Goal: Use online tool/utility: Utilize a website feature to perform a specific function

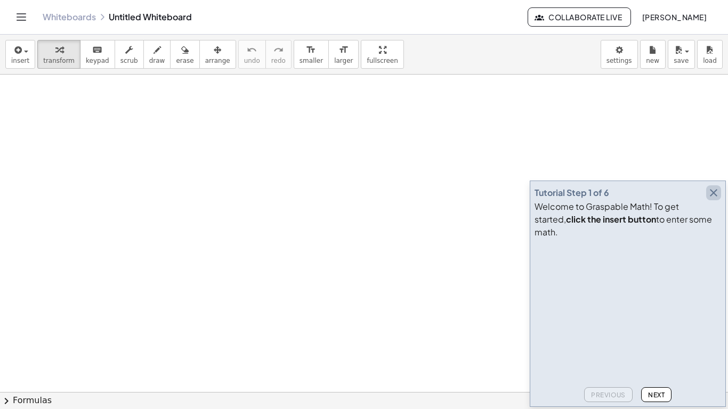
click at [707, 199] on icon "button" at bounding box center [713, 193] width 13 height 13
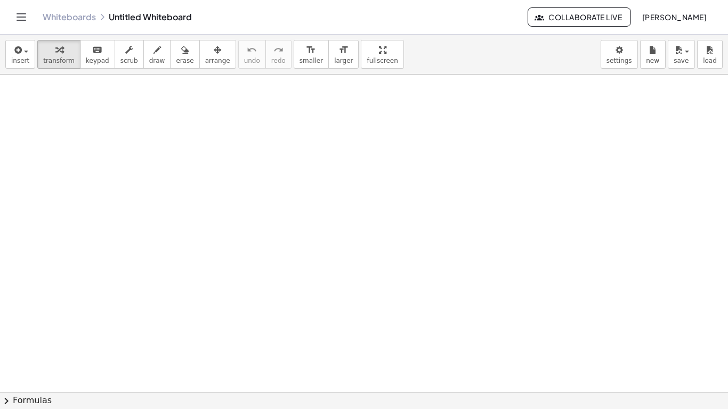
drag, startPoint x: 280, startPoint y: 149, endPoint x: 232, endPoint y: 145, distance: 47.6
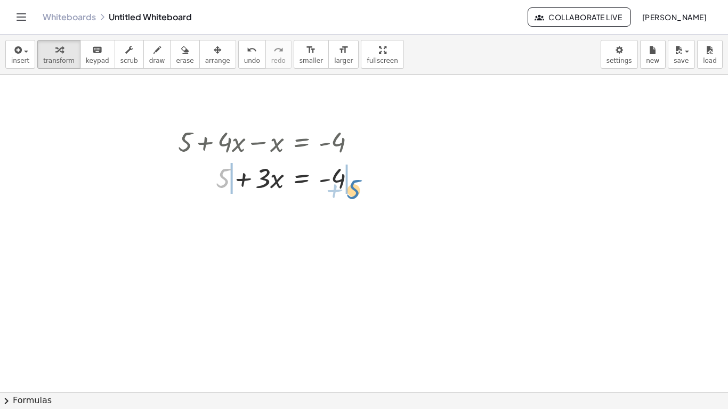
drag, startPoint x: 225, startPoint y: 180, endPoint x: 355, endPoint y: 189, distance: 130.9
click at [355, 189] on div at bounding box center [271, 177] width 197 height 36
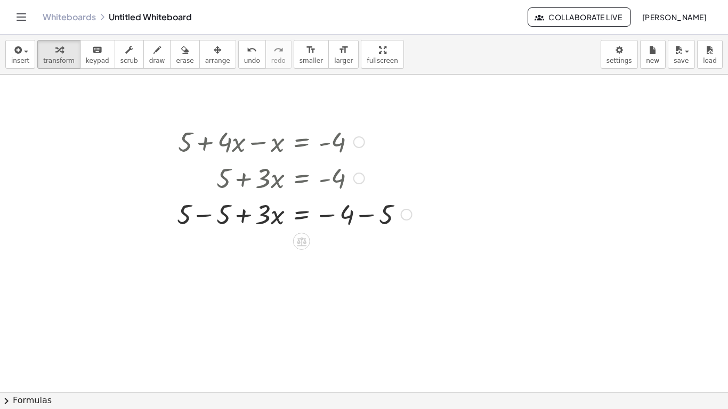
click at [205, 215] on div at bounding box center [295, 214] width 246 height 36
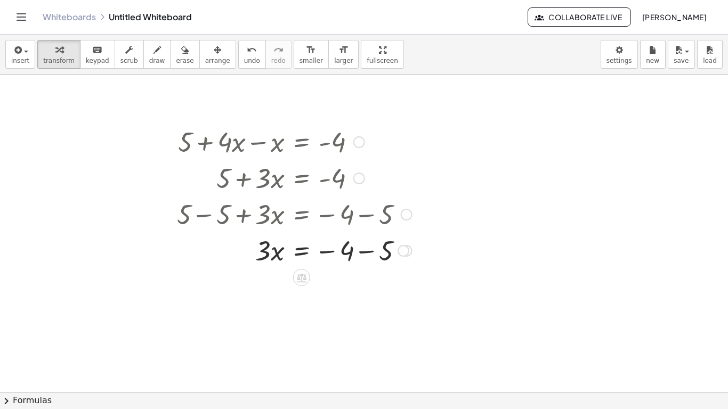
click at [372, 249] on div at bounding box center [295, 250] width 246 height 36
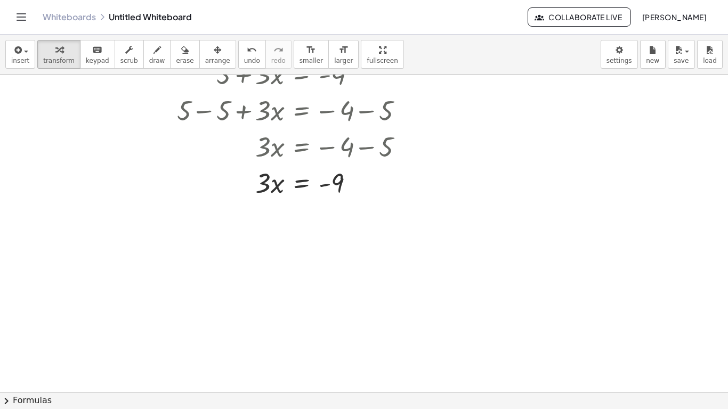
scroll to position [103, 0]
drag, startPoint x: 268, startPoint y: 188, endPoint x: 347, endPoint y: 223, distance: 86.6
click at [269, 229] on div at bounding box center [295, 227] width 246 height 53
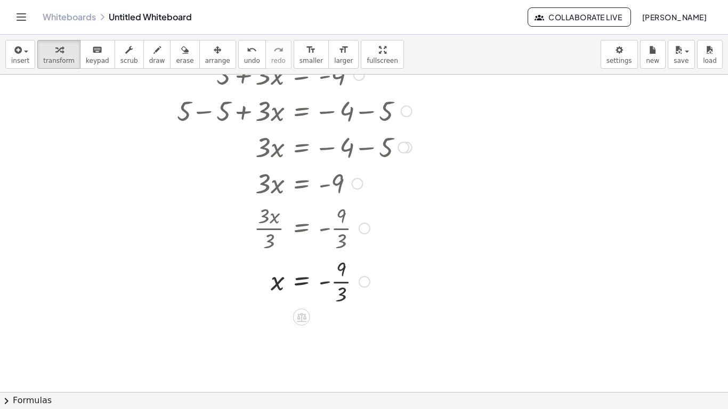
click at [342, 288] on div at bounding box center [295, 280] width 246 height 53
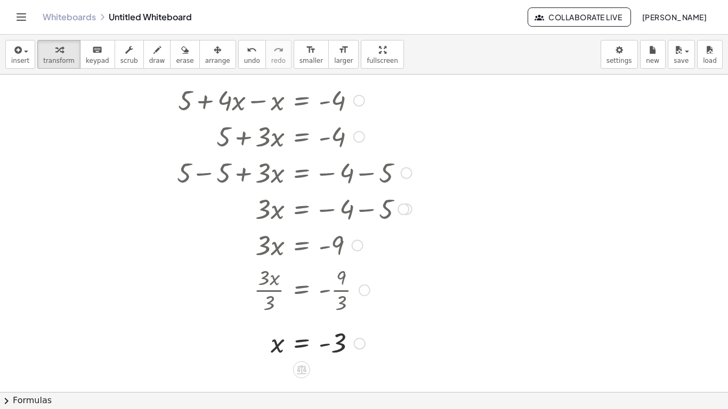
scroll to position [45, 0]
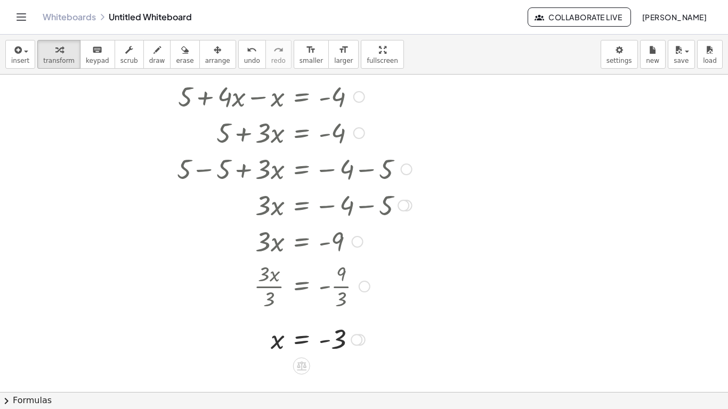
click at [183, 116] on div at bounding box center [295, 132] width 246 height 36
click at [244, 58] on span "undo" at bounding box center [252, 60] width 16 height 7
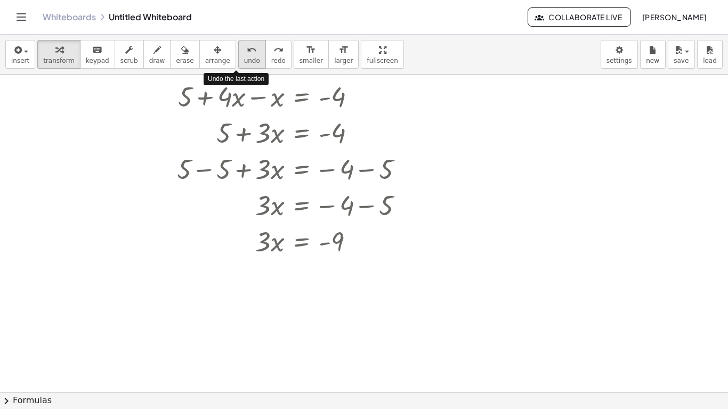
click at [244, 58] on span "undo" at bounding box center [252, 60] width 16 height 7
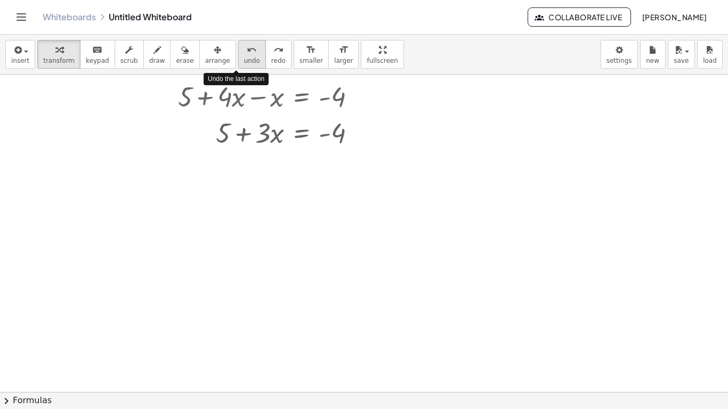
click at [244, 58] on span "undo" at bounding box center [252, 60] width 16 height 7
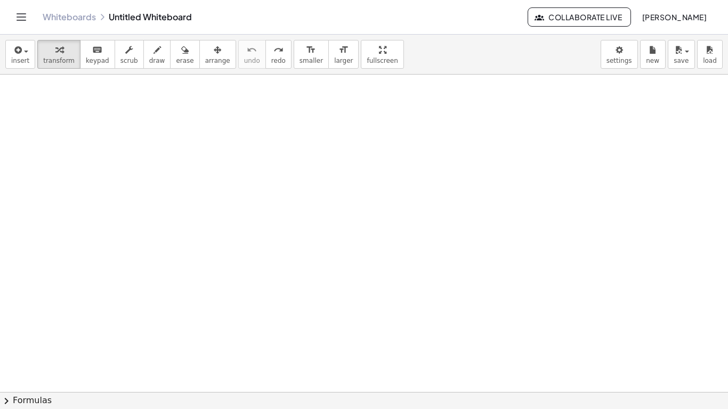
click at [219, 266] on div at bounding box center [364, 346] width 728 height 635
click at [281, 128] on div at bounding box center [364, 346] width 728 height 635
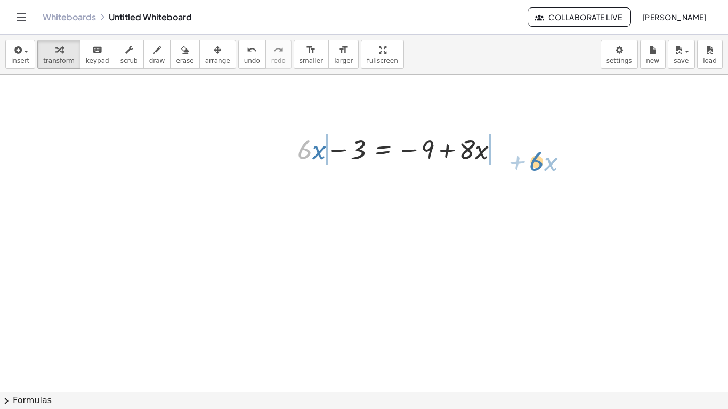
drag, startPoint x: 306, startPoint y: 151, endPoint x: 532, endPoint y: 152, distance: 226.5
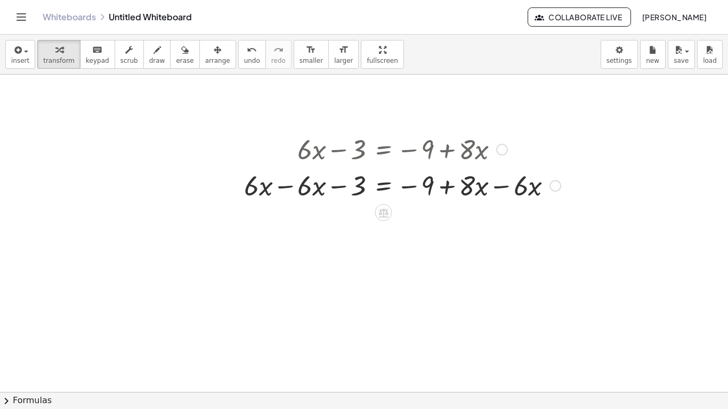
click at [289, 192] on div at bounding box center [402, 185] width 327 height 36
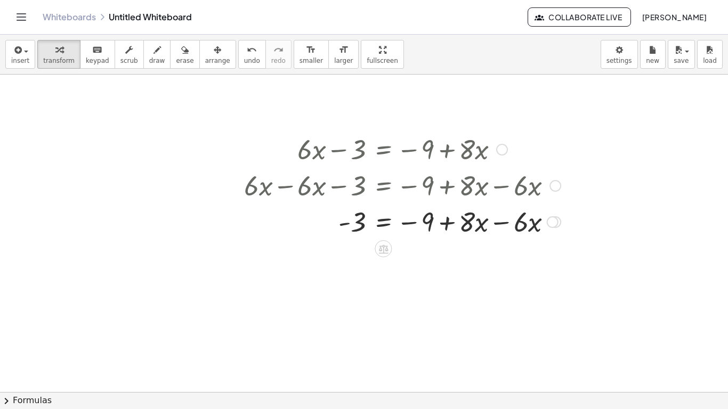
click at [507, 229] on div at bounding box center [402, 221] width 327 height 36
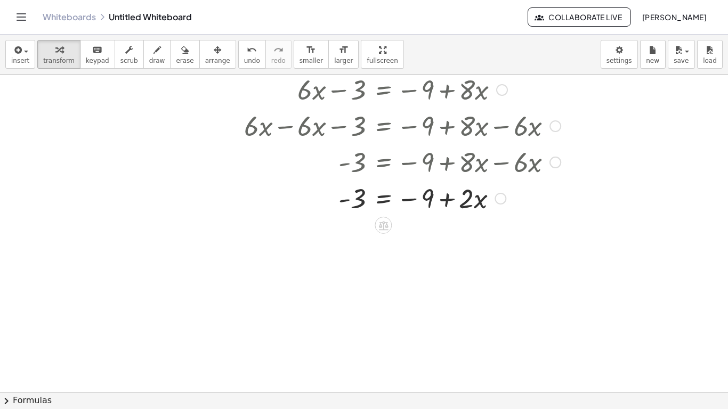
scroll to position [107, 0]
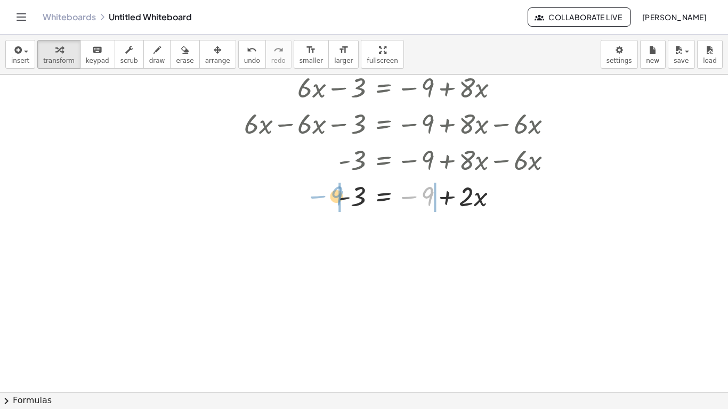
drag, startPoint x: 424, startPoint y: 201, endPoint x: 330, endPoint y: 196, distance: 93.9
click at [330, 196] on div at bounding box center [402, 195] width 327 height 36
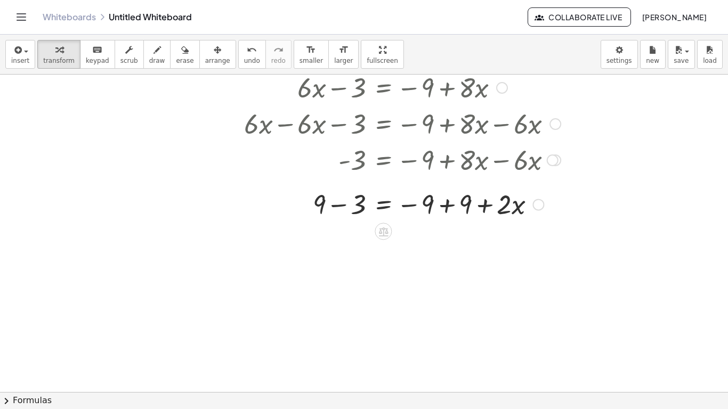
click at [342, 198] on div at bounding box center [396, 195] width 264 height 36
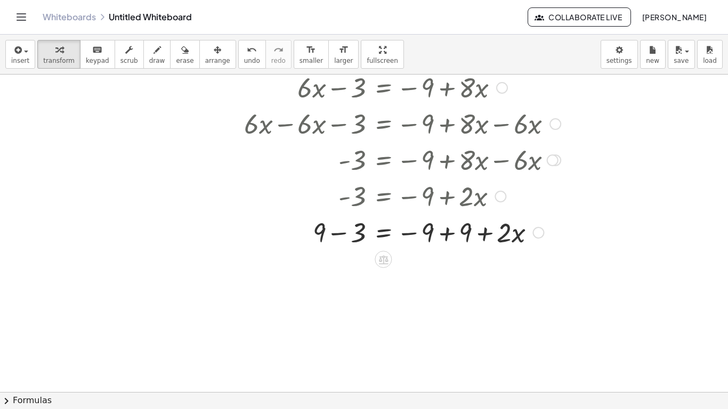
click at [340, 237] on div at bounding box center [402, 232] width 327 height 36
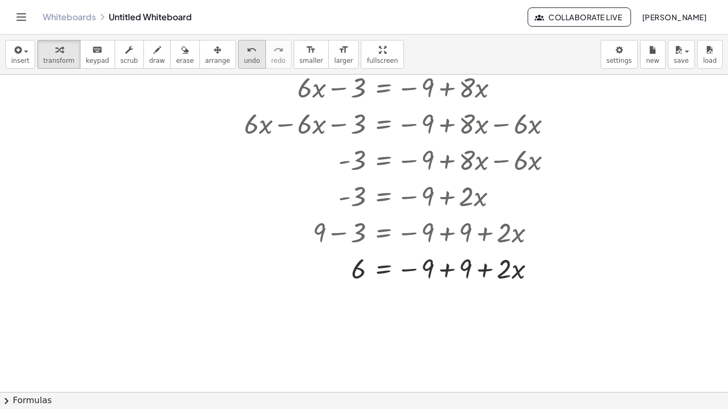
click at [244, 57] on span "undo" at bounding box center [252, 60] width 16 height 7
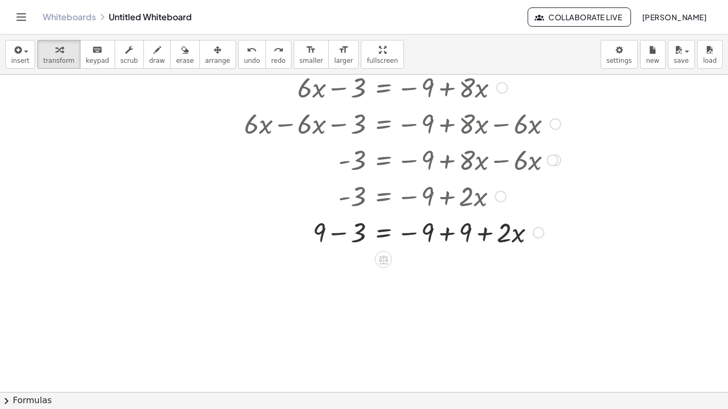
click at [455, 237] on div at bounding box center [383, 232] width 366 height 36
click at [345, 264] on div at bounding box center [402, 268] width 327 height 36
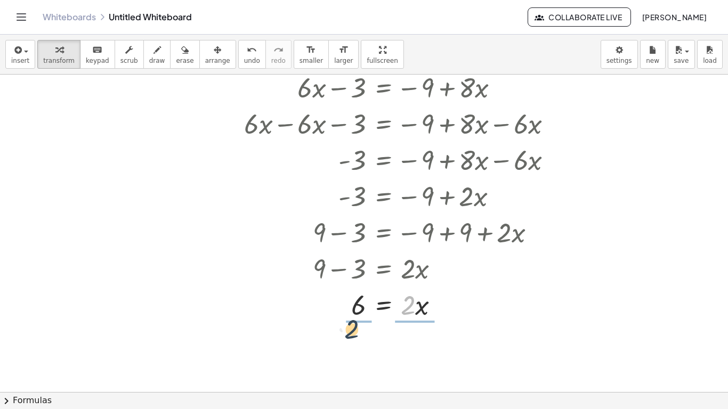
drag, startPoint x: 410, startPoint y: 310, endPoint x: 347, endPoint y: 341, distance: 69.8
click at [414, 345] on div at bounding box center [402, 348] width 327 height 53
click at [357, 351] on div at bounding box center [402, 348] width 327 height 53
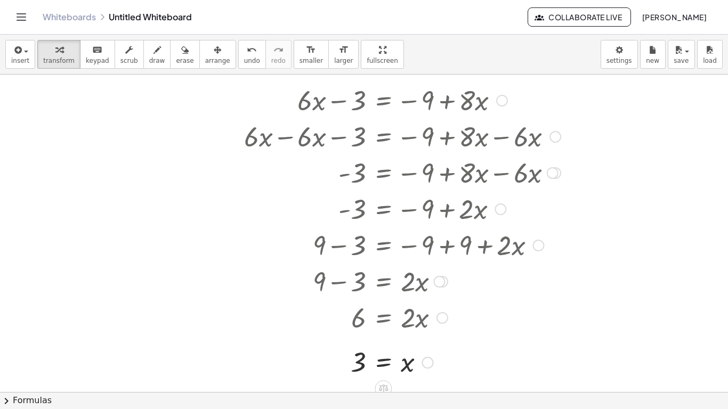
scroll to position [99, 0]
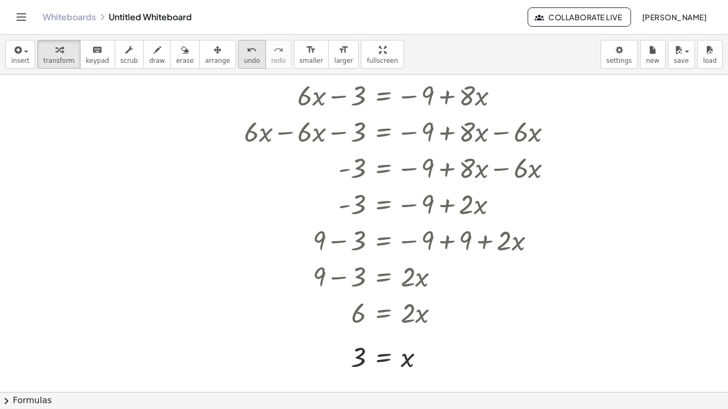
click at [238, 56] on button "undo undo" at bounding box center [252, 54] width 28 height 29
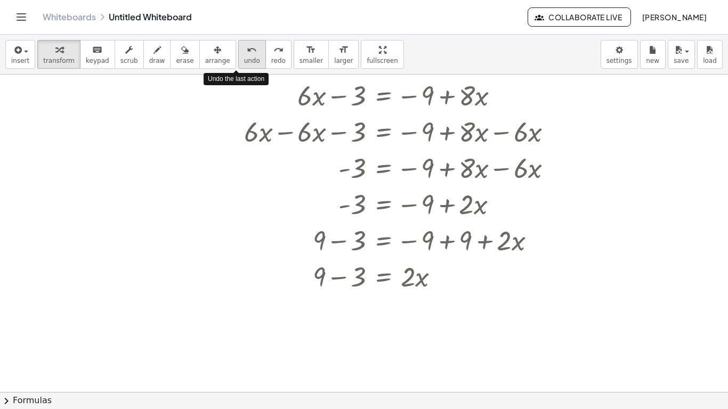
click at [238, 56] on button "undo undo" at bounding box center [252, 54] width 28 height 29
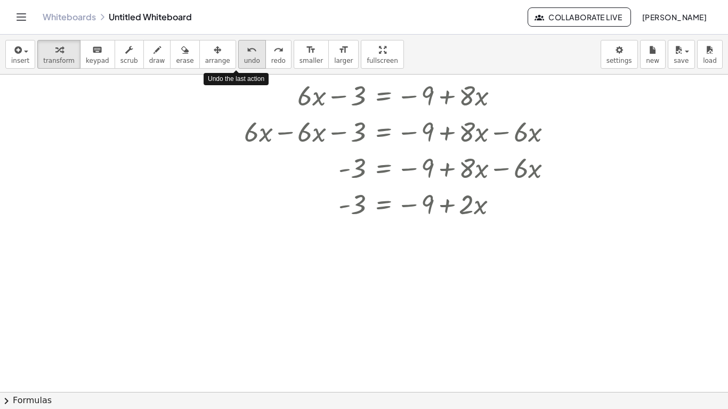
click at [238, 56] on button "undo undo" at bounding box center [252, 54] width 28 height 29
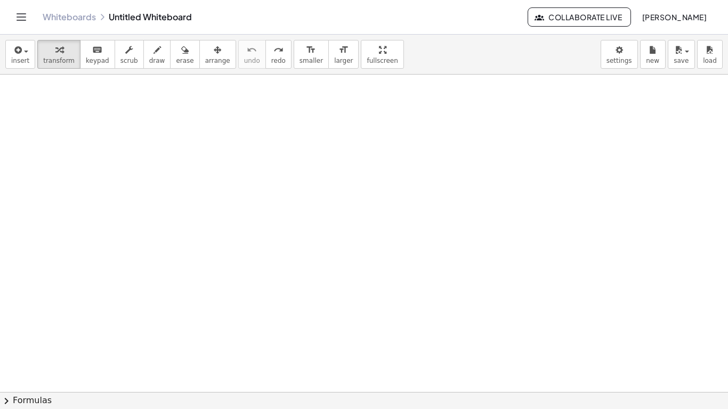
click at [187, 158] on div at bounding box center [364, 292] width 728 height 635
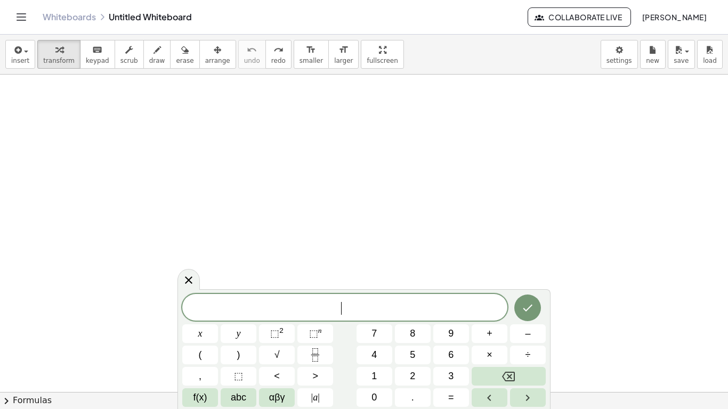
click at [187, 158] on div at bounding box center [364, 292] width 728 height 635
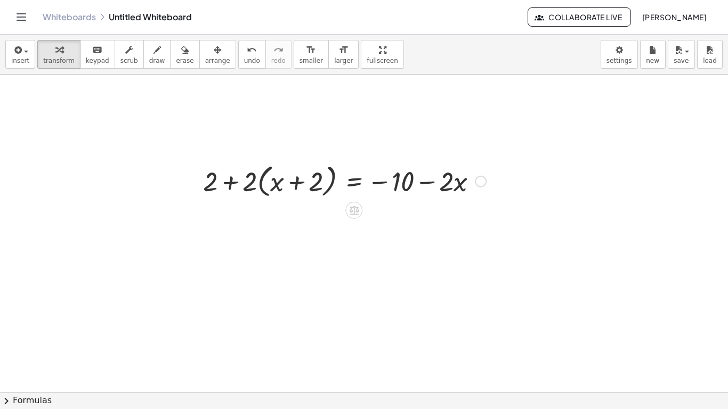
click at [250, 189] on div at bounding box center [345, 180] width 294 height 41
drag, startPoint x: 248, startPoint y: 192, endPoint x: 283, endPoint y: 189, distance: 34.7
click at [283, 189] on div at bounding box center [345, 180] width 294 height 41
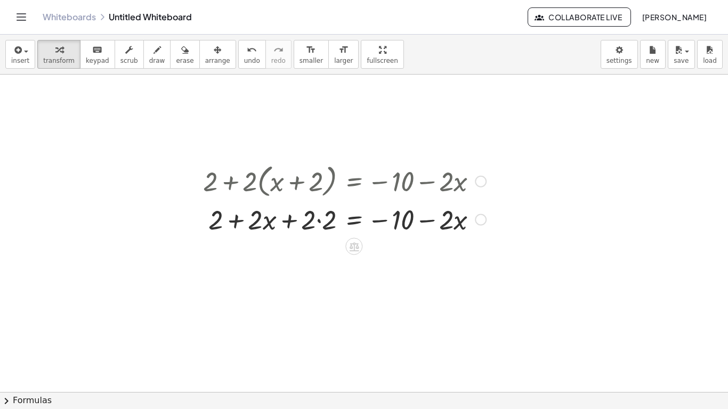
click at [319, 222] on div at bounding box center [345, 219] width 294 height 36
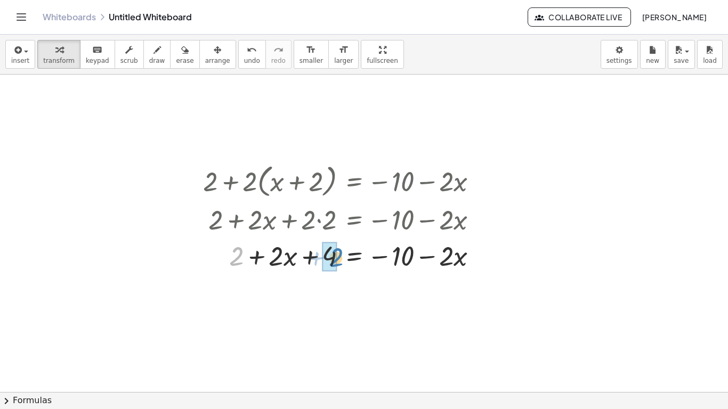
drag, startPoint x: 243, startPoint y: 259, endPoint x: 348, endPoint y: 258, distance: 105.0
click at [348, 258] on div at bounding box center [345, 255] width 294 height 36
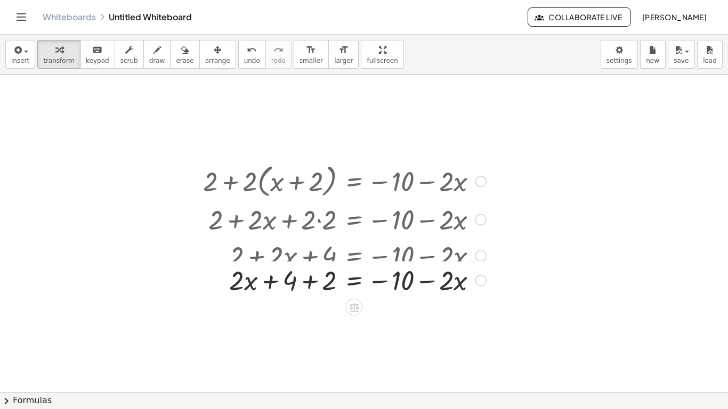
click at [318, 261] on div at bounding box center [345, 255] width 294 height 36
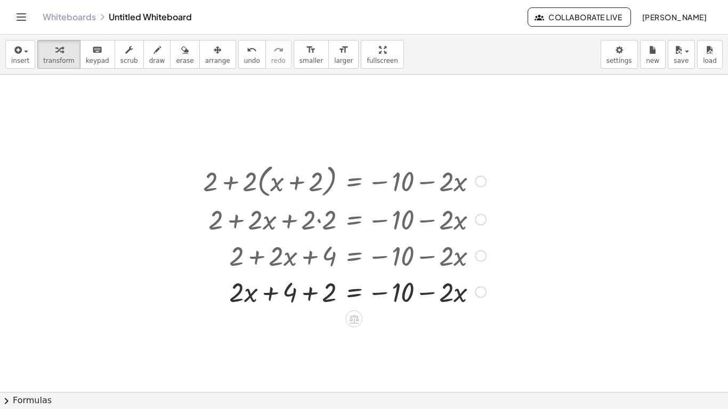
click at [313, 288] on div at bounding box center [345, 291] width 294 height 36
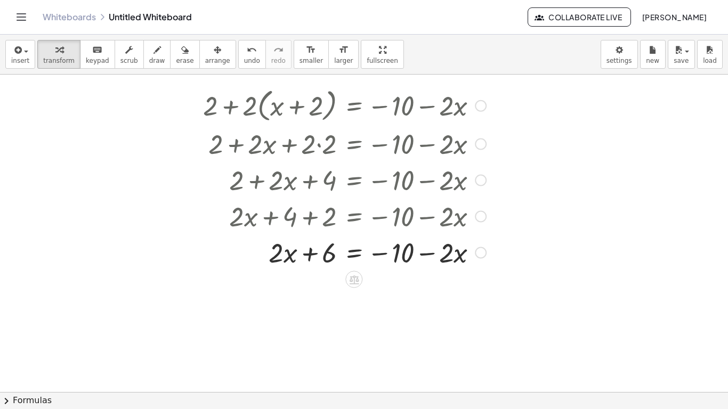
scroll to position [176, 0]
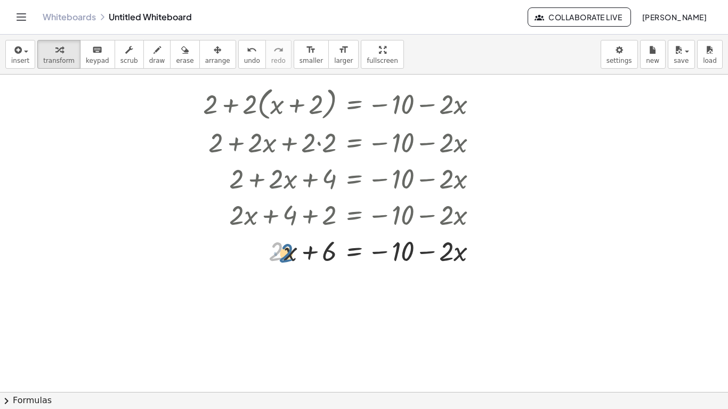
click at [284, 254] on div at bounding box center [345, 250] width 294 height 36
drag, startPoint x: 277, startPoint y: 256, endPoint x: 487, endPoint y: 258, distance: 209.4
click at [487, 258] on div at bounding box center [345, 250] width 294 height 36
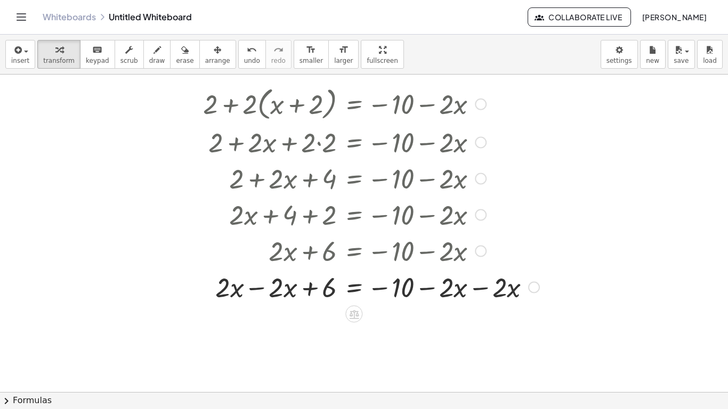
click at [479, 289] on div at bounding box center [371, 287] width 347 height 36
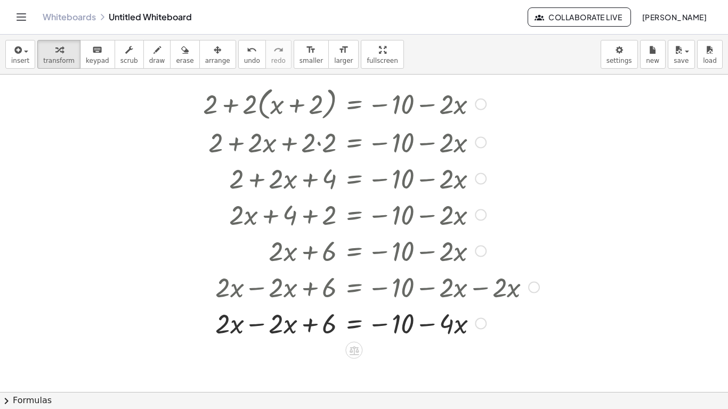
click at [260, 326] on div at bounding box center [371, 323] width 347 height 36
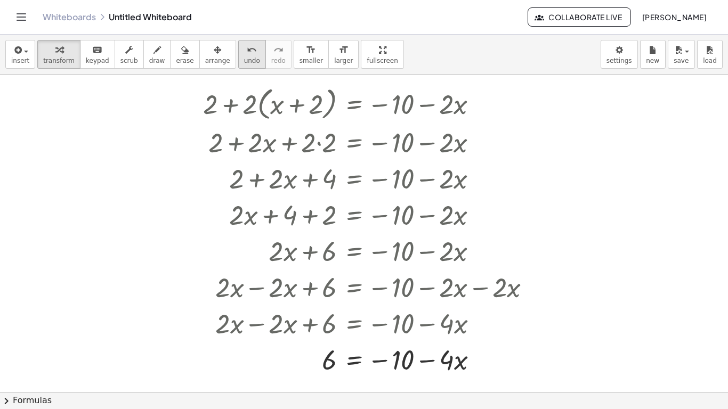
click at [244, 54] on div "undo" at bounding box center [252, 49] width 16 height 13
click at [244, 57] on span "undo" at bounding box center [252, 60] width 16 height 7
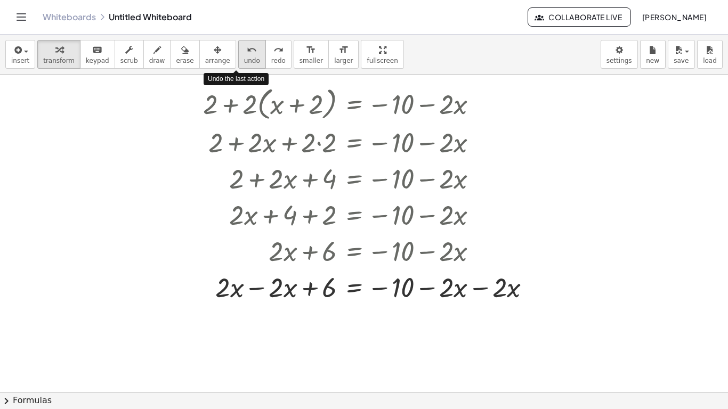
click at [244, 57] on span "undo" at bounding box center [252, 60] width 16 height 7
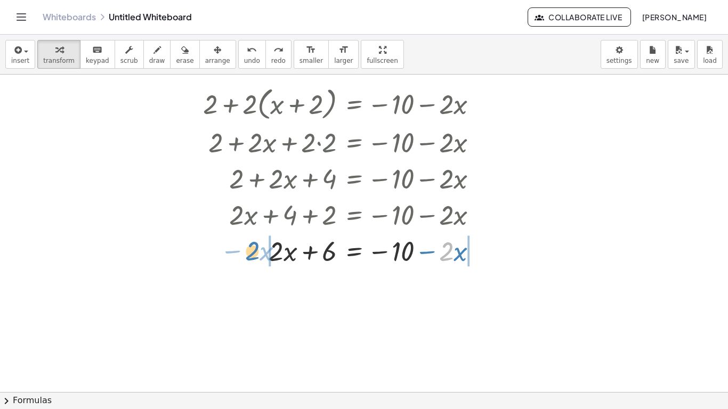
drag, startPoint x: 448, startPoint y: 255, endPoint x: 254, endPoint y: 256, distance: 193.5
click at [254, 256] on div at bounding box center [345, 250] width 294 height 36
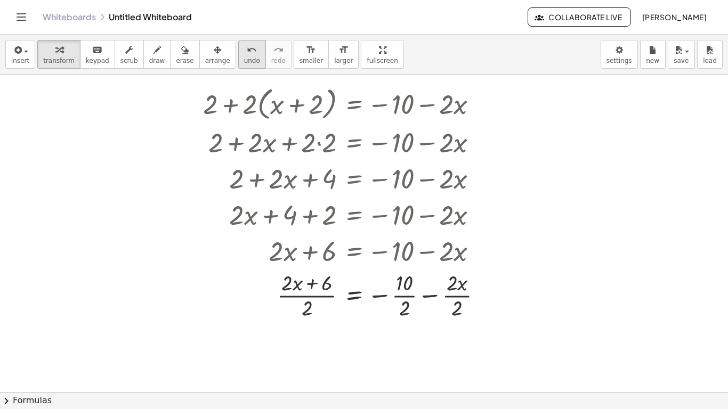
click at [244, 58] on span "undo" at bounding box center [252, 60] width 16 height 7
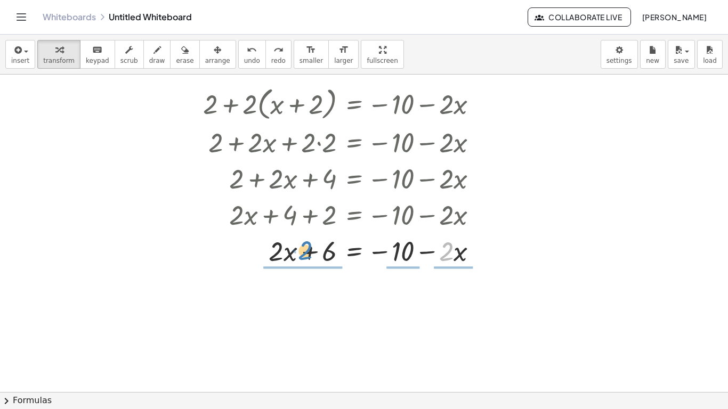
drag, startPoint x: 449, startPoint y: 249, endPoint x: 325, endPoint y: 247, distance: 124.2
click at [325, 247] on div at bounding box center [345, 250] width 294 height 36
click at [325, 247] on div at bounding box center [347, 249] width 298 height 53
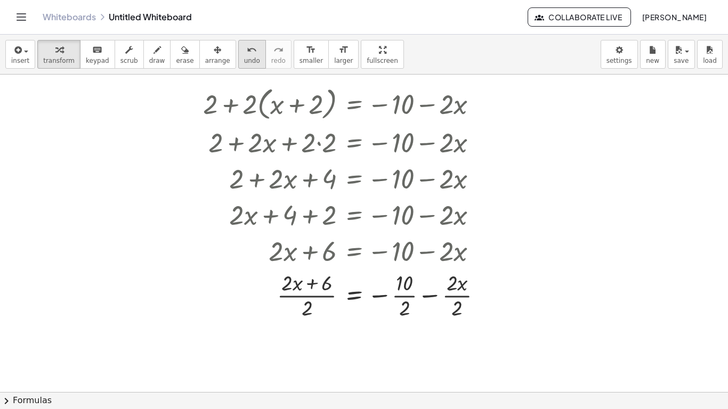
click at [244, 57] on span "undo" at bounding box center [252, 60] width 16 height 7
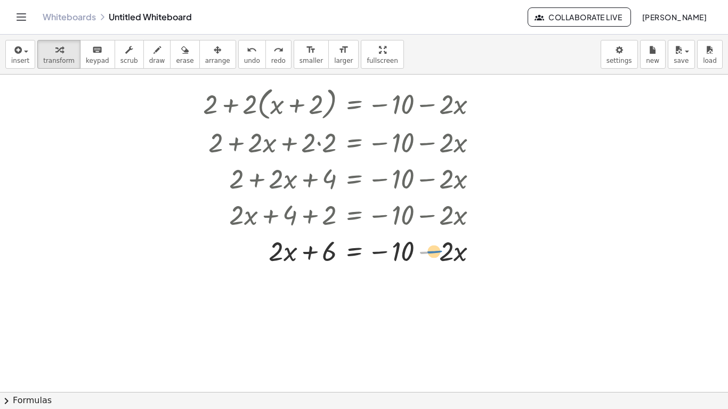
drag, startPoint x: 430, startPoint y: 253, endPoint x: 435, endPoint y: 254, distance: 5.4
click at [435, 254] on div at bounding box center [345, 250] width 294 height 36
click at [447, 253] on div at bounding box center [345, 250] width 294 height 36
drag, startPoint x: 462, startPoint y: 256, endPoint x: 457, endPoint y: 258, distance: 5.5
click at [457, 258] on div at bounding box center [345, 250] width 294 height 36
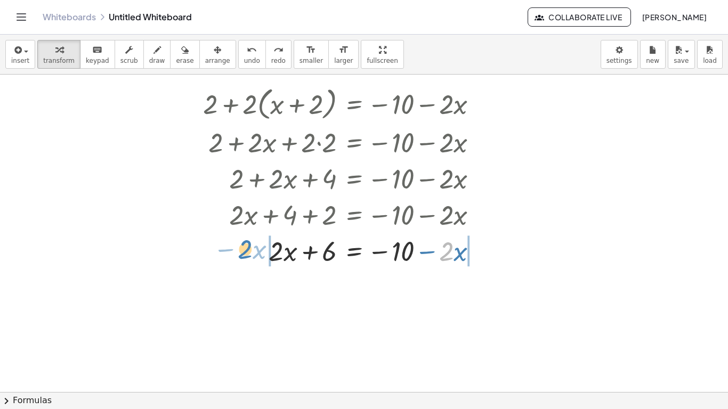
drag, startPoint x: 443, startPoint y: 255, endPoint x: 241, endPoint y: 253, distance: 201.5
click at [241, 253] on div at bounding box center [345, 250] width 294 height 36
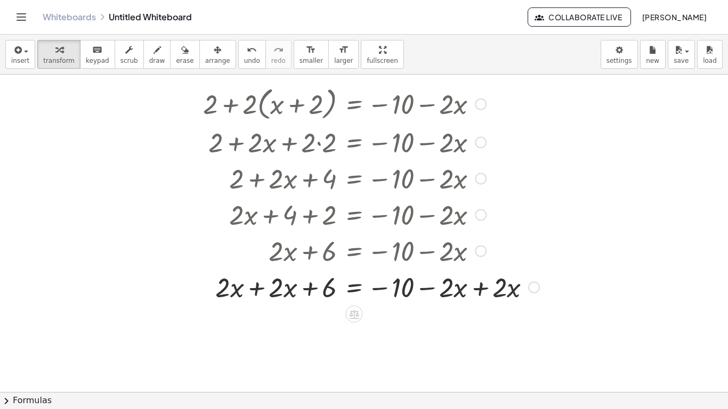
click at [257, 291] on div at bounding box center [371, 287] width 347 height 36
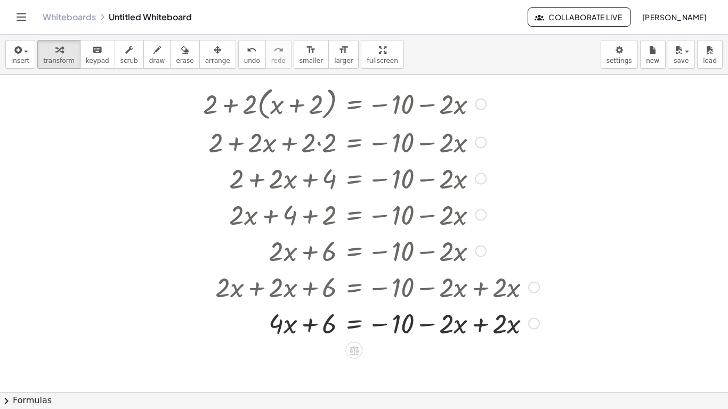
click at [486, 329] on div at bounding box center [371, 323] width 347 height 36
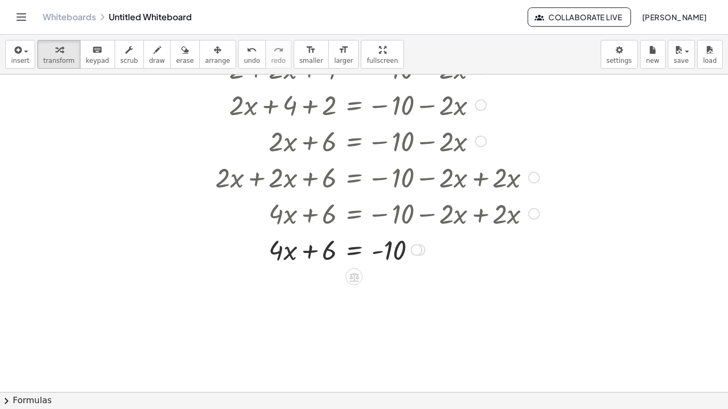
scroll to position [296, 0]
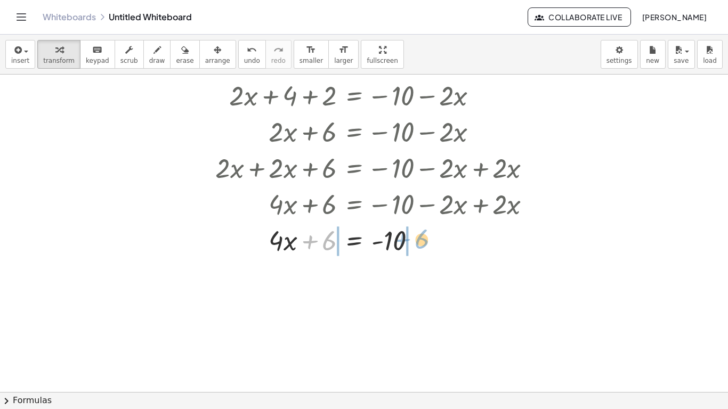
drag, startPoint x: 312, startPoint y: 247, endPoint x: 415, endPoint y: 245, distance: 102.9
click at [415, 245] on div at bounding box center [371, 240] width 347 height 36
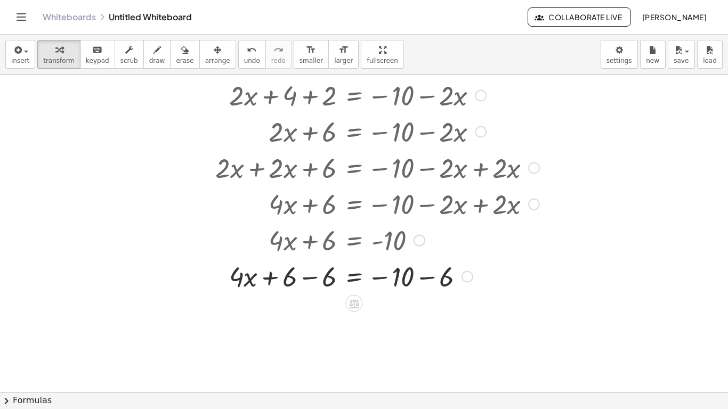
click at [312, 278] on div at bounding box center [371, 276] width 347 height 36
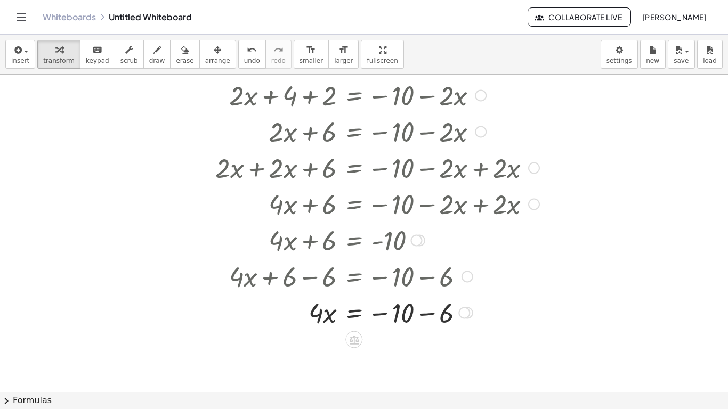
click at [427, 307] on div at bounding box center [371, 312] width 347 height 36
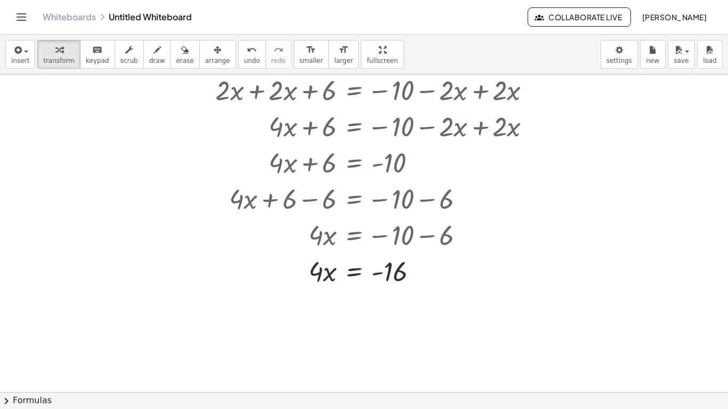
scroll to position [377, 0]
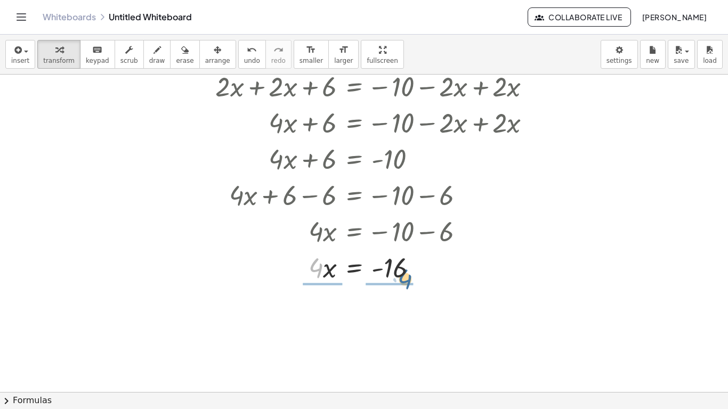
drag, startPoint x: 315, startPoint y: 276, endPoint x: 404, endPoint y: 298, distance: 92.4
click at [404, 298] on div "+ 2 + · 2 · ( + x + 2 ) = − 10 − · 2 · x + 2 + · 2 · x + · 2 · 2 = − 10 − · 2 ·…" at bounding box center [364, 173] width 728 height 953
click at [323, 273] on div at bounding box center [370, 267] width 343 height 36
click at [323, 315] on div at bounding box center [371, 311] width 347 height 53
click at [405, 320] on div at bounding box center [371, 311] width 347 height 53
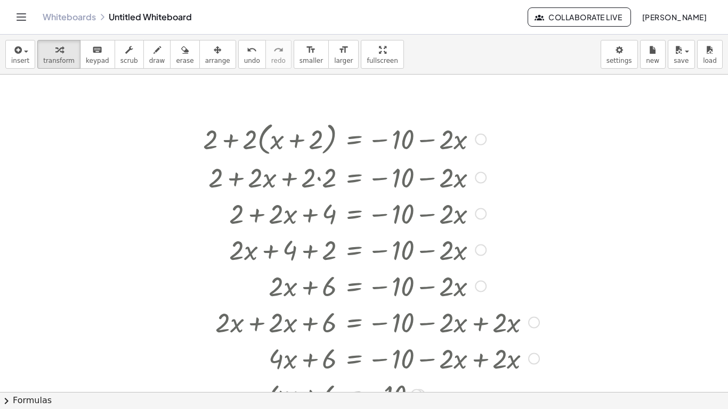
scroll to position [130, 0]
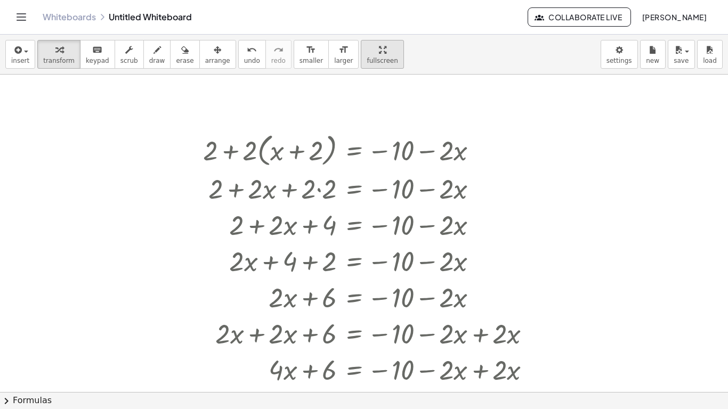
click at [373, 54] on div "button" at bounding box center [382, 49] width 31 height 13
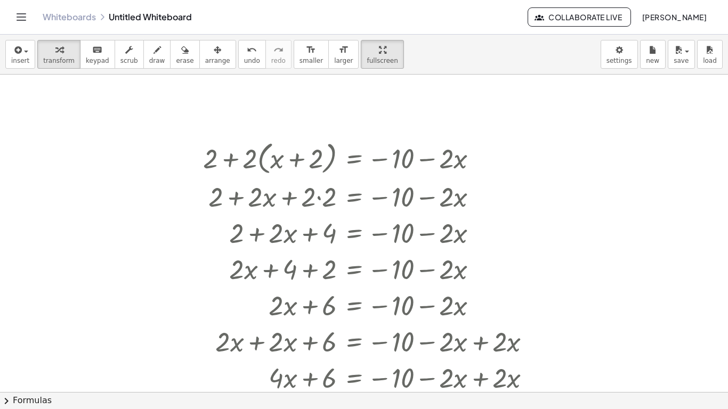
scroll to position [122, 0]
click at [303, 58] on span "smaller" at bounding box center [311, 60] width 23 height 7
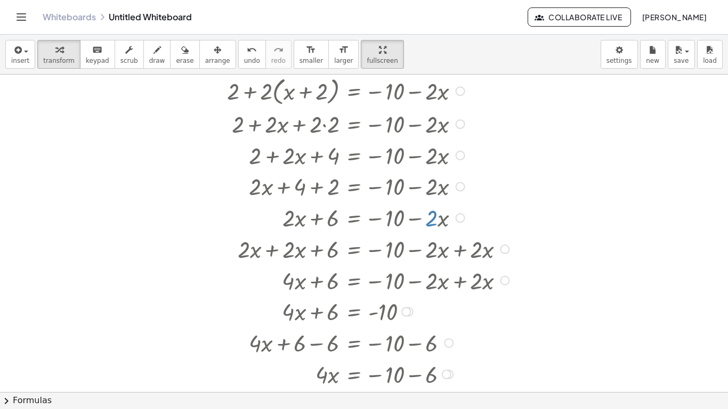
scroll to position [188, 0]
click at [379, 44] on icon "button" at bounding box center [382, 50] width 7 height 13
click at [379, 56] on icon "button" at bounding box center [382, 50] width 7 height 13
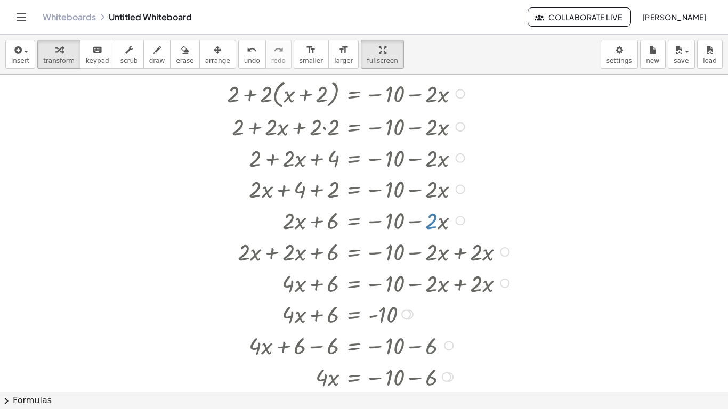
scroll to position [181, 0]
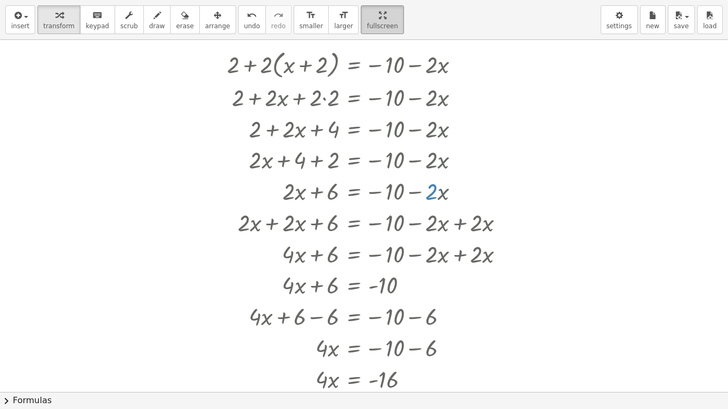
click at [361, 33] on button "fullscreen" at bounding box center [382, 19] width 43 height 29
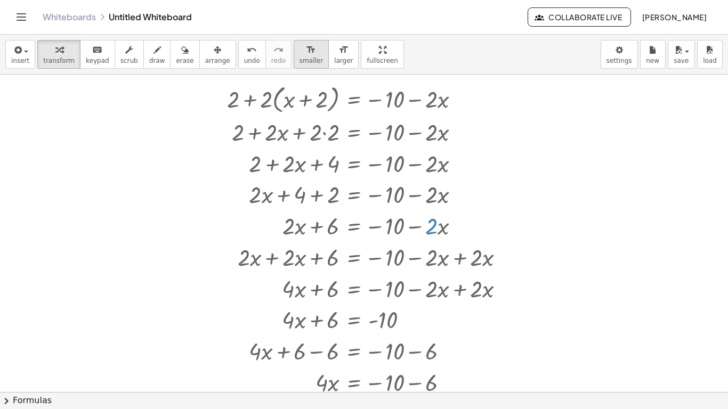
click at [304, 57] on button "format_size smaller" at bounding box center [311, 54] width 35 height 29
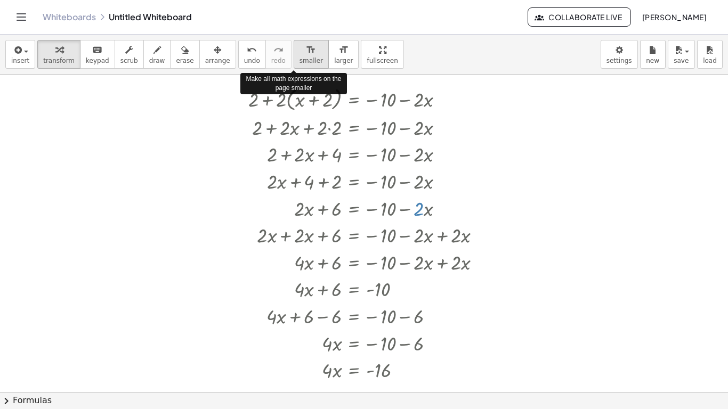
click at [304, 58] on span "smaller" at bounding box center [311, 60] width 23 height 7
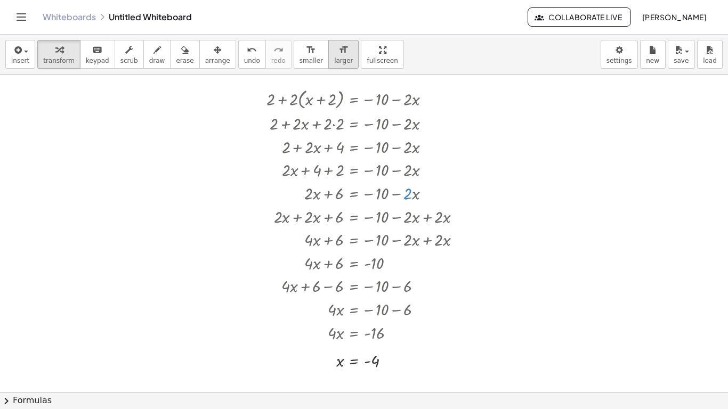
click at [338, 54] on icon "format_size" at bounding box center [343, 50] width 10 height 13
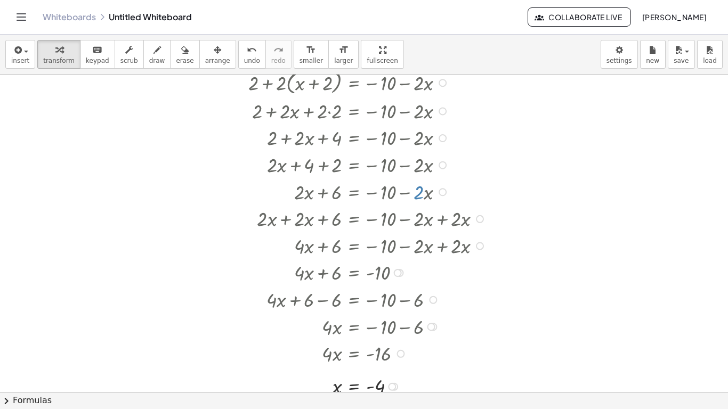
scroll to position [199, 0]
click at [294, 40] on button "format_size smaller" at bounding box center [311, 54] width 35 height 29
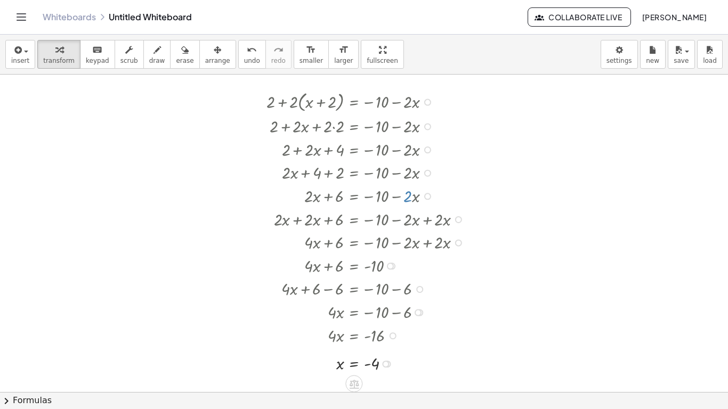
scroll to position [177, 0]
click at [244, 61] on span "undo" at bounding box center [252, 60] width 16 height 7
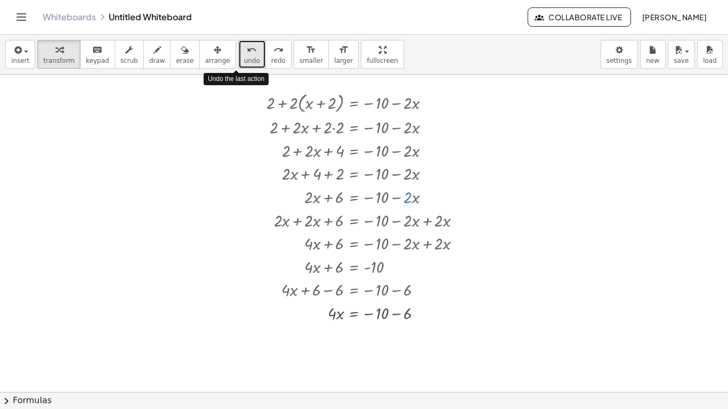
click at [244, 61] on span "undo" at bounding box center [252, 60] width 16 height 7
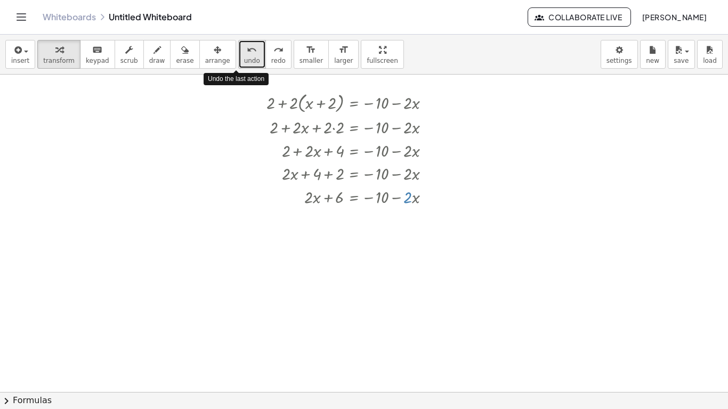
click at [244, 61] on span "undo" at bounding box center [252, 60] width 16 height 7
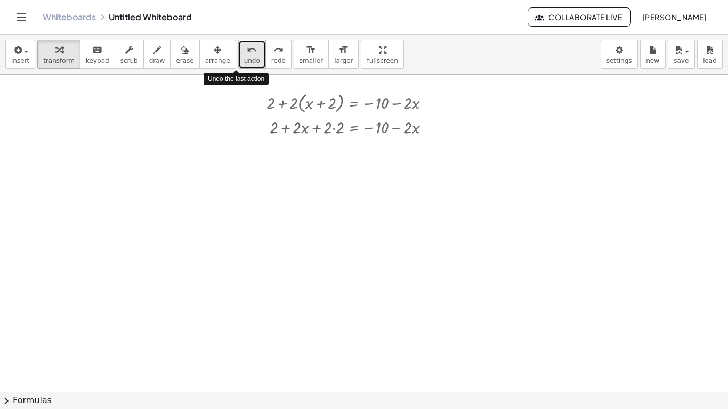
click at [244, 61] on span "undo" at bounding box center [252, 60] width 16 height 7
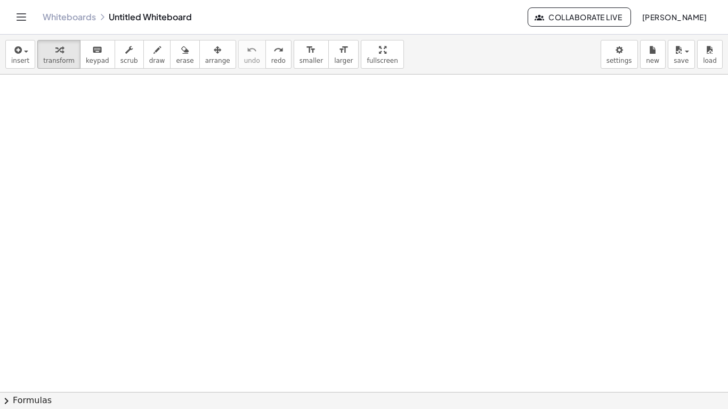
click at [149, 151] on div at bounding box center [364, 265] width 728 height 737
click at [225, 198] on div at bounding box center [364, 265] width 728 height 737
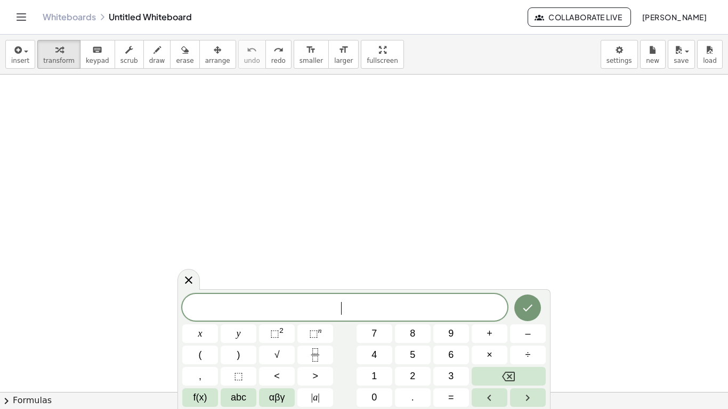
click at [225, 198] on div at bounding box center [364, 265] width 728 height 737
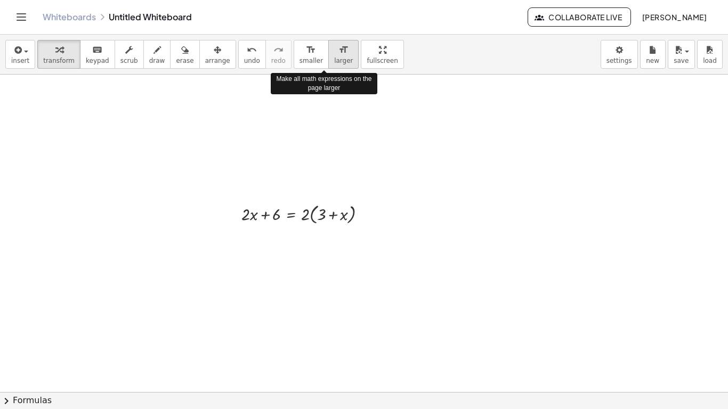
click at [334, 51] on div "format_size" at bounding box center [343, 49] width 19 height 13
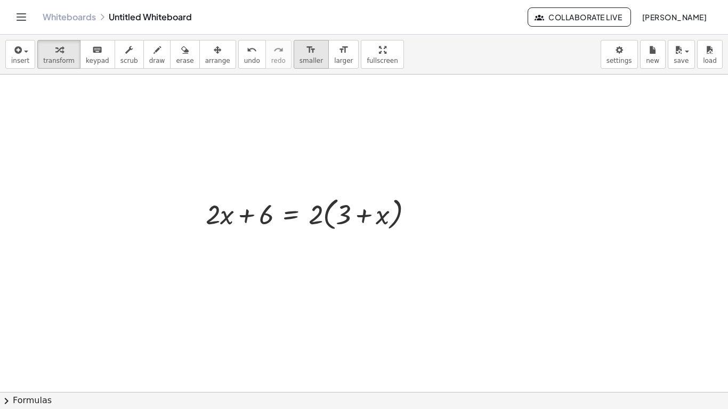
click at [300, 58] on span "smaller" at bounding box center [311, 60] width 23 height 7
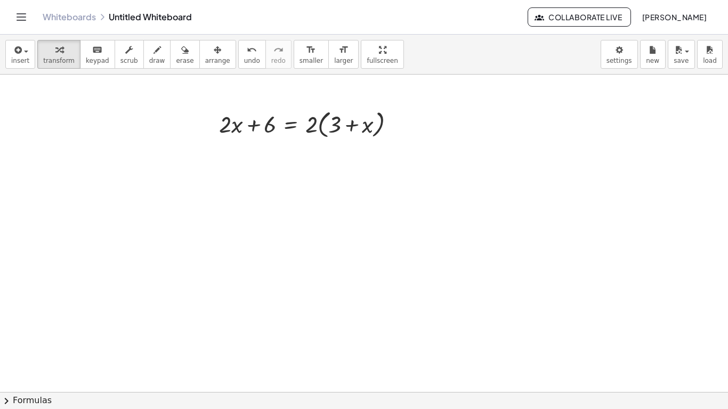
scroll to position [254, 0]
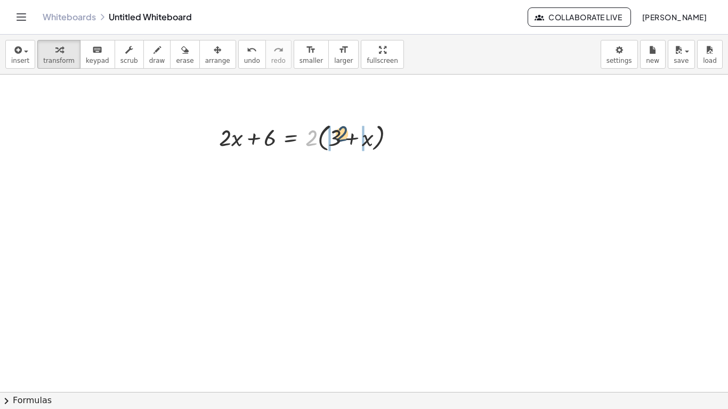
drag, startPoint x: 314, startPoint y: 143, endPoint x: 347, endPoint y: 139, distance: 33.3
click at [347, 139] on div at bounding box center [311, 136] width 195 height 35
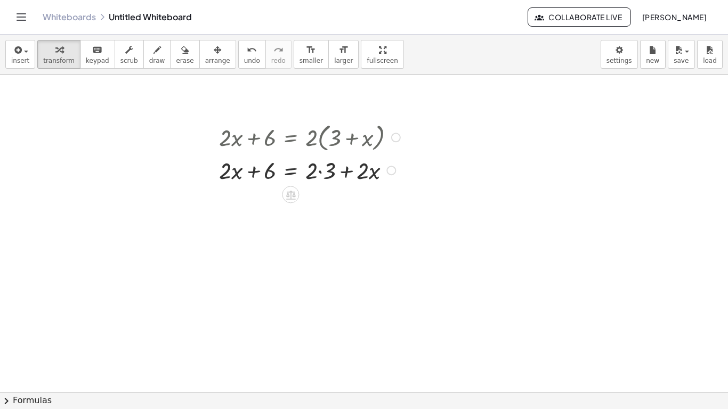
click at [318, 172] on div at bounding box center [311, 169] width 195 height 31
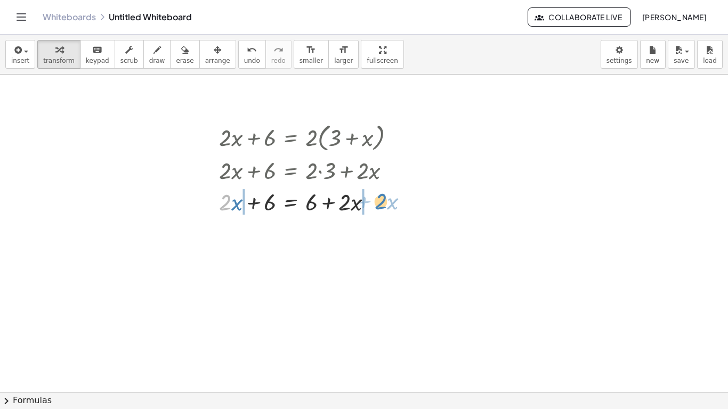
drag, startPoint x: 225, startPoint y: 206, endPoint x: 380, endPoint y: 208, distance: 154.6
click at [380, 208] on div at bounding box center [311, 200] width 195 height 31
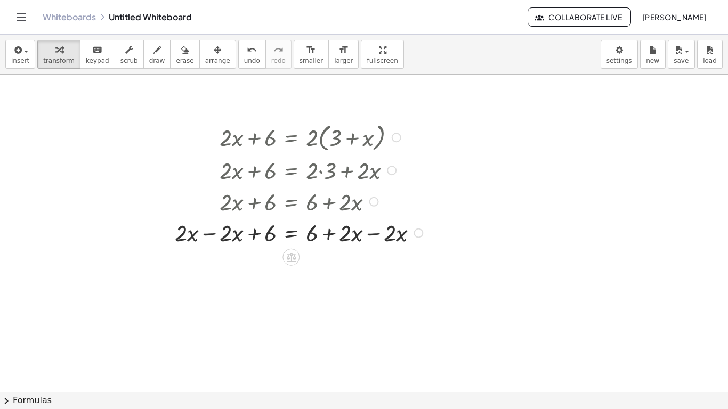
click at [369, 236] on div at bounding box center [300, 231] width 262 height 31
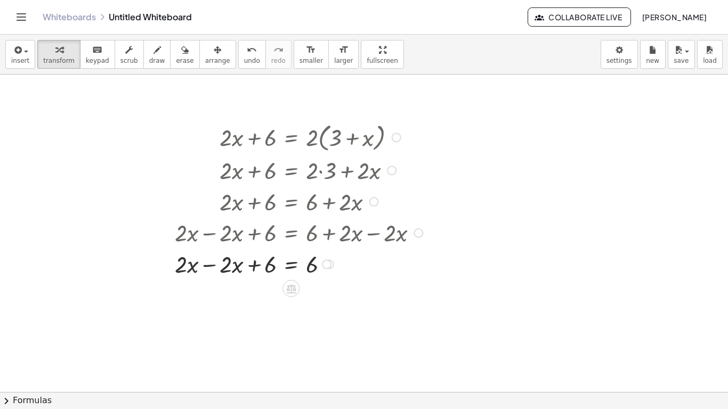
click at [208, 268] on div at bounding box center [300, 263] width 262 height 31
drag, startPoint x: 273, startPoint y: 294, endPoint x: 338, endPoint y: 291, distance: 65.1
click at [338, 291] on div at bounding box center [300, 295] width 262 height 30
click at [253, 330] on div at bounding box center [300, 325] width 262 height 31
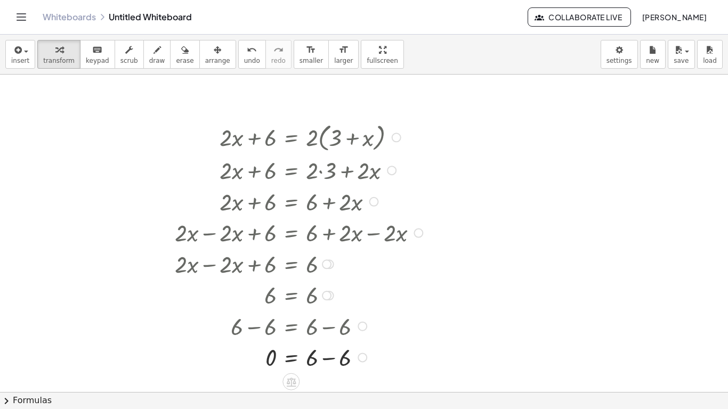
click at [328, 359] on div at bounding box center [300, 356] width 262 height 31
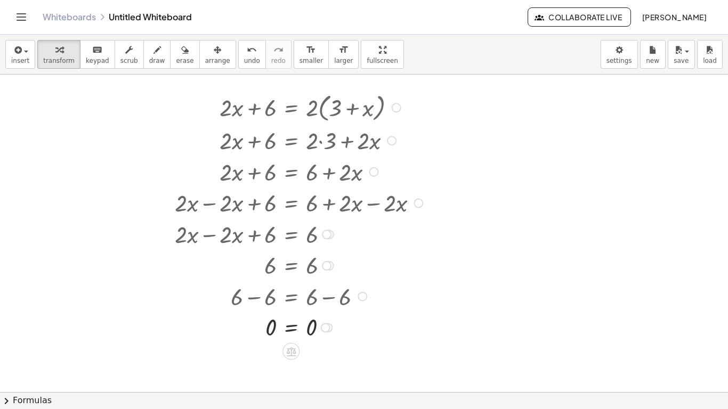
scroll to position [285, 0]
click at [238, 50] on button "undo undo" at bounding box center [252, 54] width 28 height 29
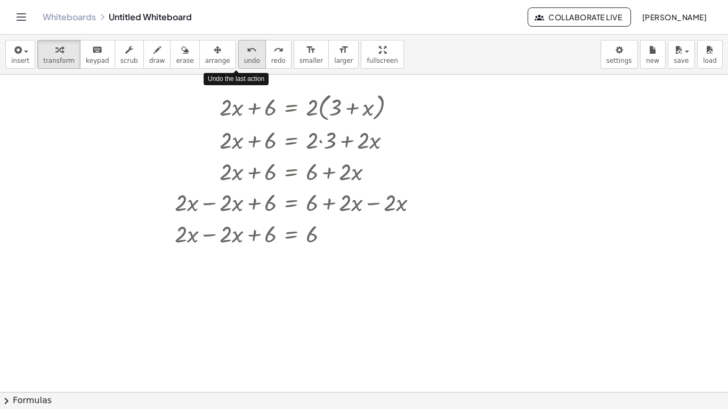
click at [238, 50] on button "undo undo" at bounding box center [252, 54] width 28 height 29
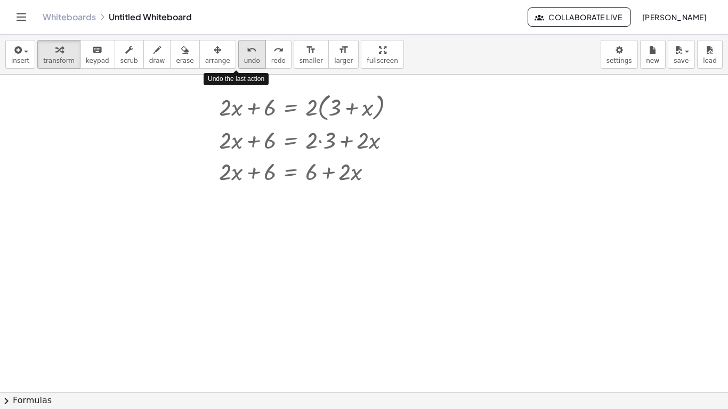
click at [238, 50] on button "undo undo" at bounding box center [252, 54] width 28 height 29
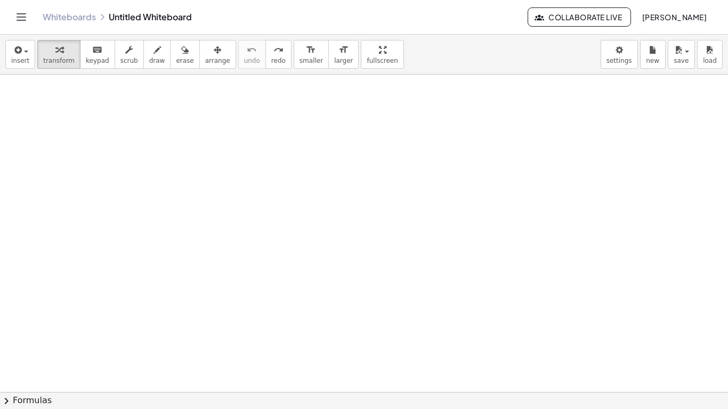
click at [149, 184] on div at bounding box center [364, 158] width 728 height 737
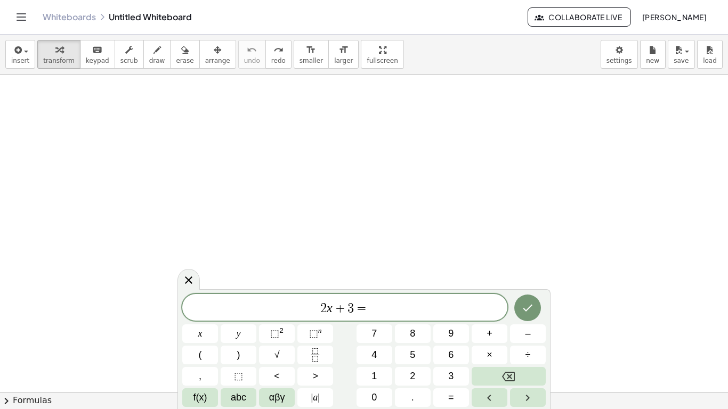
scroll to position [6, 0]
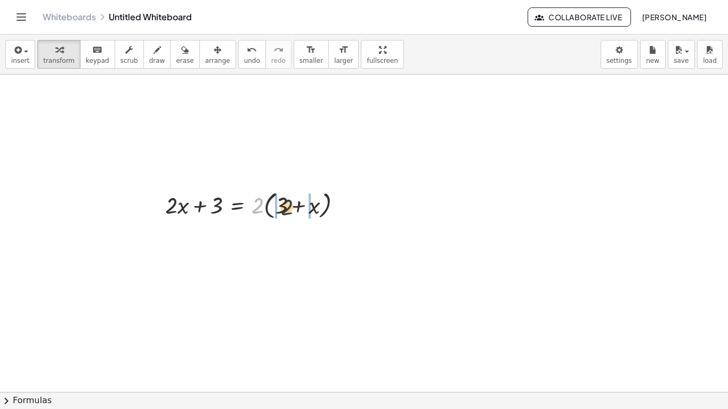
drag, startPoint x: 258, startPoint y: 207, endPoint x: 293, endPoint y: 209, distance: 34.1
click at [293, 209] on div at bounding box center [258, 204] width 196 height 35
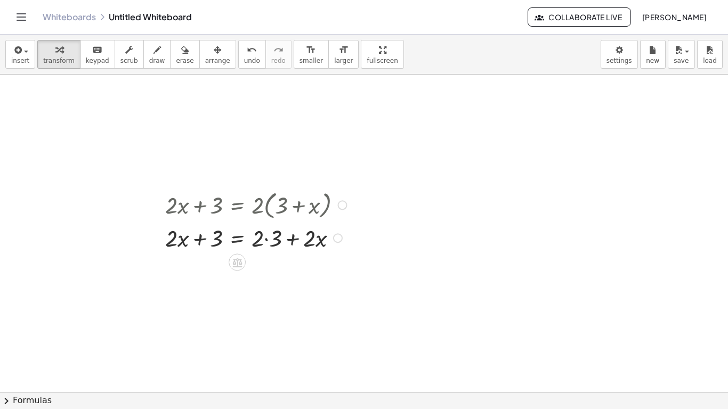
click at [269, 241] on div at bounding box center [258, 237] width 196 height 31
drag, startPoint x: 179, startPoint y: 273, endPoint x: 164, endPoint y: 269, distance: 15.7
click at [164, 269] on div "+ · 2 · x + 3 = · 2 · ( + 3 + x ) + · 2 · x + 3 = + · 2 · 3 + · 2 · x · x + · 2…" at bounding box center [251, 235] width 205 height 102
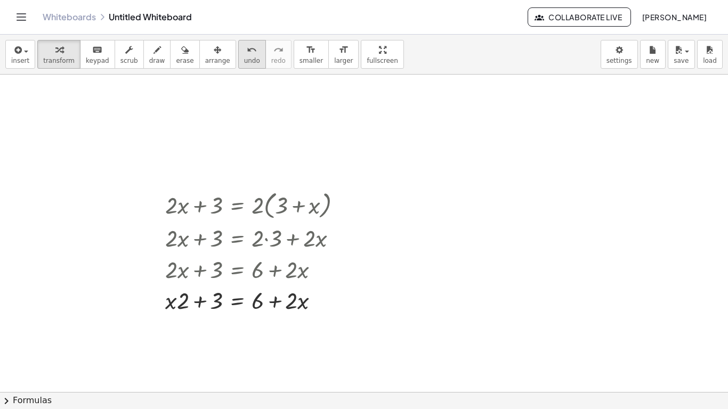
click at [247, 52] on icon "undo" at bounding box center [252, 50] width 10 height 13
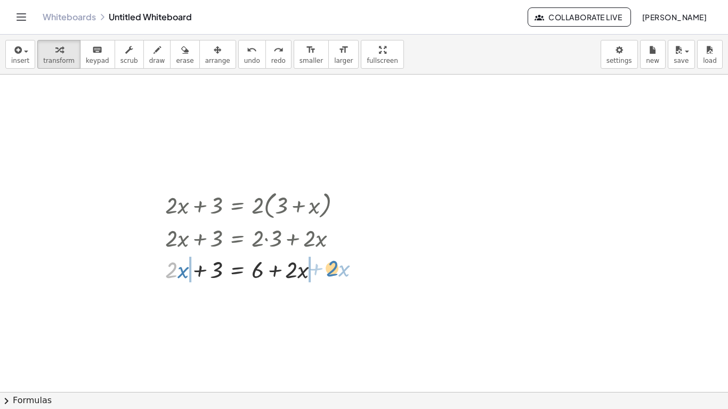
drag, startPoint x: 172, startPoint y: 278, endPoint x: 333, endPoint y: 277, distance: 160.9
click at [333, 277] on div at bounding box center [258, 268] width 196 height 31
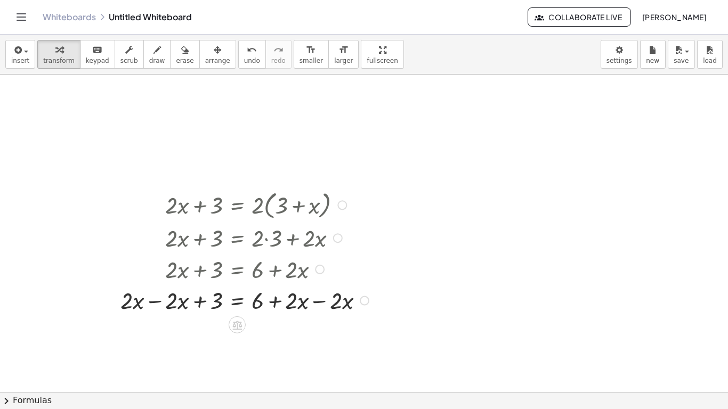
click at [152, 302] on div at bounding box center [246, 299] width 262 height 31
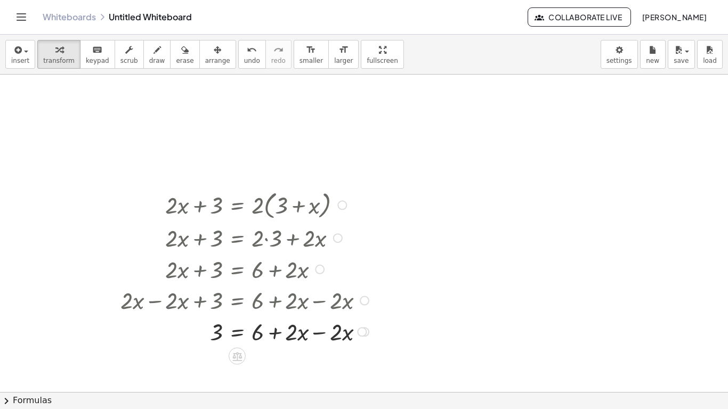
click at [328, 332] on div at bounding box center [246, 330] width 262 height 31
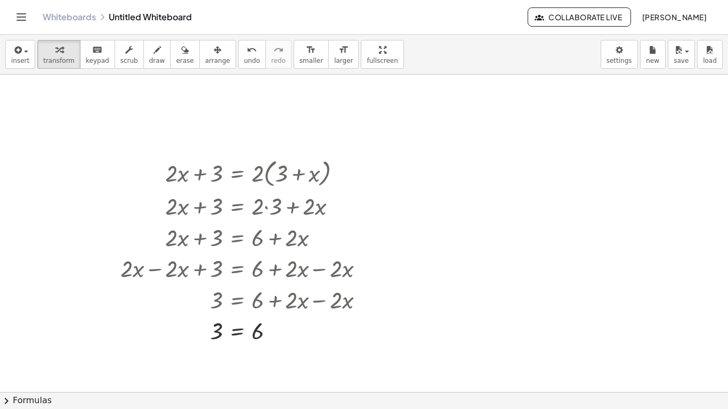
scroll to position [357, 0]
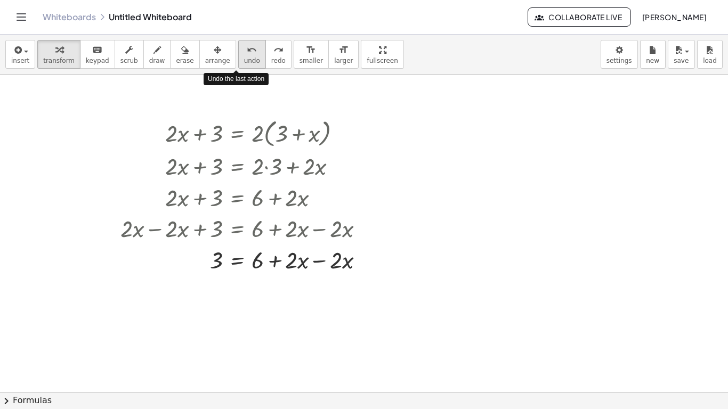
click at [247, 53] on icon "undo" at bounding box center [252, 50] width 10 height 13
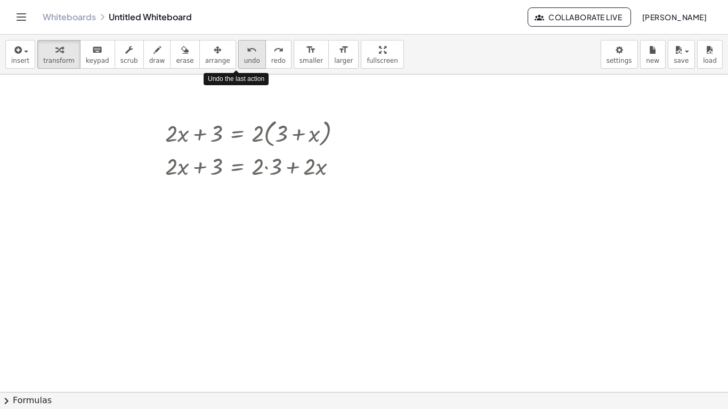
click at [247, 53] on icon "undo" at bounding box center [252, 50] width 10 height 13
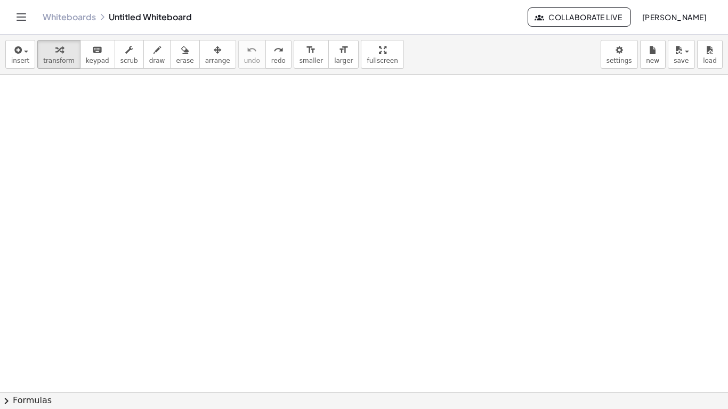
click at [233, 172] on div at bounding box center [364, 86] width 728 height 737
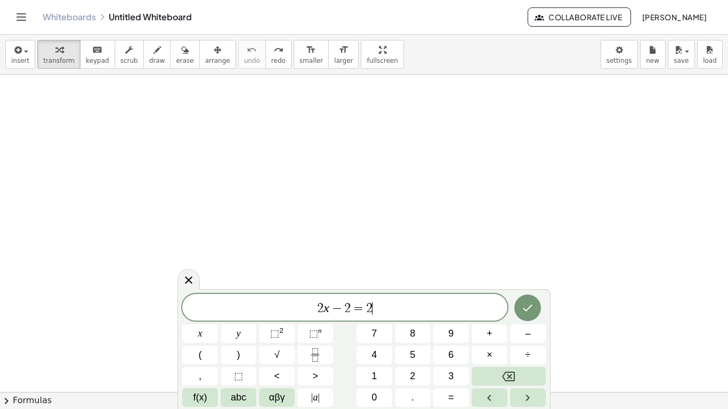
scroll to position [11, 0]
click at [533, 302] on icon "Done" at bounding box center [527, 307] width 13 height 13
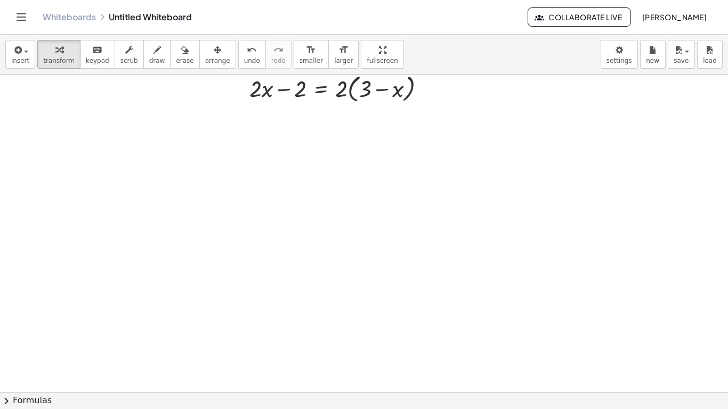
scroll to position [396, 0]
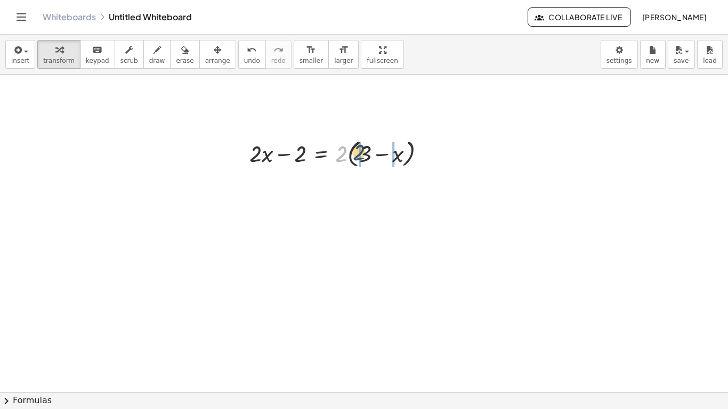
drag, startPoint x: 344, startPoint y: 157, endPoint x: 371, endPoint y: 154, distance: 27.3
click at [371, 154] on div at bounding box center [341, 152] width 195 height 35
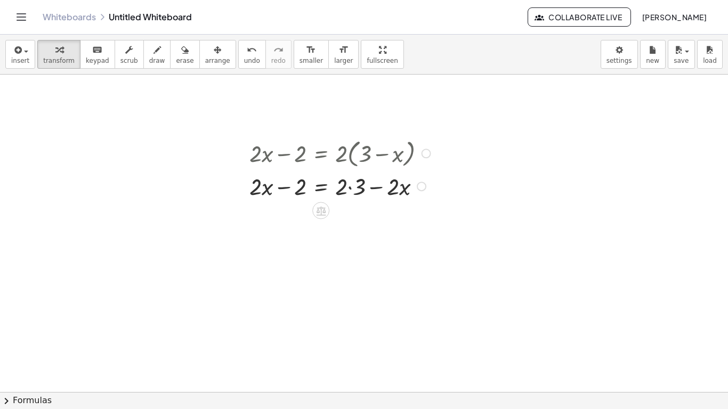
click at [351, 185] on div at bounding box center [341, 185] width 195 height 31
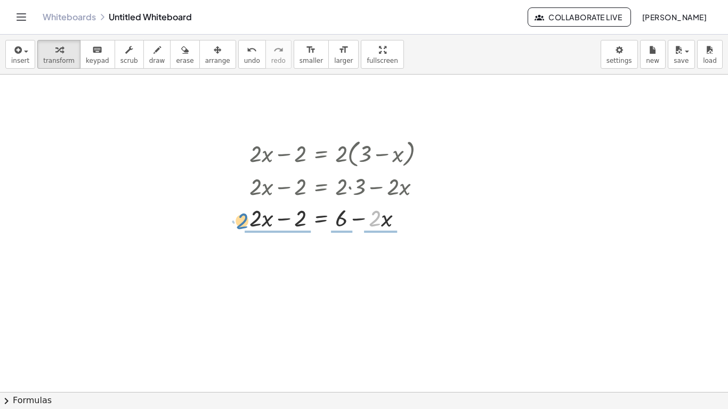
drag, startPoint x: 377, startPoint y: 220, endPoint x: 238, endPoint y: 223, distance: 138.6
click at [238, 223] on div "+ · 2 · x − 2 = · 2 · ( + 3 − x ) + · 2 · x − 2 = + · 2 · 3 − · 2 · x · 2 − · x…" at bounding box center [335, 184] width 204 height 102
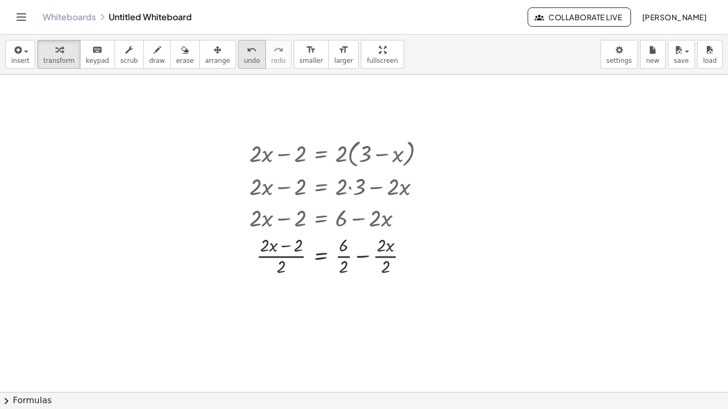
click at [247, 50] on icon "undo" at bounding box center [252, 50] width 10 height 13
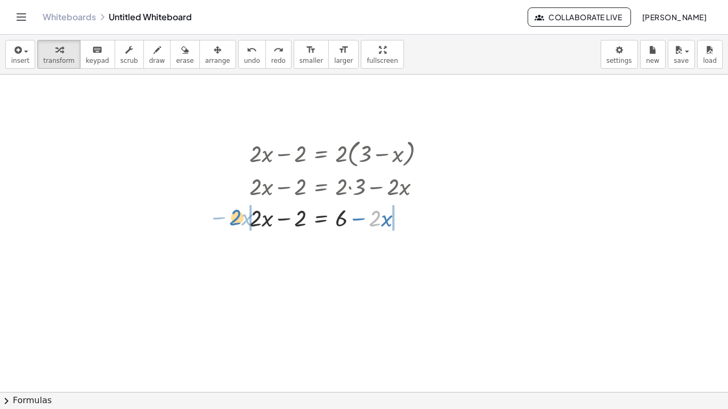
drag, startPoint x: 379, startPoint y: 226, endPoint x: 238, endPoint y: 224, distance: 141.2
click at [238, 224] on div "+ · 2 · x − 2 = · 2 · ( + 3 − x ) + · 2 · x − 2 = + · 2 · 3 − · 2 · x · 2 − · x…" at bounding box center [335, 184] width 204 height 102
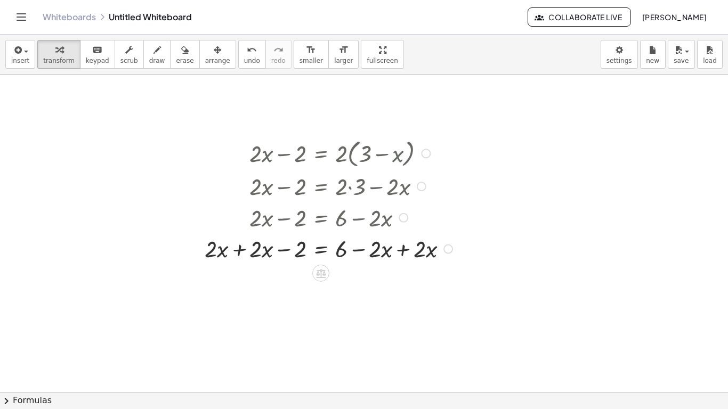
click at [240, 260] on div at bounding box center [330, 247] width 262 height 31
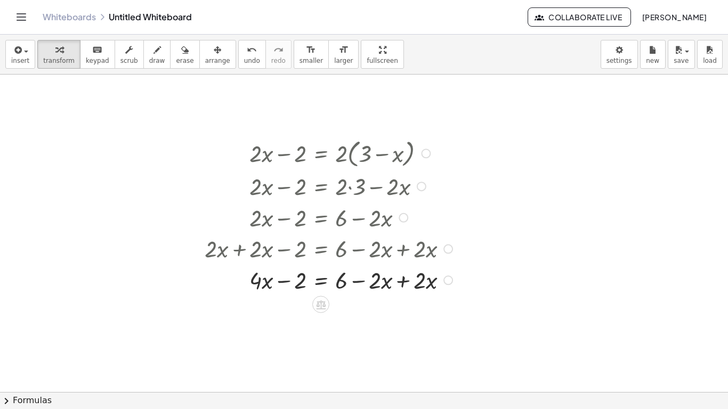
click at [406, 283] on div at bounding box center [330, 279] width 262 height 31
drag, startPoint x: 281, startPoint y: 315, endPoint x: 371, endPoint y: 313, distance: 89.6
click at [371, 313] on div at bounding box center [330, 310] width 262 height 31
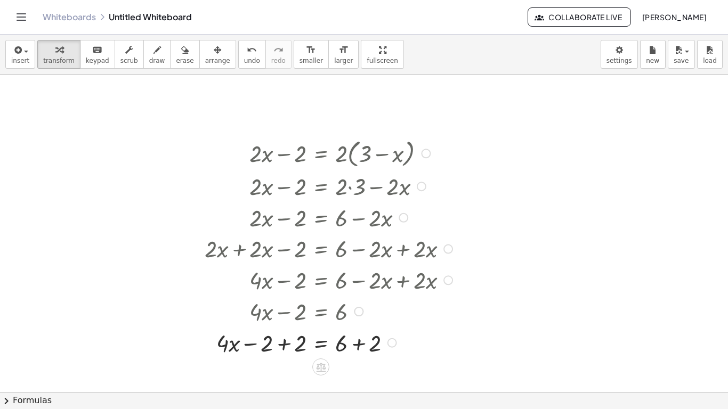
click at [282, 346] on div at bounding box center [330, 342] width 262 height 31
click at [358, 373] on div at bounding box center [330, 373] width 262 height 31
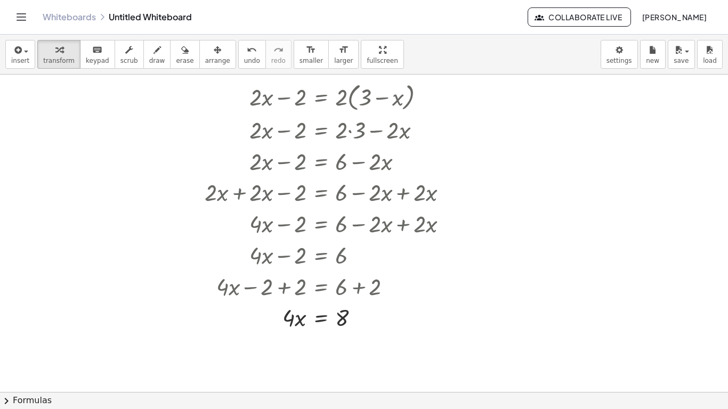
scroll to position [451, 0]
drag, startPoint x: 288, startPoint y: 317, endPoint x: 341, endPoint y: 335, distance: 56.0
click at [294, 359] on div at bounding box center [330, 357] width 262 height 46
click at [341, 360] on div at bounding box center [330, 357] width 262 height 46
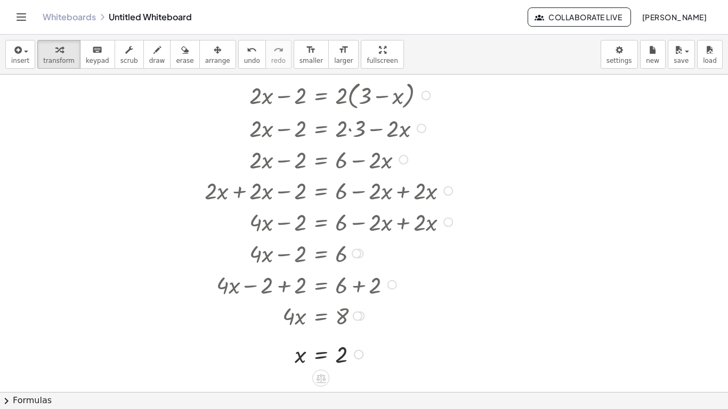
scroll to position [452, 0]
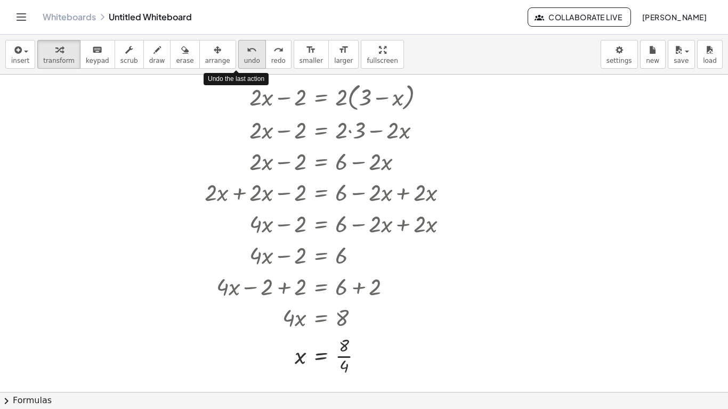
click at [238, 56] on button "undo undo" at bounding box center [252, 54] width 28 height 29
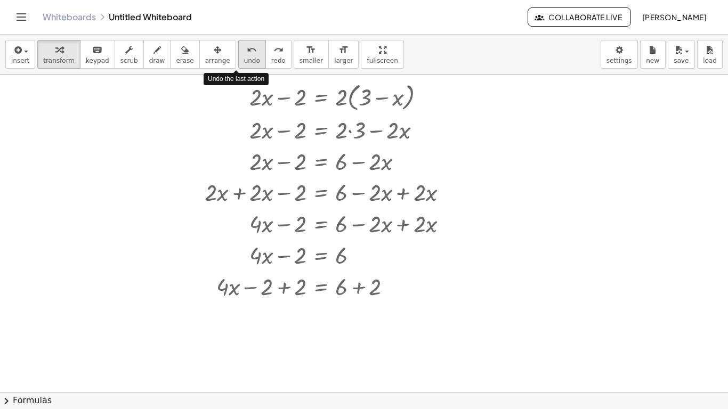
click at [238, 56] on button "undo undo" at bounding box center [252, 54] width 28 height 29
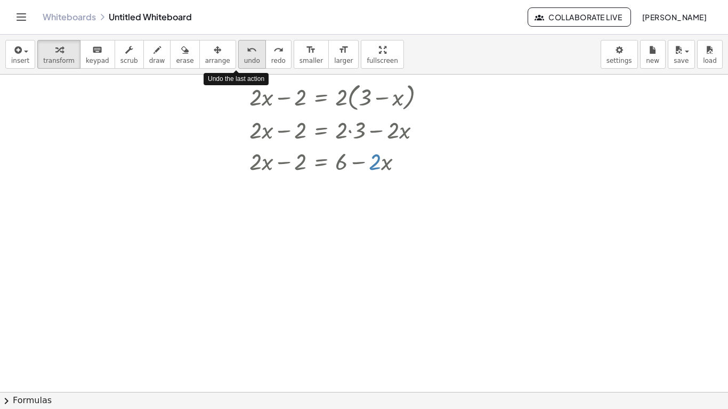
click at [238, 56] on button "undo undo" at bounding box center [252, 54] width 28 height 29
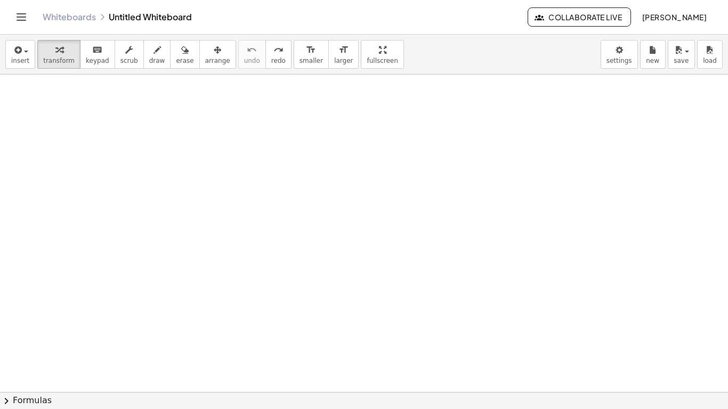
click at [289, 125] on div at bounding box center [364, 98] width 728 height 953
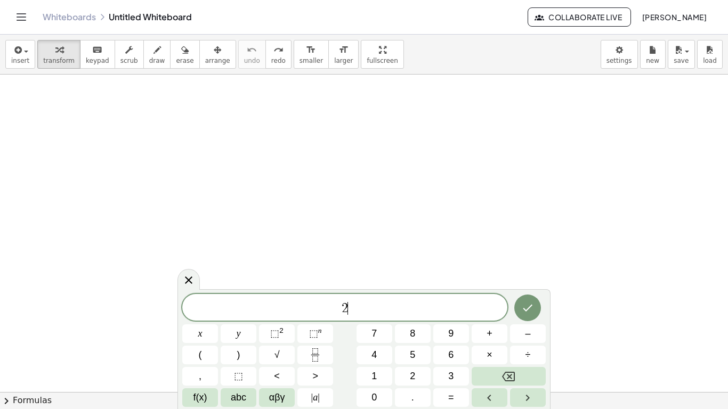
scroll to position [11, 0]
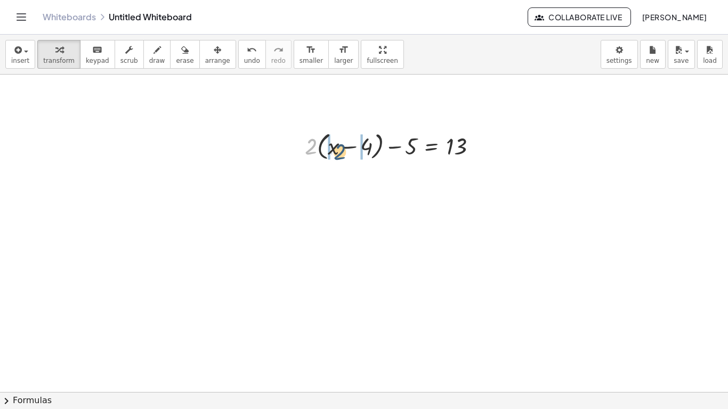
drag, startPoint x: 314, startPoint y: 144, endPoint x: 351, endPoint y: 148, distance: 37.5
click at [351, 148] on div at bounding box center [395, 145] width 191 height 35
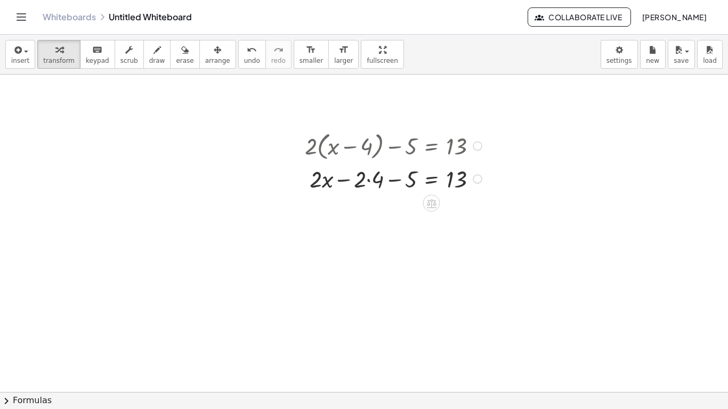
click at [370, 178] on div at bounding box center [395, 178] width 191 height 31
drag, startPoint x: 361, startPoint y: 214, endPoint x: 388, endPoint y: 225, distance: 29.6
click at [388, 225] on div "+ · 2 · ( + x − 4 ) − 5 = 13 + · 2 · x − · 2 · 4 − 5 = 13 − 8 + x − − 5 = 13 · …" at bounding box center [389, 176] width 200 height 102
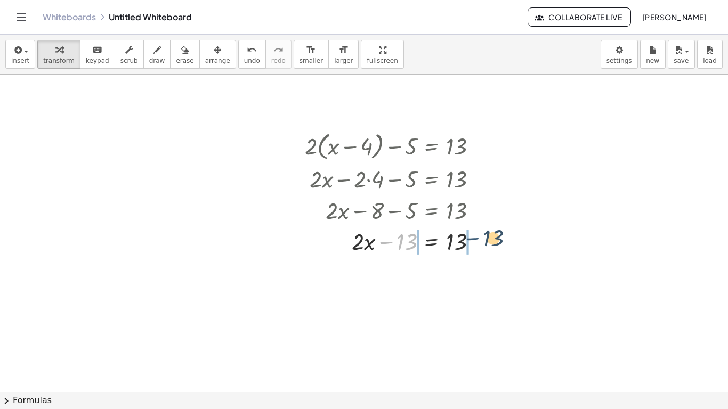
drag, startPoint x: 387, startPoint y: 240, endPoint x: 475, endPoint y: 236, distance: 88.0
click at [475, 236] on div at bounding box center [395, 240] width 191 height 31
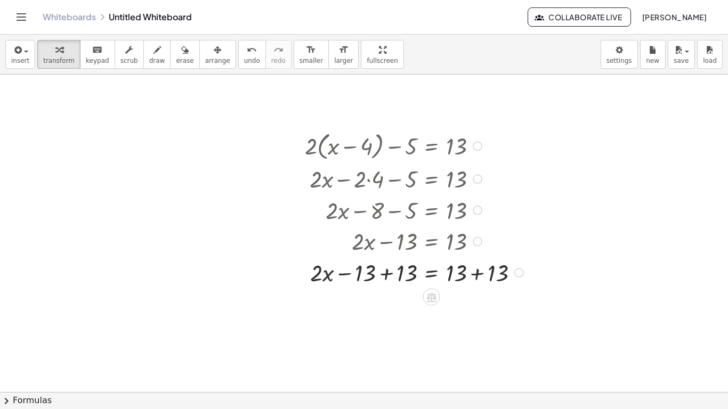
click at [388, 277] on div at bounding box center [416, 271] width 232 height 31
click at [480, 301] on div at bounding box center [416, 303] width 232 height 31
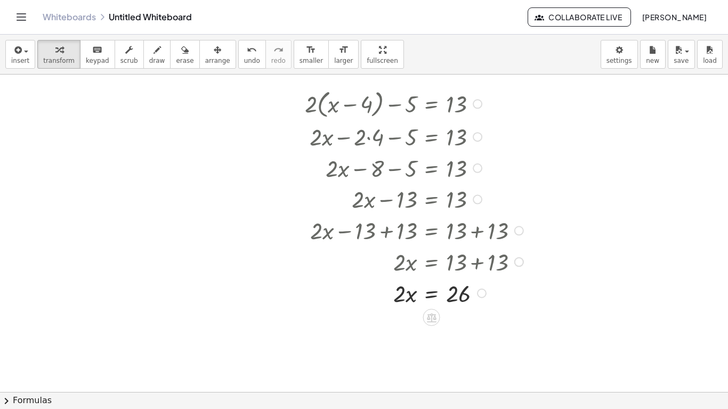
scroll to position [506, 0]
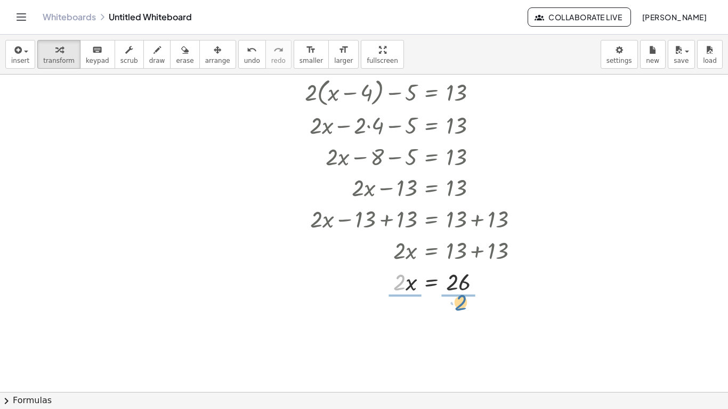
drag, startPoint x: 402, startPoint y: 286, endPoint x: 464, endPoint y: 307, distance: 65.4
click at [404, 326] on div at bounding box center [416, 319] width 232 height 46
click at [458, 322] on div at bounding box center [416, 319] width 232 height 46
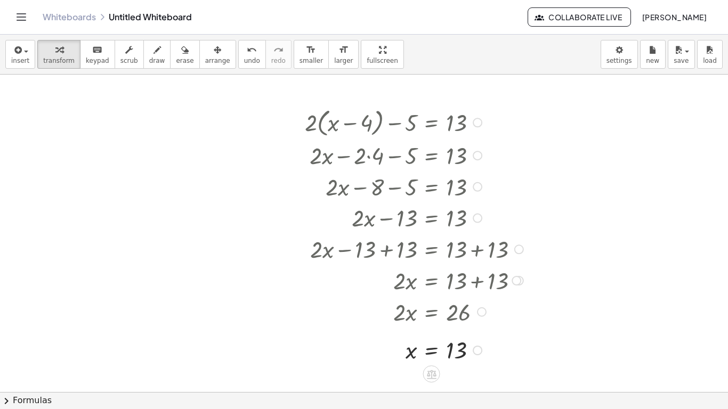
scroll to position [477, 0]
click at [247, 48] on button "undo undo" at bounding box center [252, 54] width 28 height 29
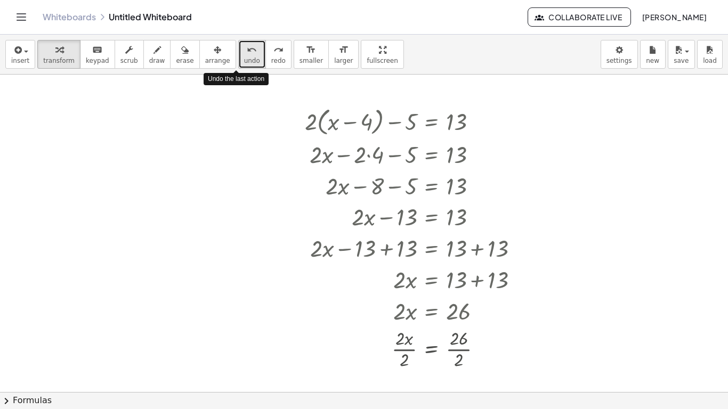
click at [247, 48] on button "undo undo" at bounding box center [252, 54] width 28 height 29
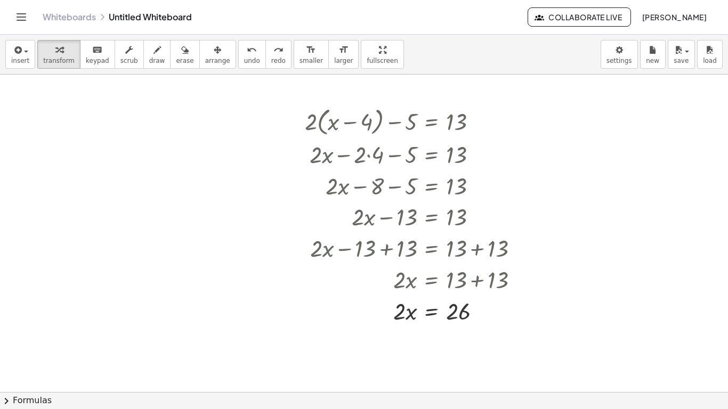
click at [222, 55] on div "insert select one: Math Expression Function Text Youtube Video Graphing Geometr…" at bounding box center [364, 55] width 728 height 40
click at [238, 55] on button "undo undo" at bounding box center [252, 54] width 28 height 29
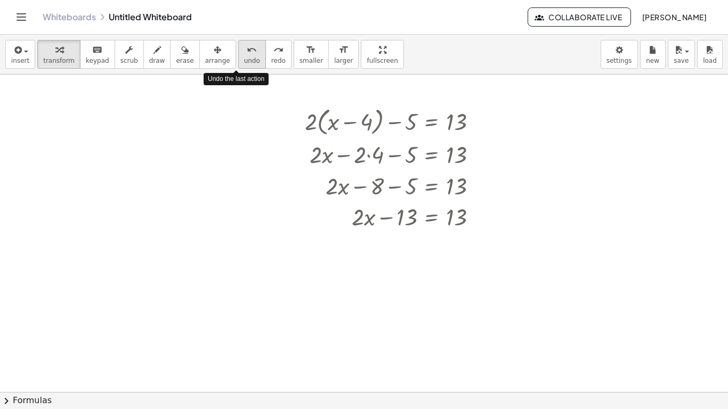
click at [238, 55] on button "undo undo" at bounding box center [252, 54] width 28 height 29
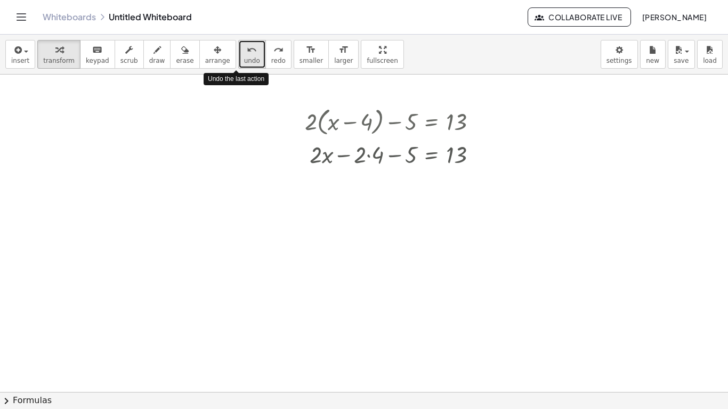
click at [238, 55] on button "undo undo" at bounding box center [252, 54] width 28 height 29
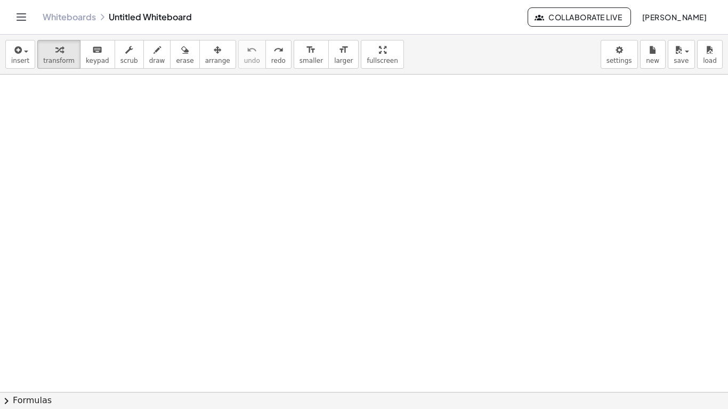
click at [274, 127] on div at bounding box center [364, 74] width 728 height 953
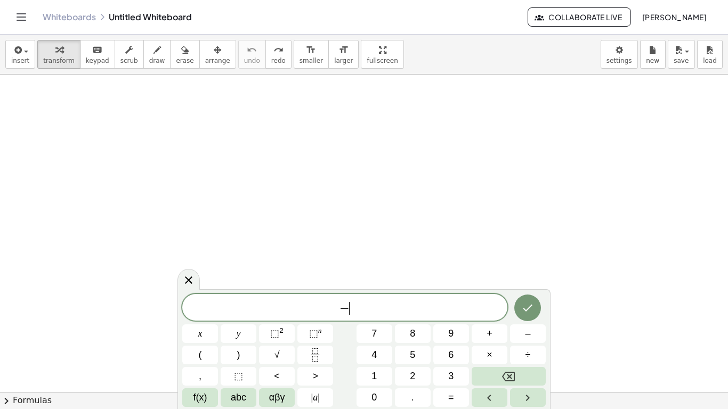
scroll to position [12, 0]
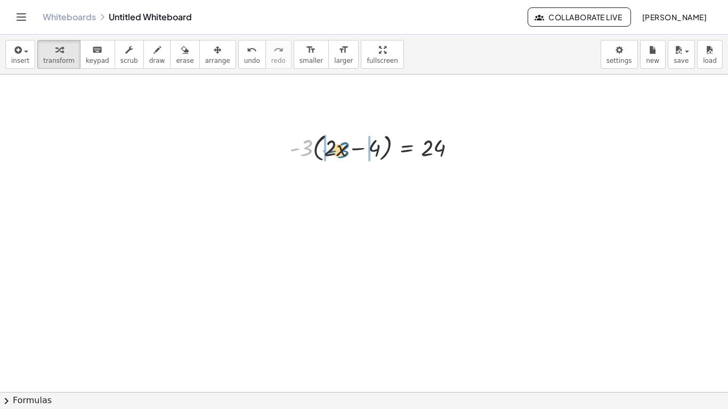
drag, startPoint x: 309, startPoint y: 150, endPoint x: 347, endPoint y: 151, distance: 37.9
click at [347, 151] on div at bounding box center [377, 146] width 185 height 35
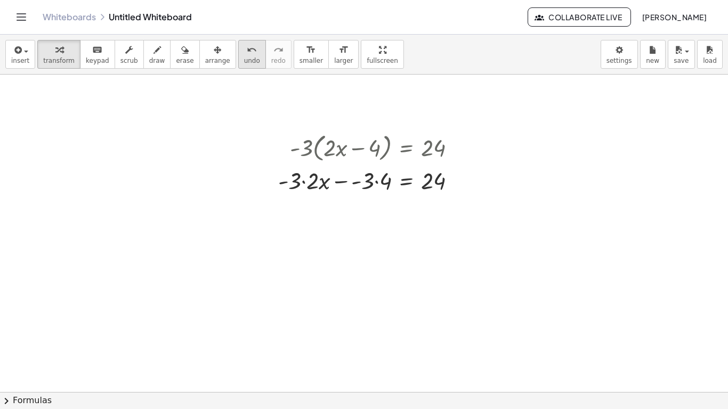
click at [244, 62] on span "undo" at bounding box center [252, 60] width 16 height 7
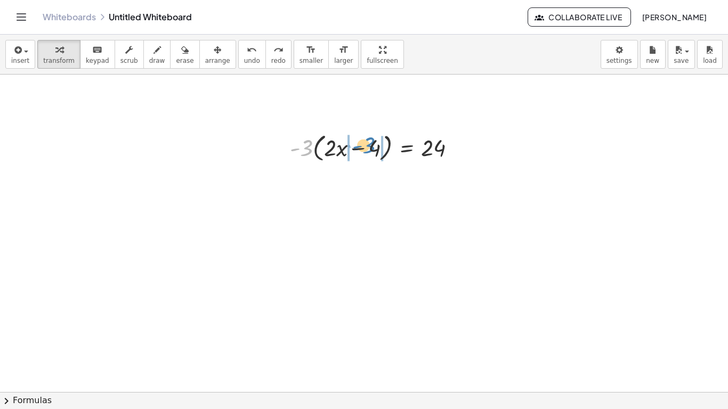
drag, startPoint x: 305, startPoint y: 143, endPoint x: 368, endPoint y: 141, distance: 62.4
click at [368, 141] on div at bounding box center [377, 146] width 185 height 35
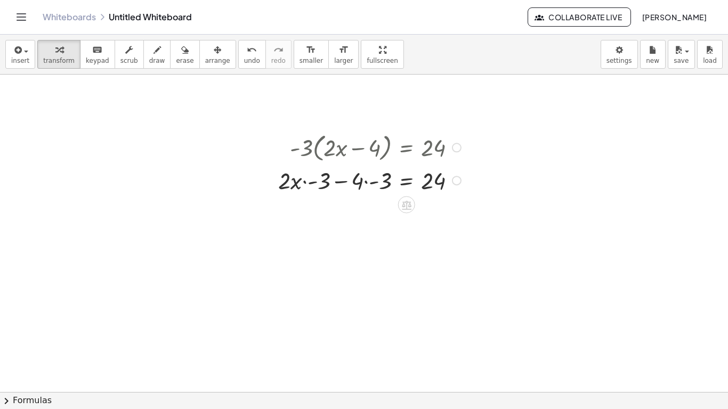
click at [313, 184] on div at bounding box center [371, 179] width 197 height 31
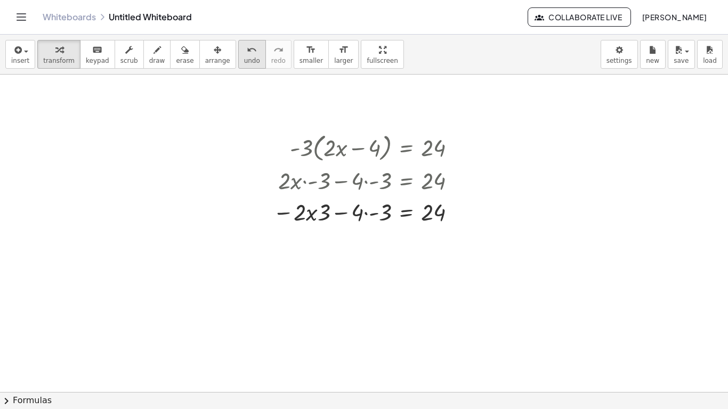
click at [247, 52] on icon "undo" at bounding box center [252, 50] width 10 height 13
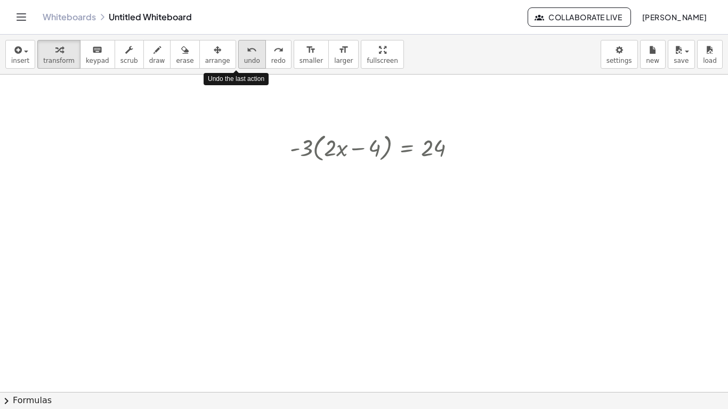
click at [247, 52] on icon "undo" at bounding box center [252, 50] width 10 height 13
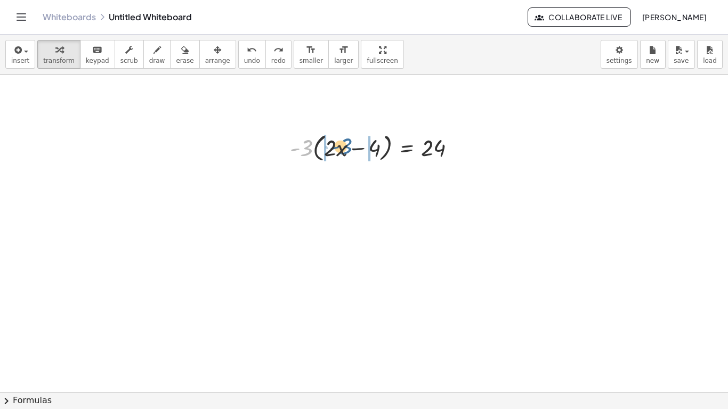
drag, startPoint x: 308, startPoint y: 146, endPoint x: 350, endPoint y: 144, distance: 41.6
click at [350, 144] on div at bounding box center [377, 146] width 185 height 35
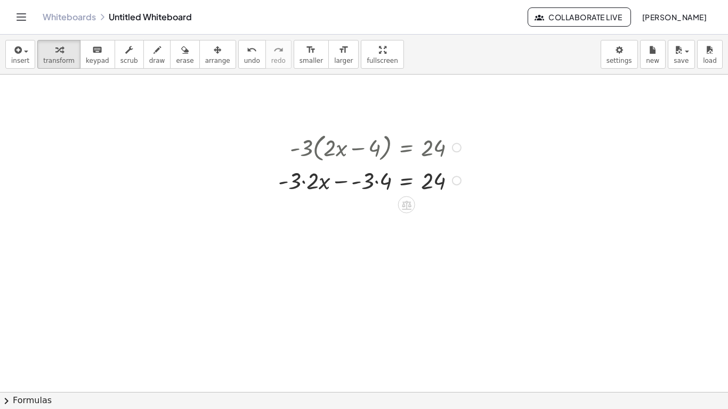
click at [304, 182] on div at bounding box center [371, 179] width 197 height 31
click at [377, 215] on div at bounding box center [371, 211] width 197 height 31
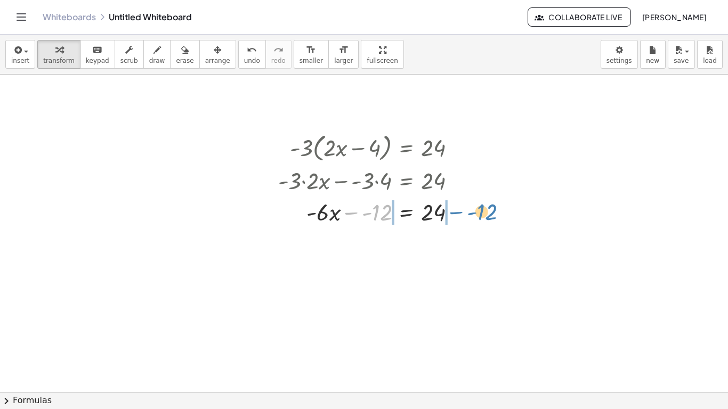
drag, startPoint x: 370, startPoint y: 215, endPoint x: 475, endPoint y: 213, distance: 105.0
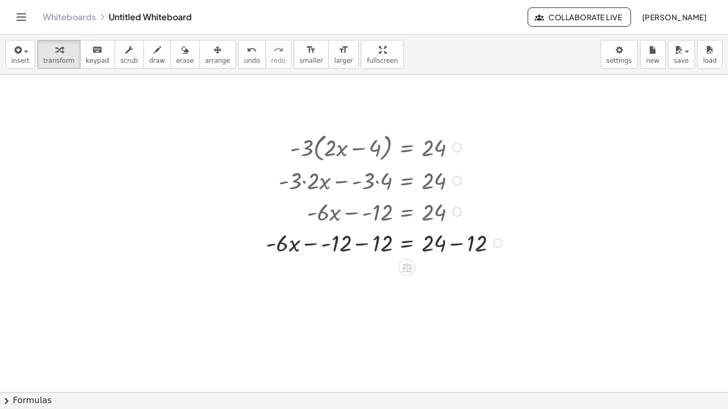
click at [457, 242] on div at bounding box center [386, 241] width 250 height 31
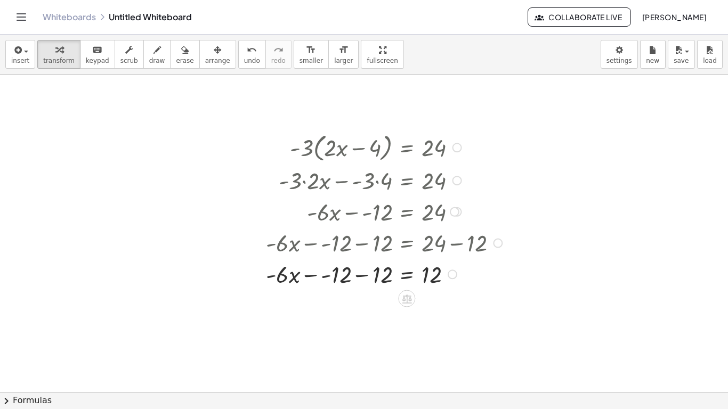
click at [366, 274] on div at bounding box center [386, 273] width 250 height 31
drag, startPoint x: 375, startPoint y: 314, endPoint x: 438, endPoint y: 337, distance: 67.4
click at [438, 337] on div "· - 3 · ( + · 2 · x − 4 ) = 24 + · - 3 · 2 · x − · - 3 · 4 = 24 + · - 6 · x − ·…" at bounding box center [364, 74] width 728 height 953
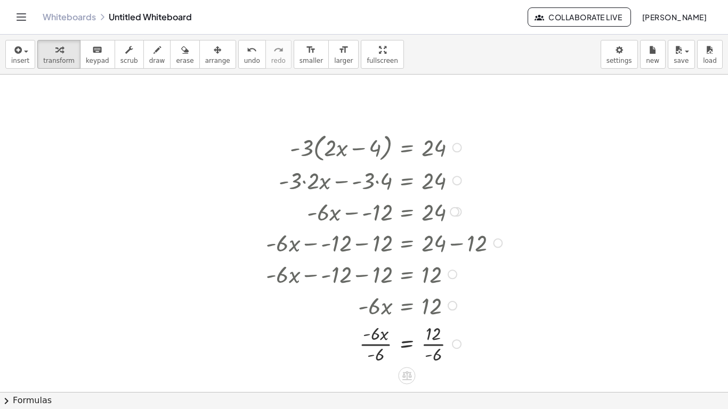
click at [382, 344] on div at bounding box center [386, 344] width 250 height 46
click at [431, 347] on div at bounding box center [386, 344] width 250 height 46
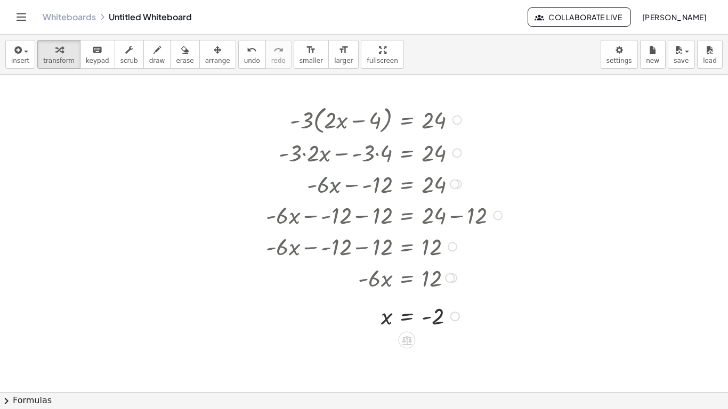
scroll to position [507, 0]
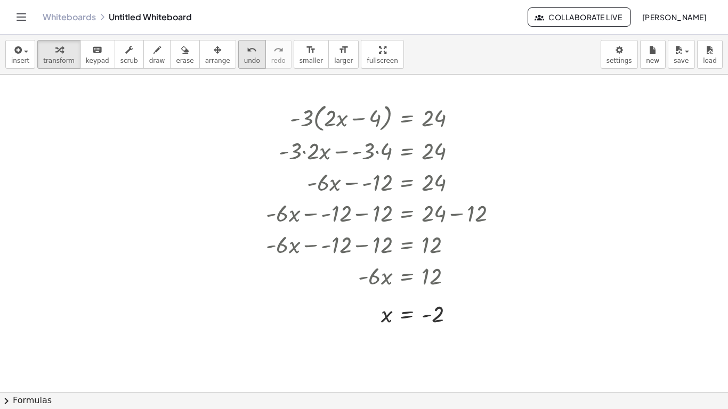
click at [238, 57] on button "undo undo" at bounding box center [252, 54] width 28 height 29
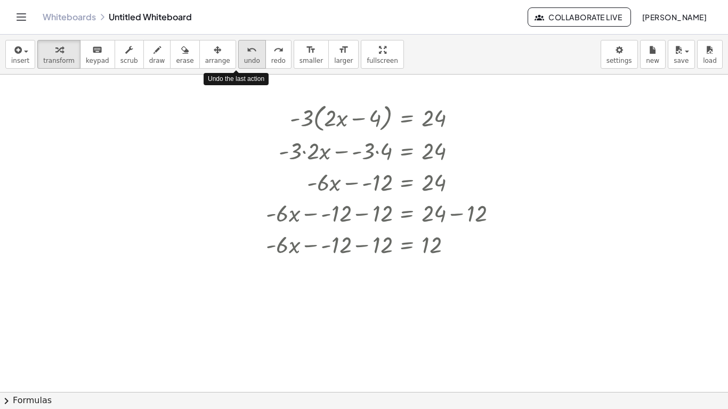
click at [238, 57] on button "undo undo" at bounding box center [252, 54] width 28 height 29
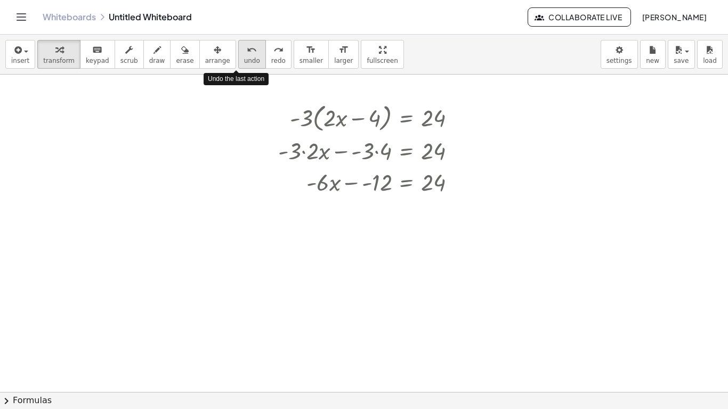
click at [238, 57] on button "undo undo" at bounding box center [252, 54] width 28 height 29
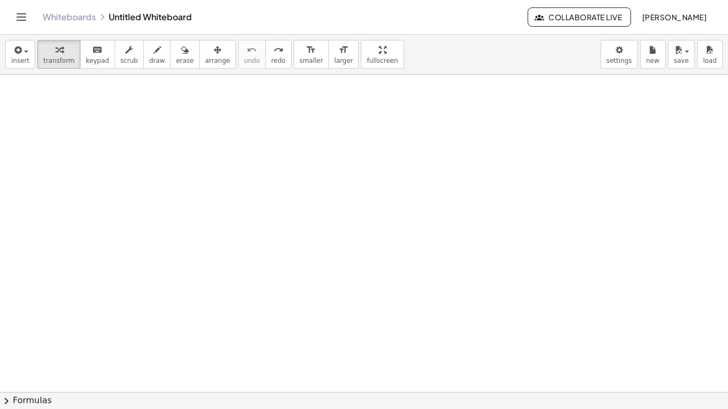
click at [175, 115] on div at bounding box center [364, 44] width 728 height 953
drag, startPoint x: 205, startPoint y: 136, endPoint x: 289, endPoint y: 138, distance: 83.7
click at [289, 138] on div at bounding box center [285, 133] width 200 height 31
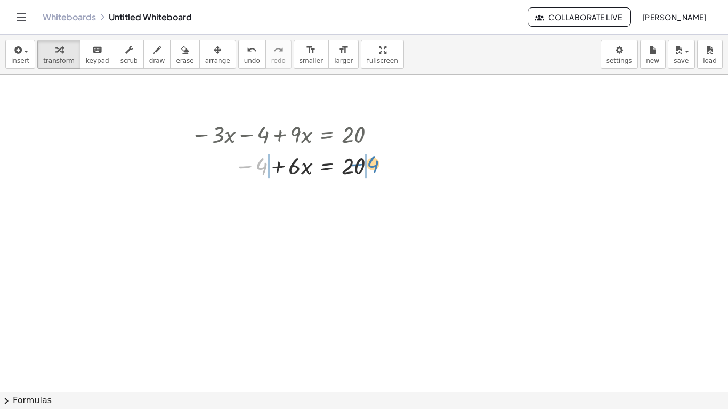
drag, startPoint x: 266, startPoint y: 168, endPoint x: 379, endPoint y: 165, distance: 113.0
click at [379, 165] on div at bounding box center [285, 164] width 200 height 31
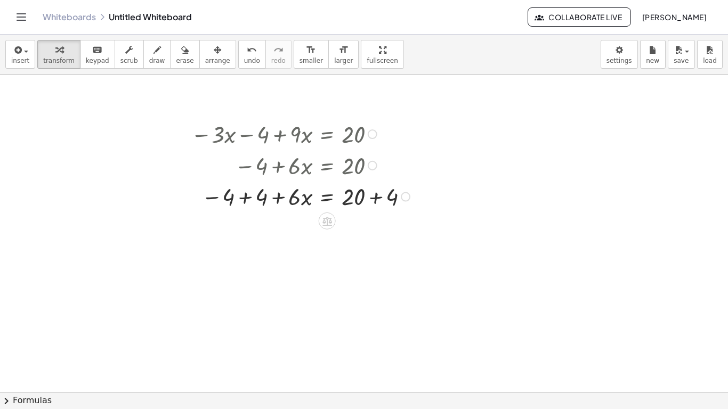
click at [247, 201] on div at bounding box center [301, 195] width 233 height 31
click at [374, 228] on div at bounding box center [303, 227] width 237 height 31
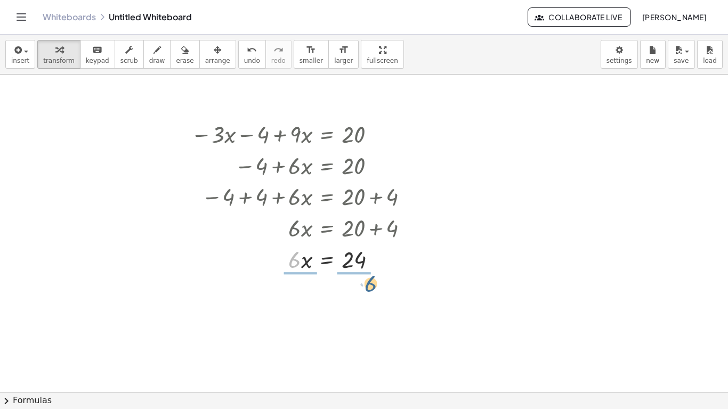
drag, startPoint x: 295, startPoint y: 266, endPoint x: 369, endPoint y: 294, distance: 79.4
click at [369, 294] on div "− · 3 · x − 4 + · 9 · x = 20 − 4 + · 6 · x = 20 − 4 + 4 + · 6 · x = + 20 + 4 + …" at bounding box center [364, 44] width 728 height 953
click at [305, 305] on div at bounding box center [303, 297] width 237 height 46
click at [351, 301] on div at bounding box center [297, 297] width 250 height 46
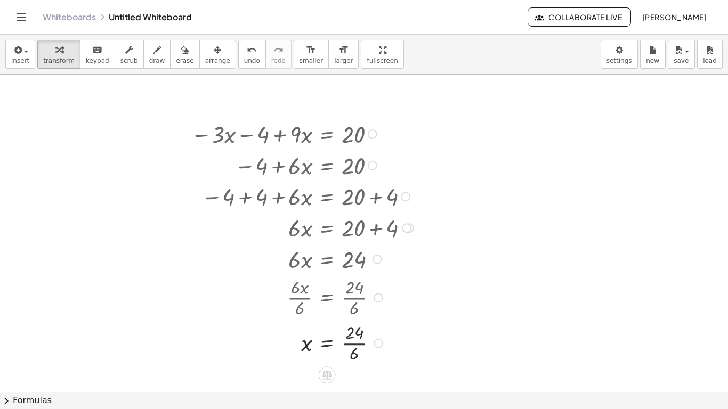
click at [354, 343] on div at bounding box center [303, 343] width 237 height 46
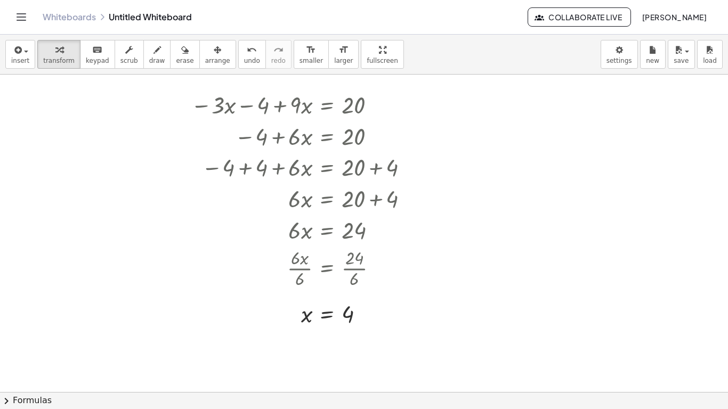
scroll to position [537, 0]
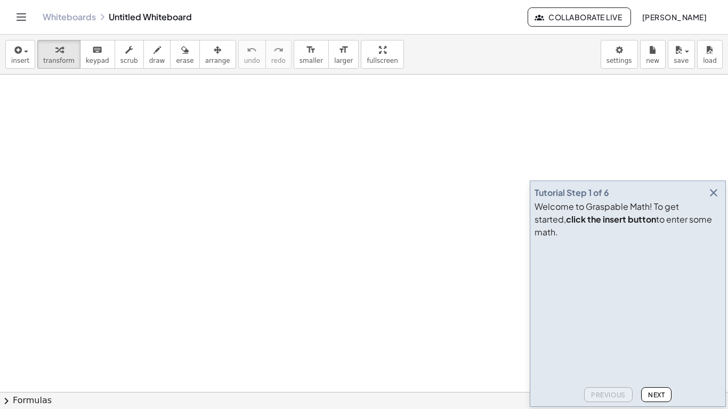
click at [714, 199] on icon "button" at bounding box center [713, 193] width 13 height 13
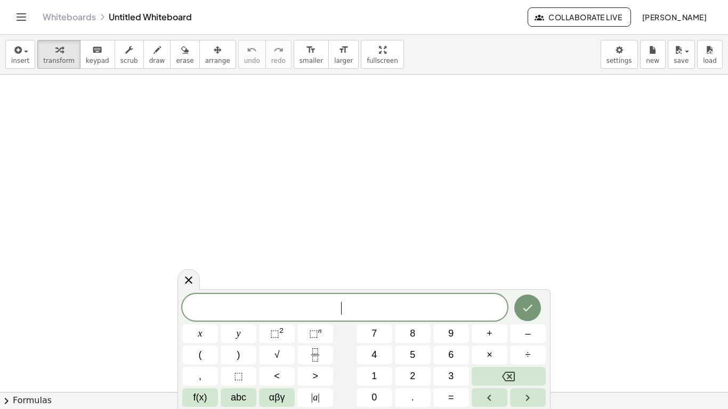
click at [236, 386] on div "​ x y ⬚ 2 ⬚ n 7 8 9 + – ( ) √ 4 5 6 × ÷ , ⬚ < > 1 2 3 f(x) abc αβγ | a | 0 . =" at bounding box center [363, 350] width 363 height 113
click at [236, 383] on span "⬚" at bounding box center [238, 376] width 9 height 14
click at [491, 335] on span "+" at bounding box center [490, 334] width 6 height 14
click at [246, 372] on button "⬚" at bounding box center [239, 376] width 36 height 19
click at [435, 407] on button "=" at bounding box center [451, 397] width 36 height 19
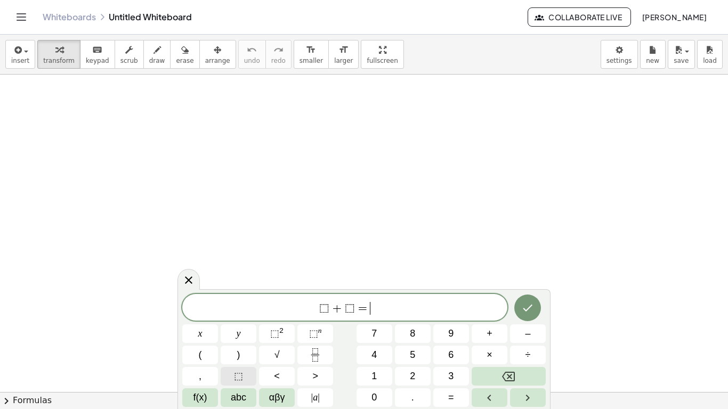
click at [244, 373] on button "⬚" at bounding box center [239, 376] width 36 height 19
click at [531, 307] on icon "Done" at bounding box center [527, 308] width 13 height 13
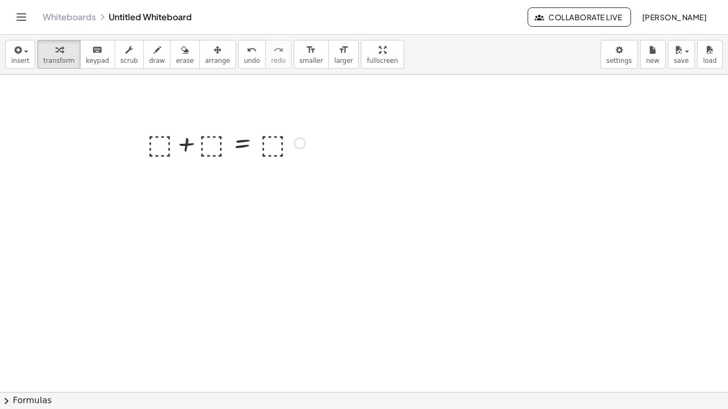
click at [171, 144] on div at bounding box center [226, 142] width 169 height 36
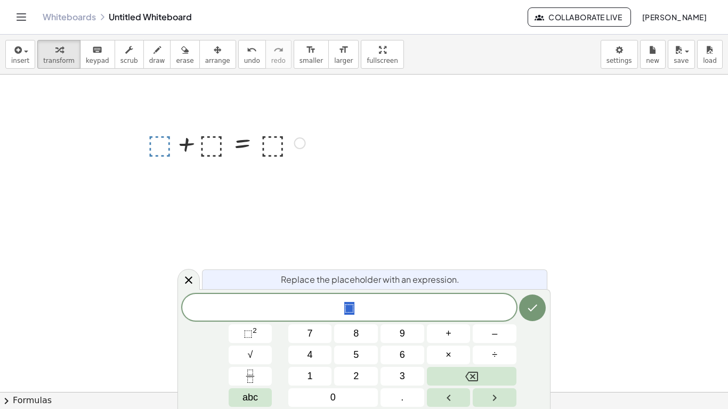
click at [151, 151] on div at bounding box center [226, 142] width 169 height 36
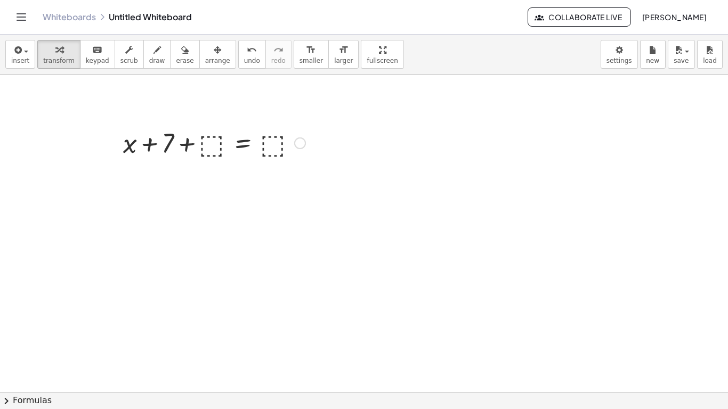
click at [189, 139] on div at bounding box center [214, 142] width 193 height 36
click at [205, 142] on div at bounding box center [214, 142] width 193 height 36
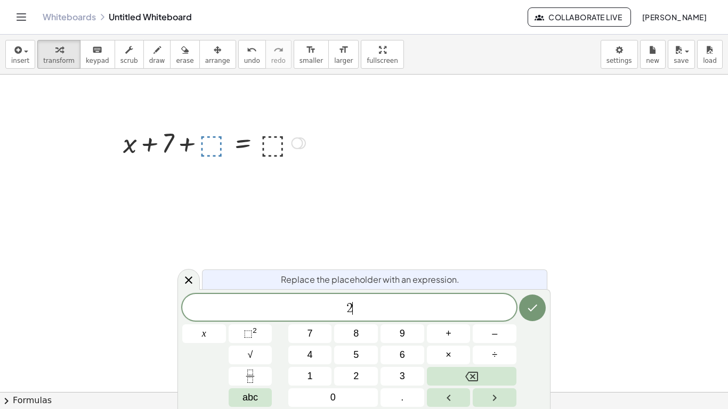
scroll to position [0, 0]
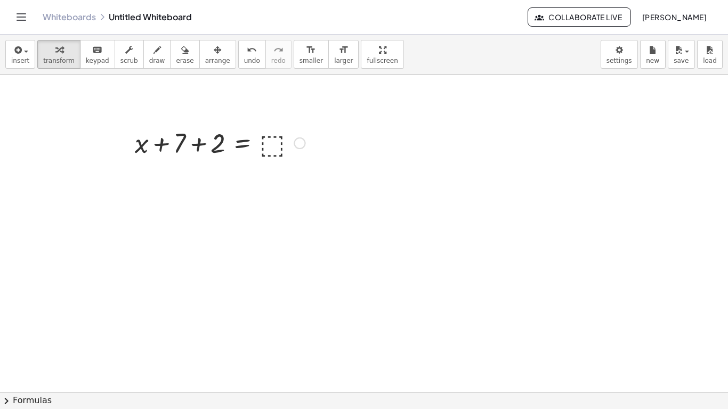
click at [272, 143] on div at bounding box center [219, 142] width 181 height 36
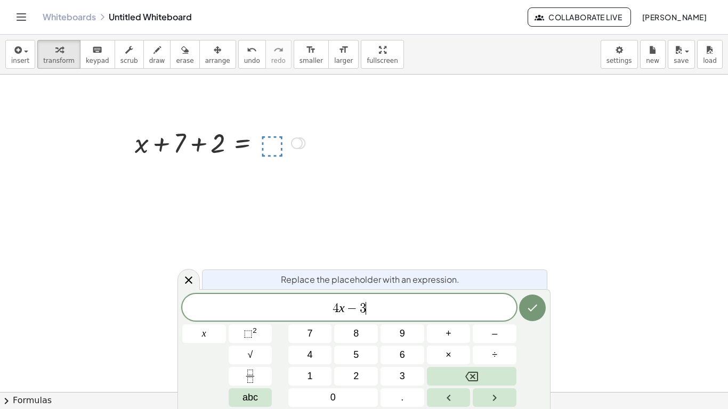
scroll to position [7, 0]
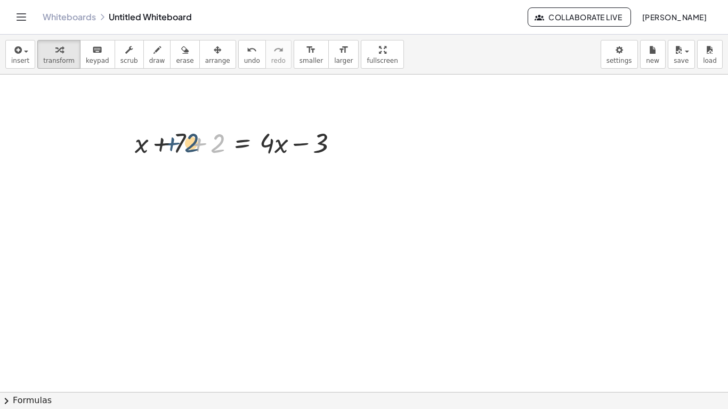
drag, startPoint x: 200, startPoint y: 147, endPoint x: 173, endPoint y: 147, distance: 26.7
click at [173, 147] on div at bounding box center [240, 142] width 223 height 36
drag, startPoint x: 175, startPoint y: 148, endPoint x: 219, endPoint y: 149, distance: 44.3
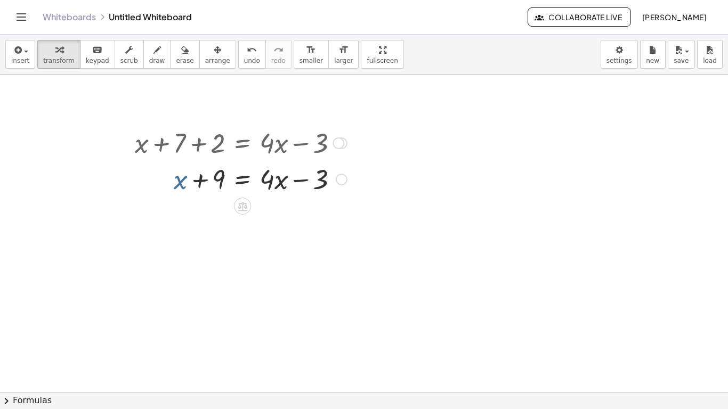
click at [180, 185] on div at bounding box center [240, 178] width 223 height 36
drag, startPoint x: 172, startPoint y: 185, endPoint x: 279, endPoint y: 192, distance: 107.3
click at [279, 192] on div at bounding box center [240, 178] width 223 height 36
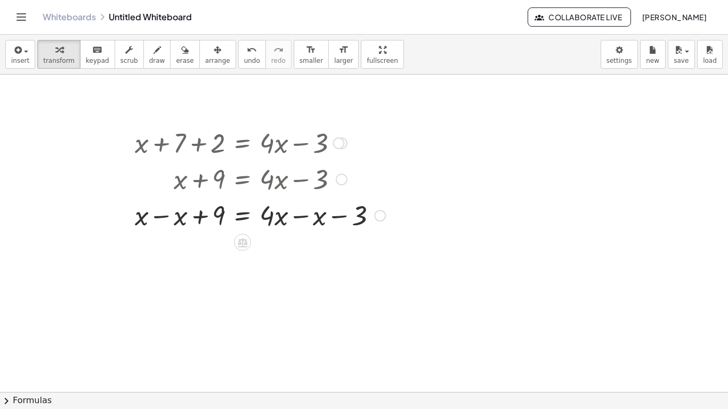
click at [156, 215] on div at bounding box center [259, 215] width 261 height 36
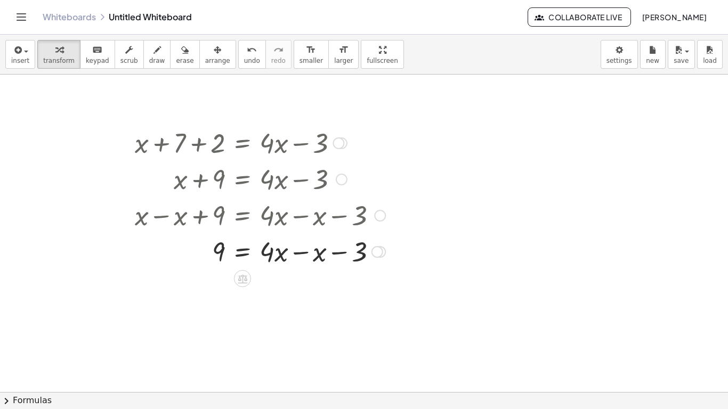
click at [308, 248] on div at bounding box center [259, 251] width 261 height 36
drag, startPoint x: 300, startPoint y: 290, endPoint x: 171, endPoint y: 288, distance: 128.5
click at [171, 288] on div at bounding box center [259, 287] width 261 height 36
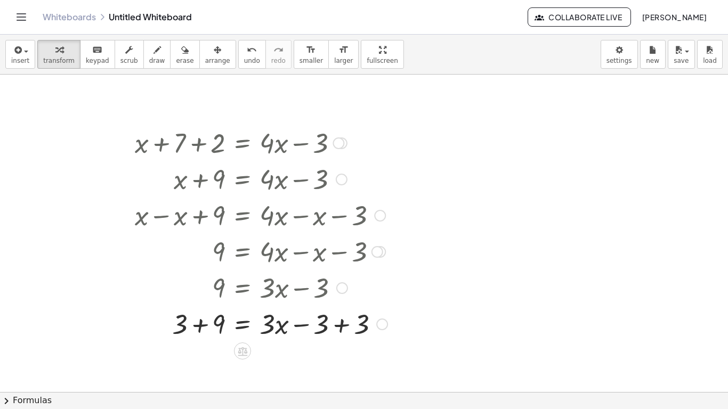
click at [199, 328] on div at bounding box center [260, 323] width 263 height 36
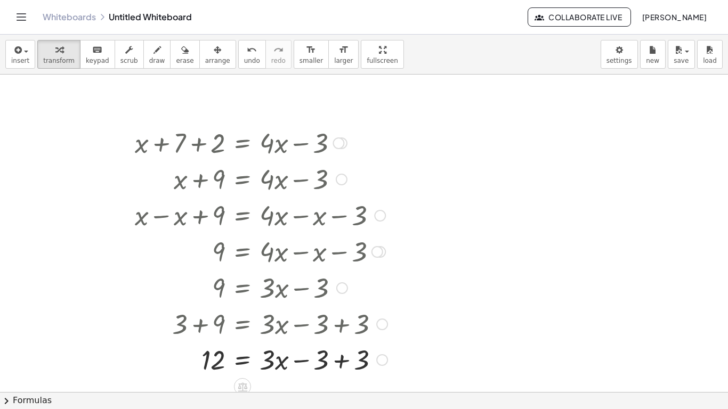
click at [336, 333] on div at bounding box center [246, 323] width 293 height 36
click at [337, 366] on div at bounding box center [260, 360] width 263 height 36
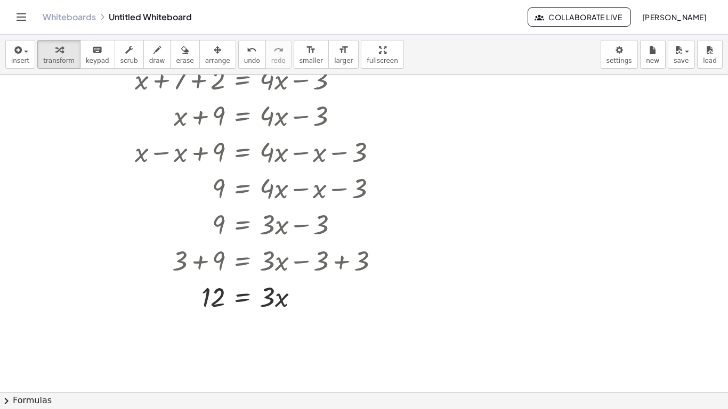
scroll to position [64, 0]
drag, startPoint x: 268, startPoint y: 306, endPoint x: 212, endPoint y: 329, distance: 60.7
click at [212, 329] on div "+ ⬚ + ⬚ = ⬚ + x + 7 + ⬚ = ⬚ + x + 7 + 2 = ⬚ + x + 7 + 2 = + · 4 · x − 3 + x + 9…" at bounding box center [364, 363] width 728 height 705
click at [212, 341] on div at bounding box center [260, 340] width 263 height 53
click at [268, 343] on div at bounding box center [260, 340] width 263 height 53
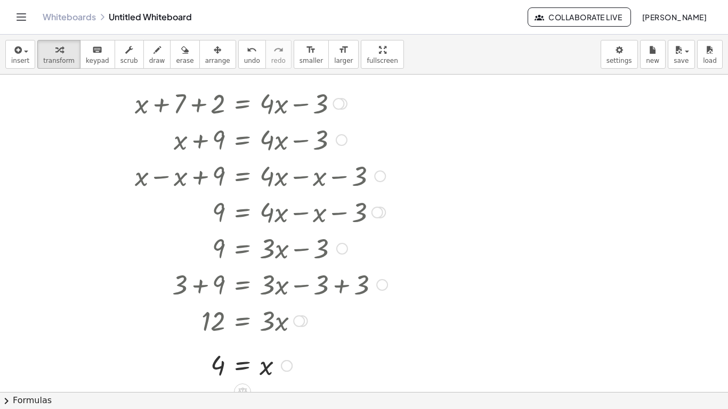
scroll to position [38, 0]
click at [247, 55] on icon "undo" at bounding box center [252, 50] width 10 height 13
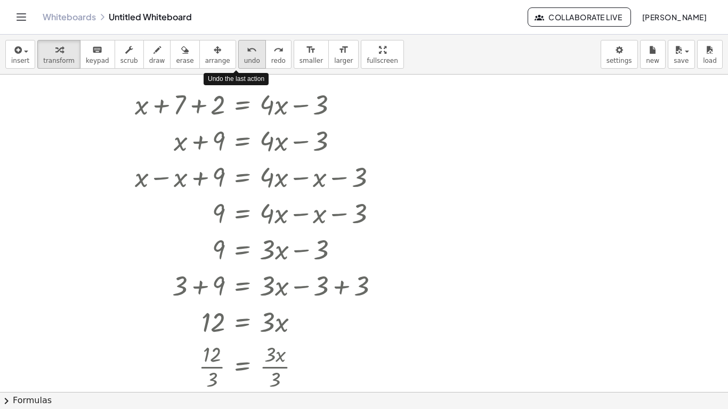
click at [247, 55] on icon "undo" at bounding box center [252, 50] width 10 height 13
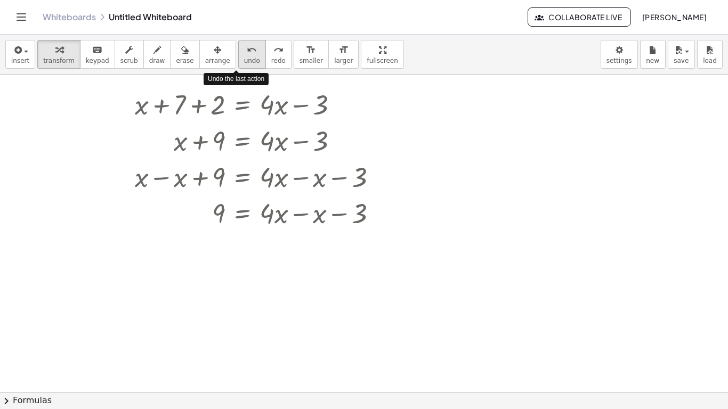
click at [247, 55] on icon "undo" at bounding box center [252, 50] width 10 height 13
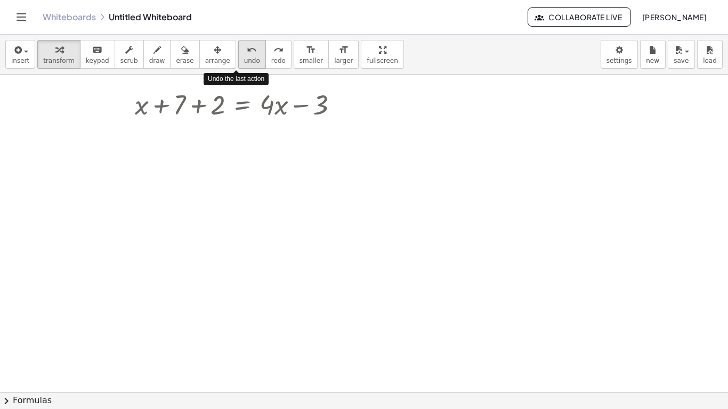
click at [247, 55] on icon "undo" at bounding box center [252, 50] width 10 height 13
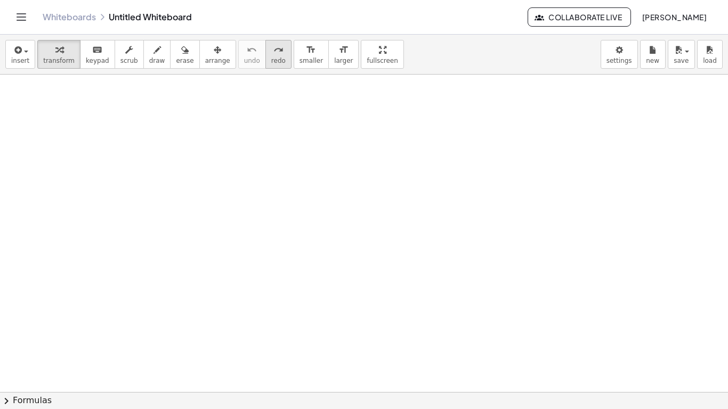
click at [270, 50] on button "redo redo" at bounding box center [278, 54] width 26 height 29
click at [143, 116] on div at bounding box center [139, 104] width 16 height 42
click at [163, 108] on div at bounding box center [226, 104] width 169 height 36
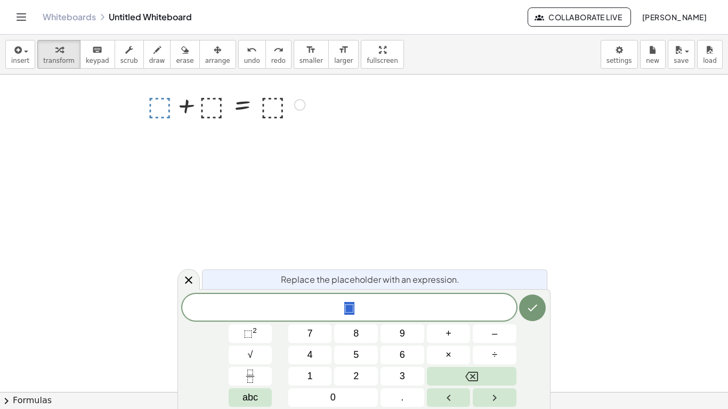
scroll to position [9, 0]
click at [378, 179] on div at bounding box center [364, 353] width 728 height 635
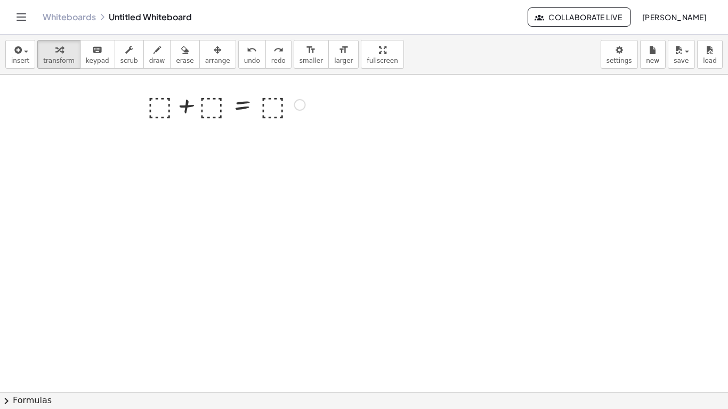
click at [297, 109] on div at bounding box center [300, 105] width 12 height 12
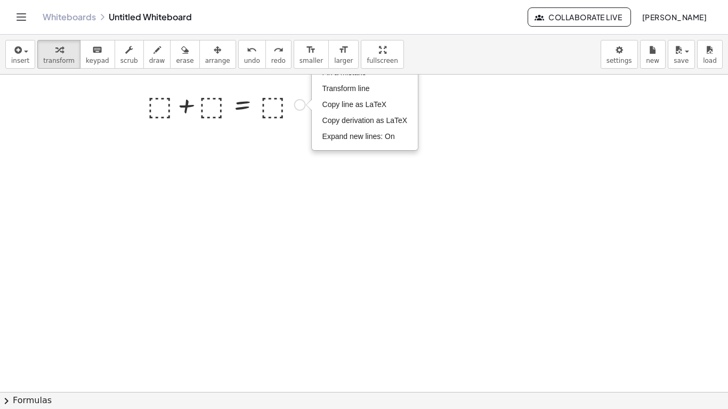
click at [297, 109] on div "Fix a mistake Transform line Copy line as LaTeX Copy derivation as LaTeX Expand…" at bounding box center [300, 105] width 12 height 12
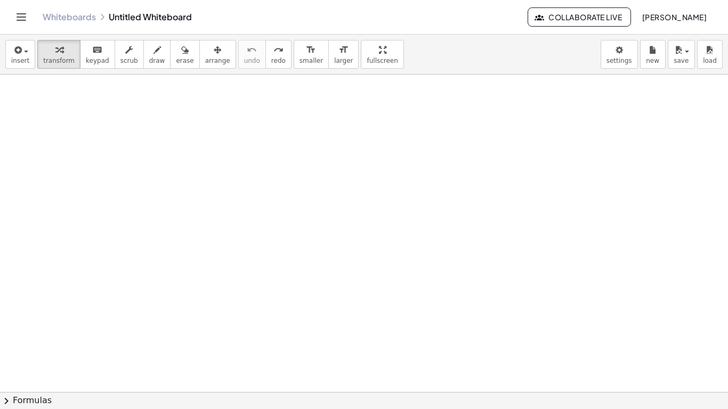
click at [276, 148] on div at bounding box center [364, 353] width 728 height 635
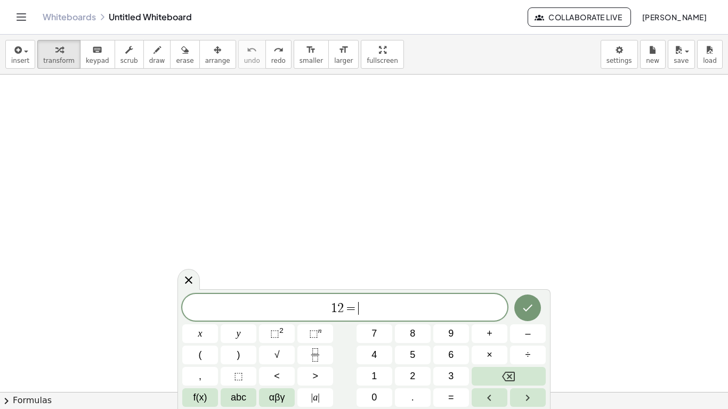
scroll to position [12, 0]
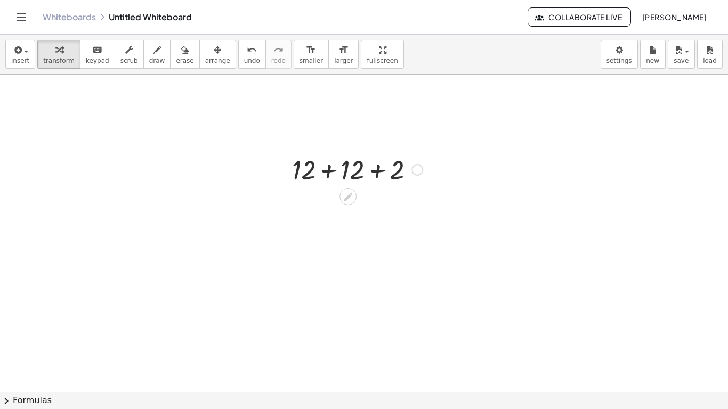
click at [340, 167] on div at bounding box center [357, 169] width 141 height 36
click at [355, 207] on div at bounding box center [357, 205] width 141 height 36
click at [244, 59] on span "undo" at bounding box center [252, 60] width 16 height 7
click at [225, 122] on div at bounding box center [364, 353] width 728 height 635
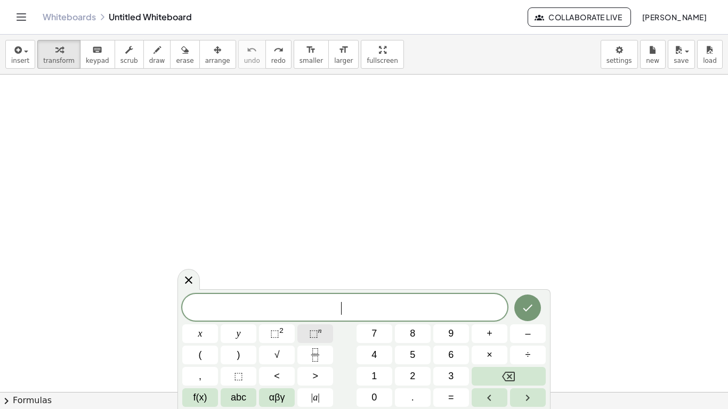
click at [320, 328] on sup "n" at bounding box center [320, 331] width 4 height 8
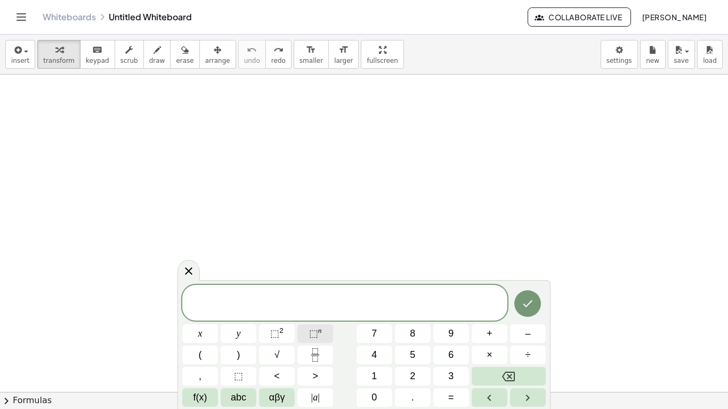
click at [320, 330] on sup "n" at bounding box center [320, 331] width 4 height 8
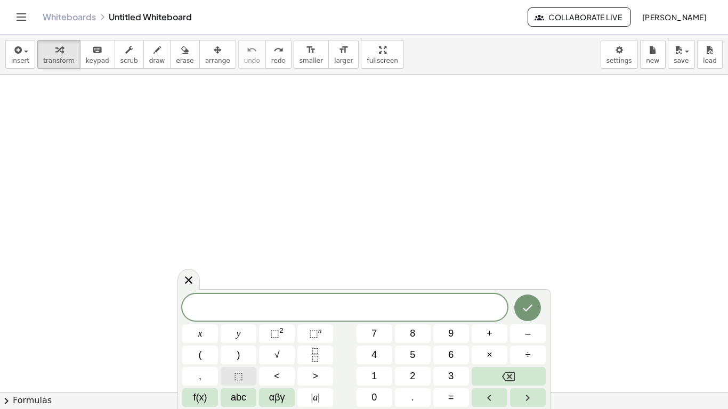
click at [234, 376] on span "⬚" at bounding box center [238, 376] width 9 height 14
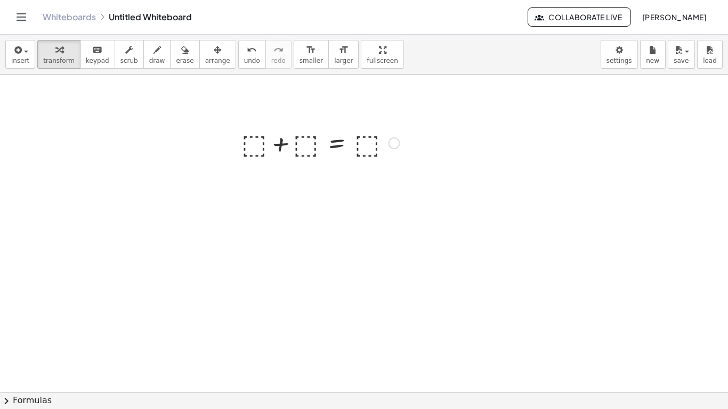
click at [264, 145] on div at bounding box center [320, 142] width 169 height 36
click at [317, 143] on div at bounding box center [310, 142] width 190 height 36
click at [371, 143] on div at bounding box center [314, 142] width 179 height 36
drag, startPoint x: 312, startPoint y: 148, endPoint x: 277, endPoint y: 146, distance: 35.2
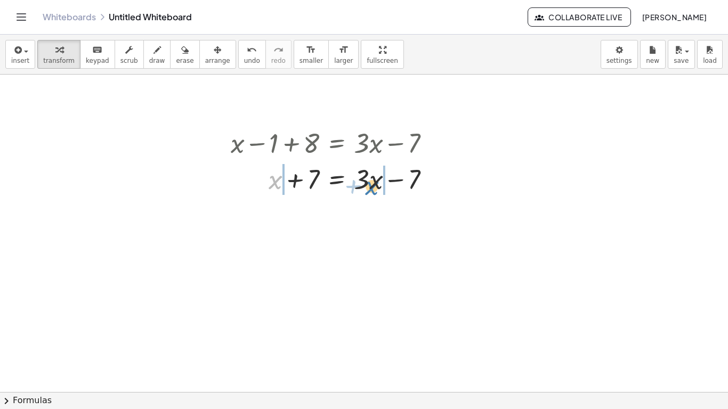
drag, startPoint x: 274, startPoint y: 183, endPoint x: 373, endPoint y: 189, distance: 98.7
click at [373, 189] on div at bounding box center [334, 178] width 218 height 36
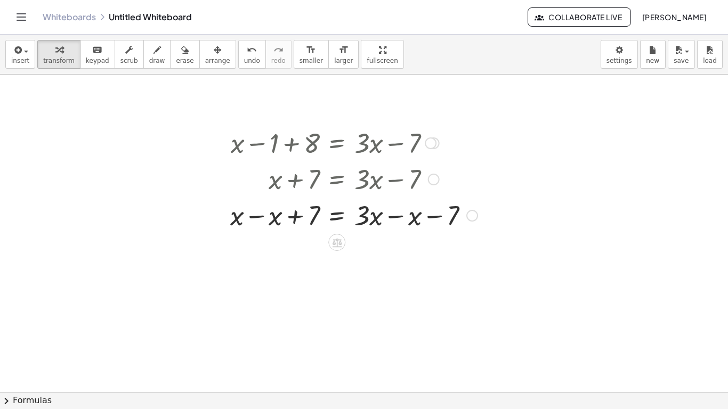
click at [262, 214] on div at bounding box center [354, 215] width 258 height 36
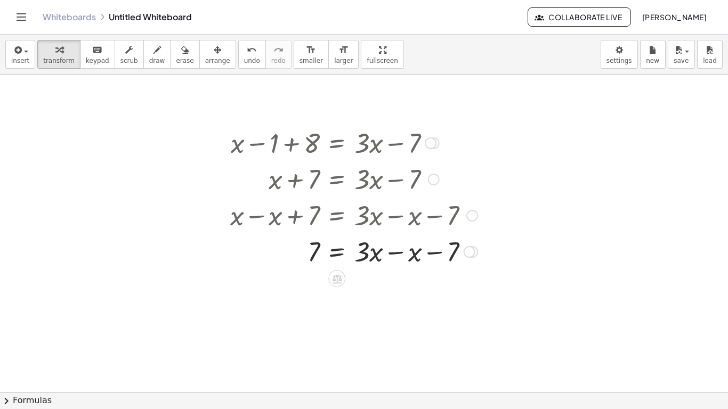
click at [394, 261] on div at bounding box center [354, 251] width 258 height 36
drag, startPoint x: 410, startPoint y: 284, endPoint x: 274, endPoint y: 282, distance: 135.4
click at [274, 282] on div at bounding box center [354, 287] width 258 height 36
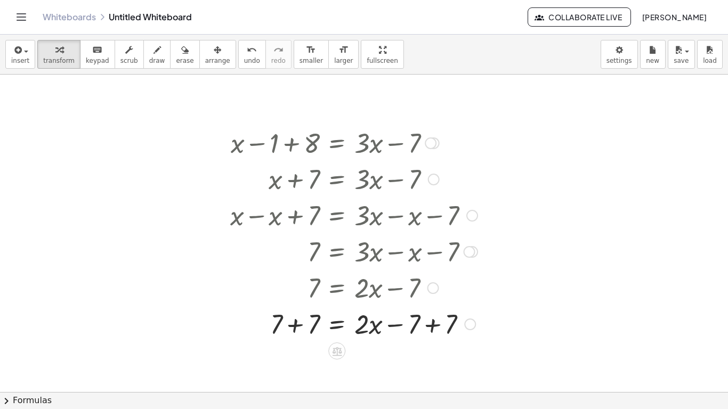
click at [435, 327] on div at bounding box center [354, 323] width 258 height 36
click at [294, 363] on div at bounding box center [354, 360] width 258 height 36
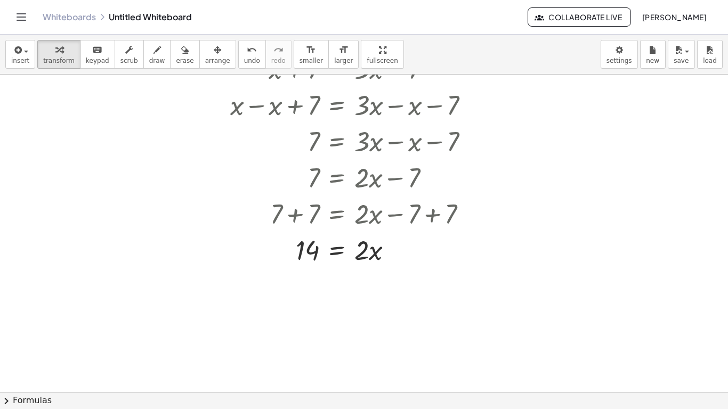
scroll to position [150, 0]
drag, startPoint x: 358, startPoint y: 257, endPoint x: 294, endPoint y: 289, distance: 71.5
click at [294, 289] on div "+ ⬚ + ⬚ = ⬚ + x − 1 + ⬚ = ⬚ + x − 1 + 8 = ⬚ + x − 1 + 8 = + · 3 · x − 7 + x + 7…" at bounding box center [364, 241] width 728 height 635
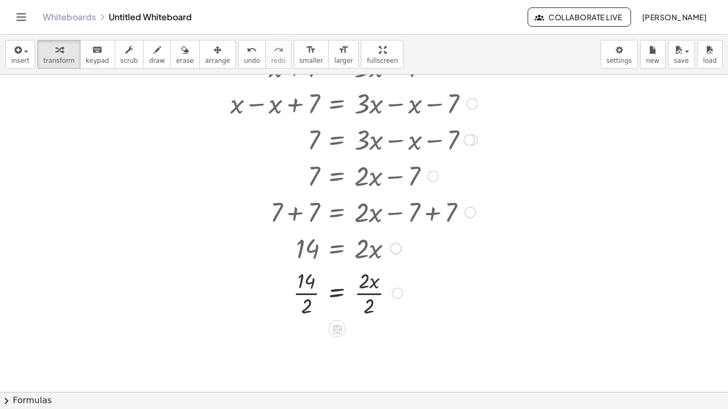
click at [379, 295] on div at bounding box center [354, 292] width 258 height 53
click at [305, 298] on div at bounding box center [354, 292] width 258 height 53
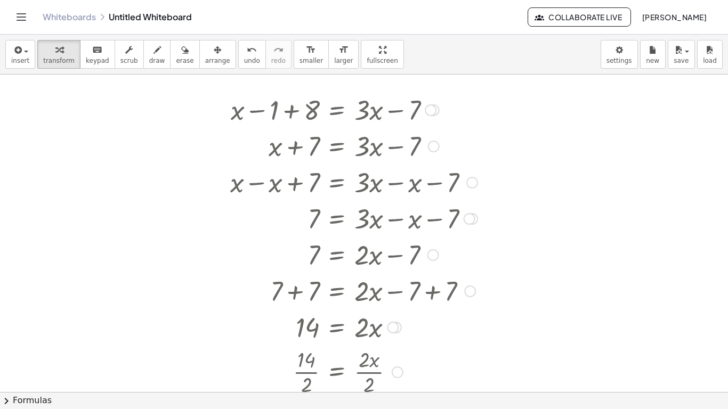
scroll to position [61, 0]
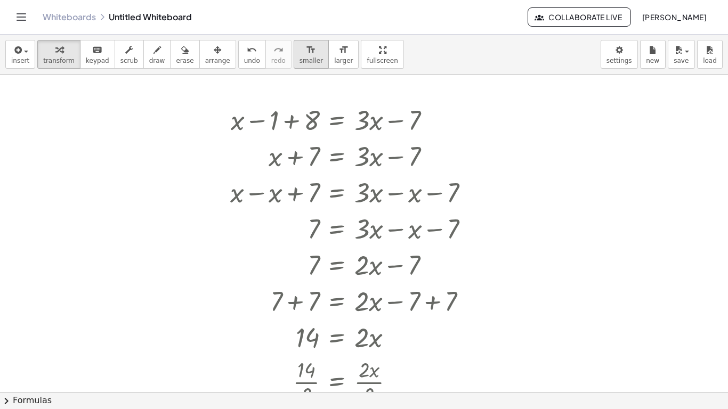
click at [300, 62] on span "smaller" at bounding box center [311, 60] width 23 height 7
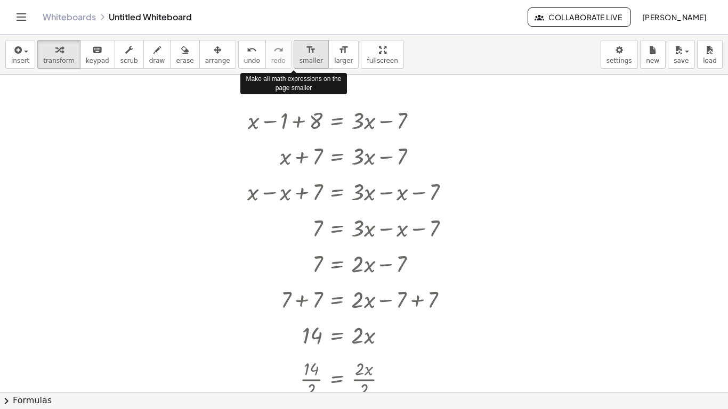
click at [300, 62] on span "smaller" at bounding box center [311, 60] width 23 height 7
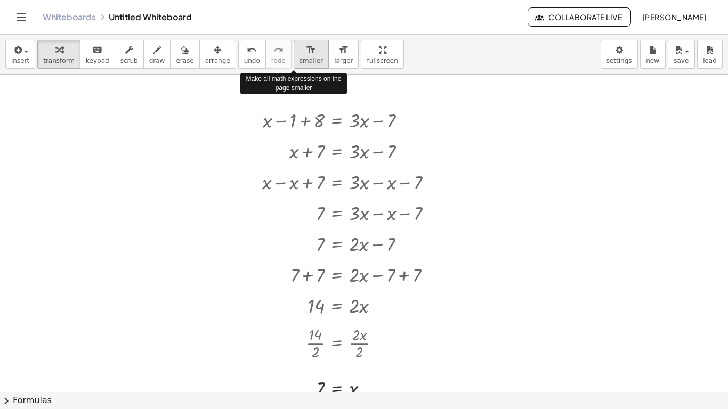
click at [300, 62] on span "smaller" at bounding box center [311, 60] width 23 height 7
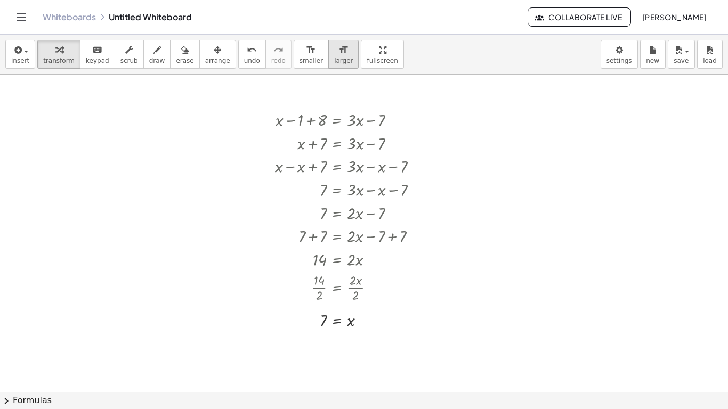
click at [328, 65] on button "format_size larger" at bounding box center [343, 54] width 30 height 29
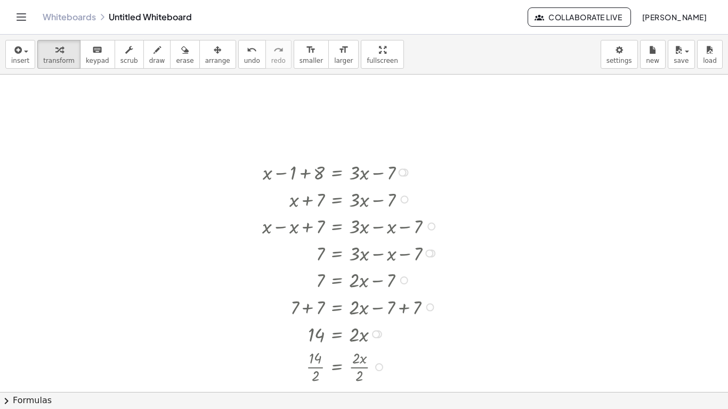
scroll to position [0, 0]
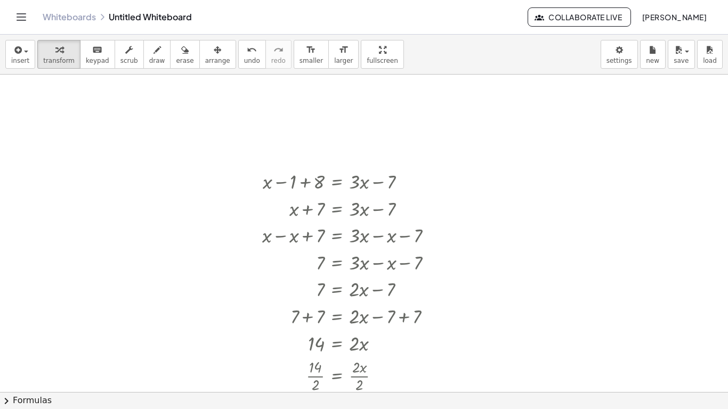
click at [317, 71] on div "insert select one: Math Expression Function Text Youtube Video Graphing Geometr…" at bounding box center [364, 55] width 728 height 40
click at [334, 59] on span "larger" at bounding box center [343, 60] width 19 height 7
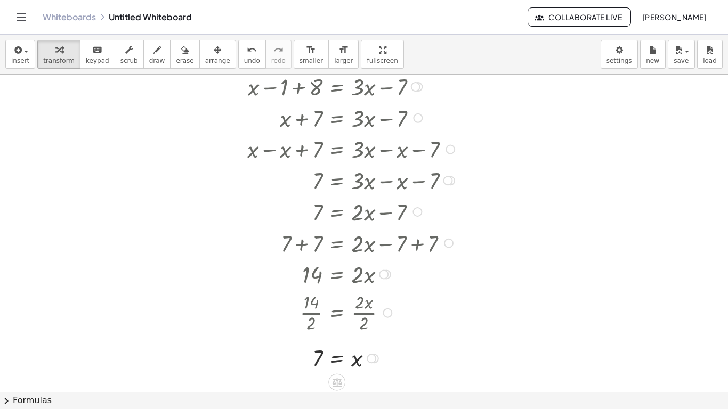
scroll to position [95, 0]
click at [238, 60] on button "undo undo" at bounding box center [252, 54] width 28 height 29
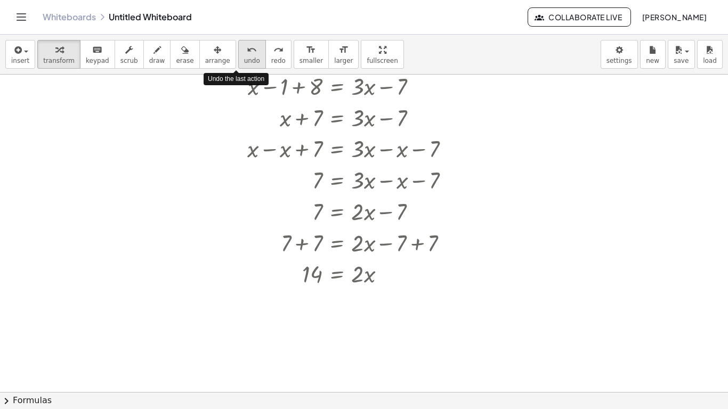
click at [238, 60] on button "undo undo" at bounding box center [252, 54] width 28 height 29
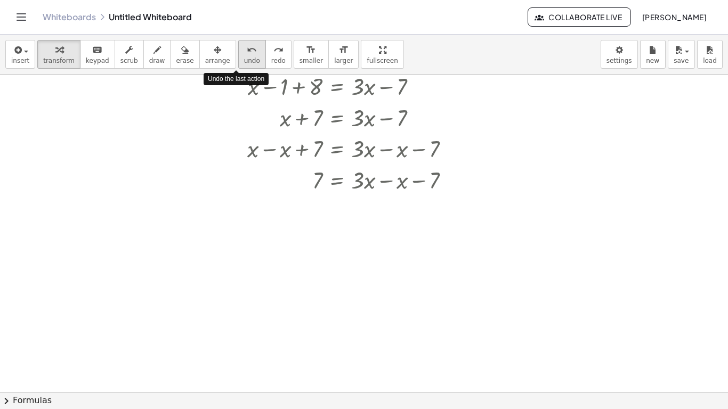
click at [238, 60] on button "undo undo" at bounding box center [252, 54] width 28 height 29
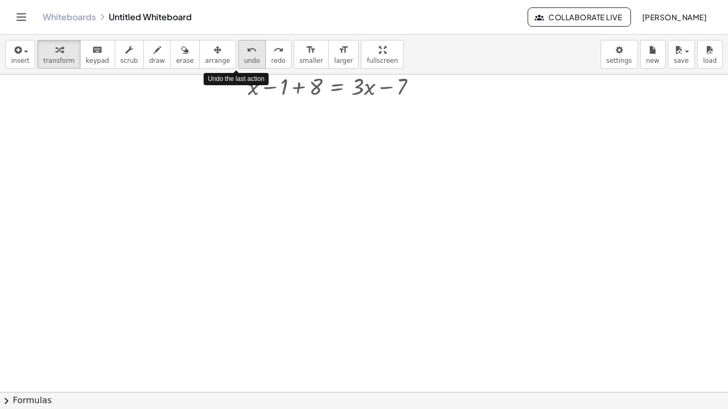
click at [238, 60] on button "undo undo" at bounding box center [252, 54] width 28 height 29
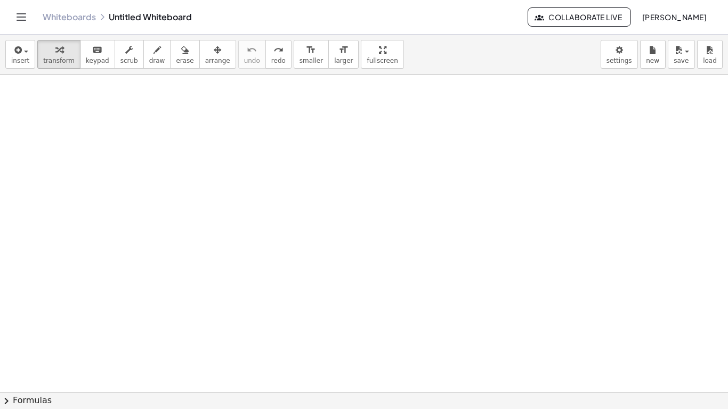
click at [118, 139] on div at bounding box center [364, 296] width 728 height 635
click at [222, 156] on div at bounding box center [364, 296] width 728 height 635
click at [279, 181] on div at bounding box center [285, 174] width 104 height 31
click at [297, 216] on div at bounding box center [285, 205] width 104 height 30
click at [247, 51] on icon "undo" at bounding box center [252, 50] width 10 height 13
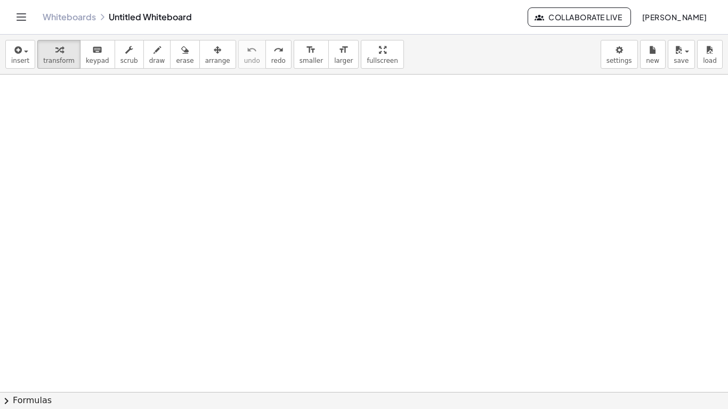
click at [166, 141] on div at bounding box center [364, 296] width 728 height 635
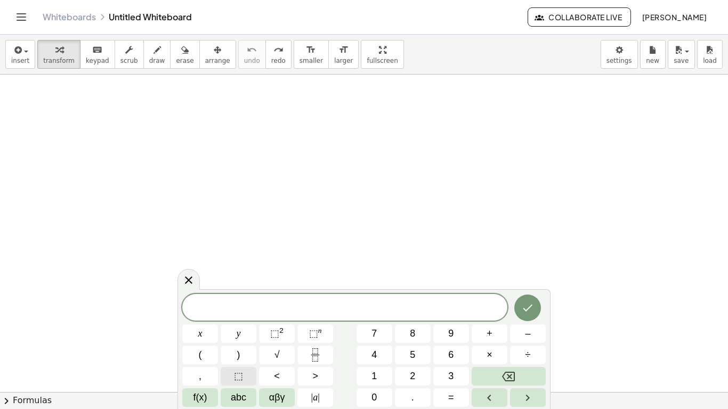
click at [247, 379] on button "⬚" at bounding box center [239, 376] width 36 height 19
click at [481, 335] on button "+" at bounding box center [490, 334] width 36 height 19
click at [241, 375] on span "⬚" at bounding box center [238, 376] width 9 height 14
click at [452, 407] on div "⬚ + ⬚ ​ x y ⬚ 2 ⬚ n 7 8 9 + – ( ) √ 4 5 6 × ÷ , ⬚ < > 1 2 3 f(x) abc αβγ | a | …" at bounding box center [363, 349] width 373 height 120
click at [450, 402] on span "=" at bounding box center [451, 398] width 6 height 14
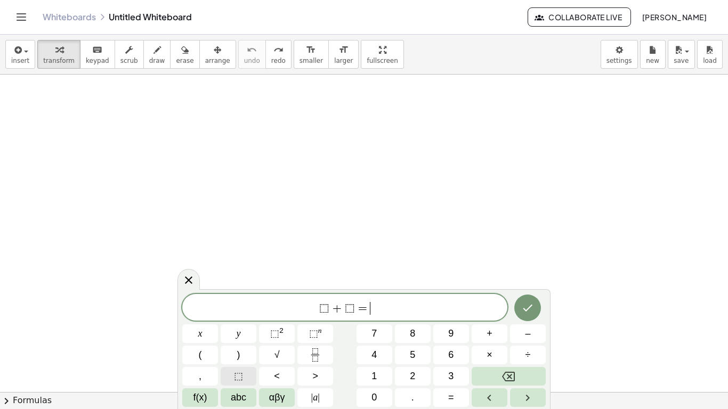
click at [252, 368] on button "⬚" at bounding box center [239, 376] width 36 height 19
click at [538, 306] on button "Done" at bounding box center [527, 308] width 27 height 27
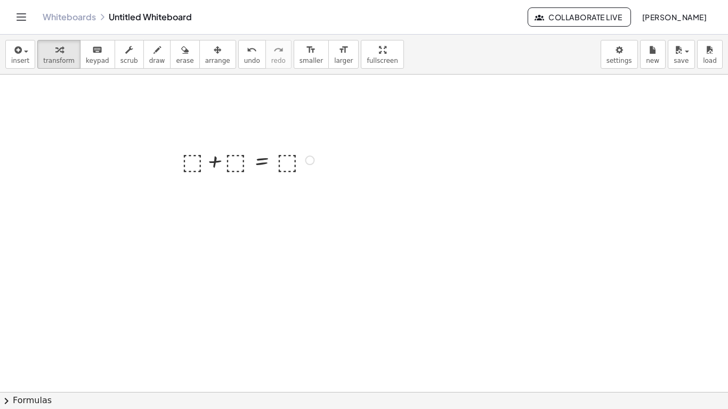
click at [199, 153] on div at bounding box center [249, 159] width 147 height 31
click at [229, 160] on div at bounding box center [245, 159] width 155 height 31
click at [293, 163] on div at bounding box center [245, 159] width 155 height 31
drag, startPoint x: 322, startPoint y: 160, endPoint x: 221, endPoint y: 176, distance: 102.5
click at [221, 176] on div "+ ⬚ + ⬚ = ⬚ + · 10 · x + ⬚ = ⬚ + · 10 · x + 67 = ⬚ − 5 + + = · 10 · x 67 + · 22…" at bounding box center [262, 159] width 211 height 37
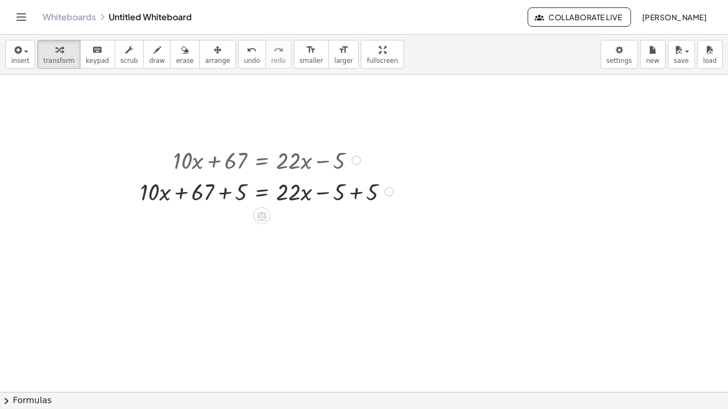
click at [226, 192] on div at bounding box center [269, 190] width 268 height 31
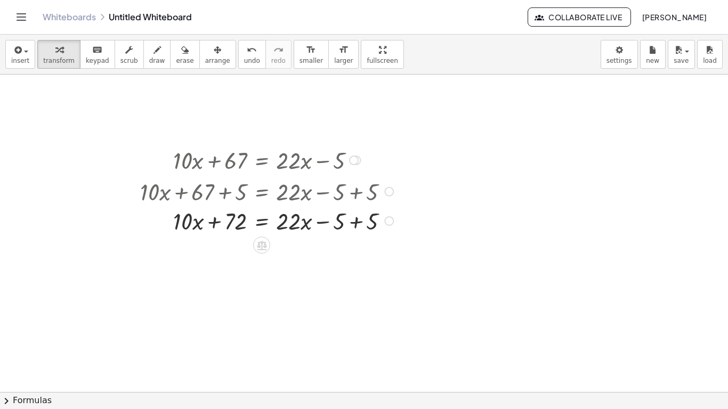
click at [354, 205] on div at bounding box center [269, 190] width 268 height 31
click at [358, 221] on div at bounding box center [269, 221] width 268 height 31
click at [247, 50] on icon "undo" at bounding box center [252, 50] width 10 height 13
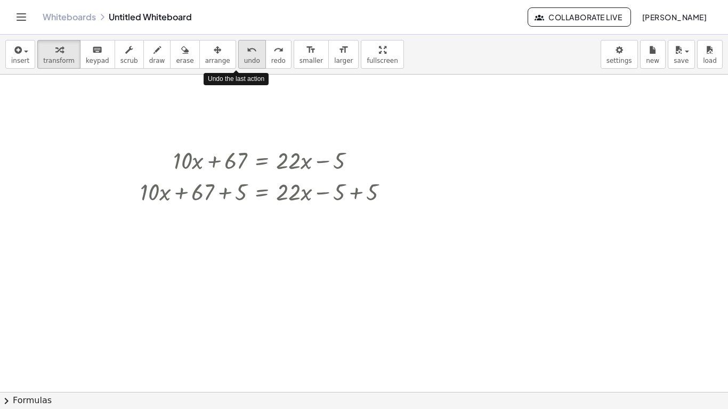
click at [247, 50] on icon "undo" at bounding box center [252, 50] width 10 height 13
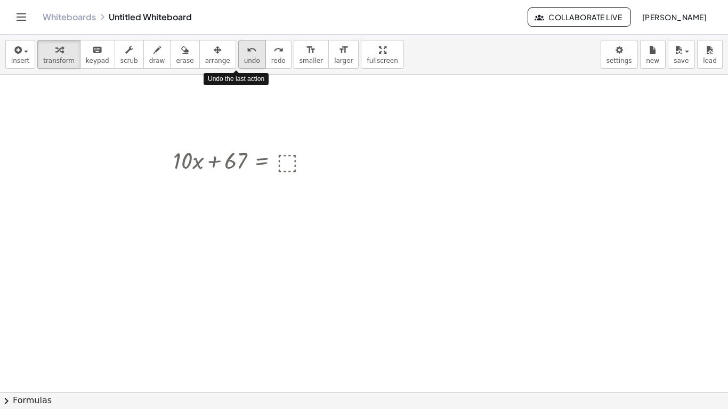
click at [247, 50] on icon "undo" at bounding box center [252, 50] width 10 height 13
click at [258, 38] on div "insert select one: Math Expression Function Text Youtube Video Graphing Geometr…" at bounding box center [364, 55] width 728 height 40
click at [273, 52] on icon "redo" at bounding box center [278, 50] width 10 height 13
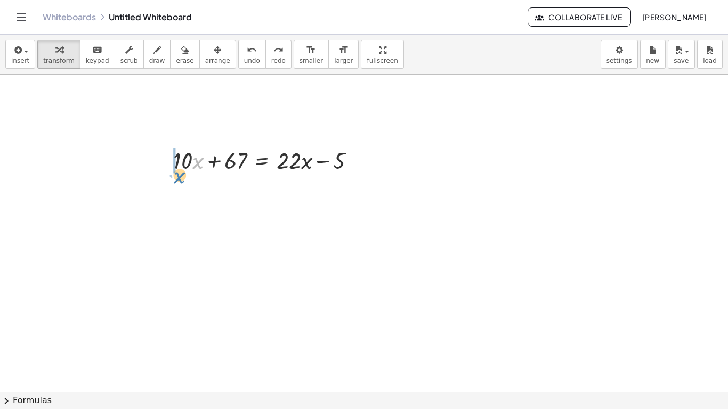
drag, startPoint x: 199, startPoint y: 164, endPoint x: 169, endPoint y: 177, distance: 33.0
click at [169, 177] on div "+ ⬚ + ⬚ = ⬚ + · 10 · x + ⬚ = ⬚ + · 10 · x + 67 = ⬚ · x + · 10 + · 10 · x + 67 =…" at bounding box center [262, 159] width 211 height 37
click at [238, 56] on button "undo undo" at bounding box center [252, 54] width 28 height 29
drag, startPoint x: 180, startPoint y: 170, endPoint x: 303, endPoint y: 171, distance: 122.6
click at [303, 171] on div at bounding box center [268, 159] width 201 height 31
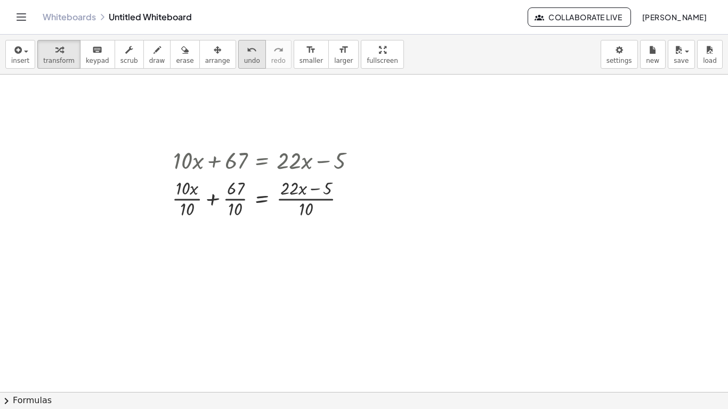
click at [247, 53] on icon "undo" at bounding box center [252, 50] width 10 height 13
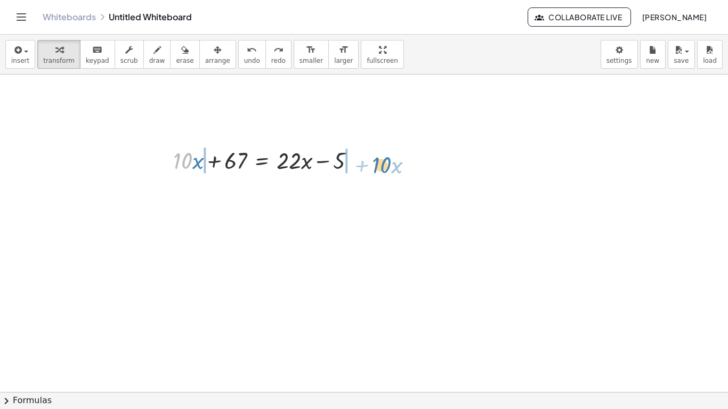
drag, startPoint x: 189, startPoint y: 156, endPoint x: 387, endPoint y: 160, distance: 198.8
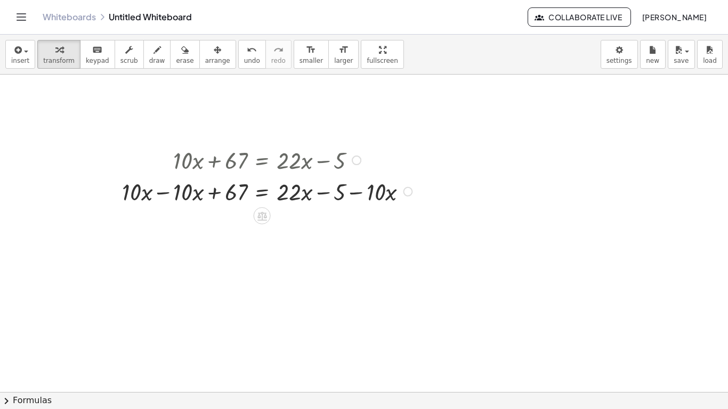
click at [359, 191] on div at bounding box center [269, 190] width 304 height 31
click at [244, 57] on span "undo" at bounding box center [252, 60] width 16 height 7
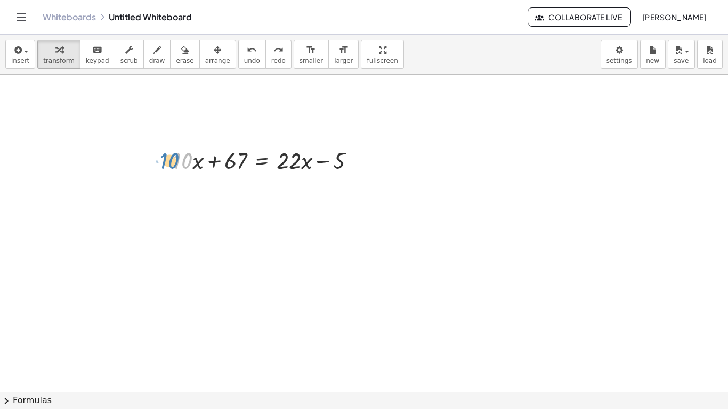
drag, startPoint x: 183, startPoint y: 165, endPoint x: 169, endPoint y: 165, distance: 13.9
click at [169, 165] on div "+ ⬚ + ⬚ = ⬚ + · 10 · x + ⬚ = ⬚ + · 10 · x + 67 = ⬚ · 10 + · x + · 10 · x + 67 =…" at bounding box center [262, 159] width 211 height 37
drag, startPoint x: 331, startPoint y: 163, endPoint x: 231, endPoint y: 171, distance: 100.6
click at [231, 171] on div at bounding box center [268, 159] width 201 height 31
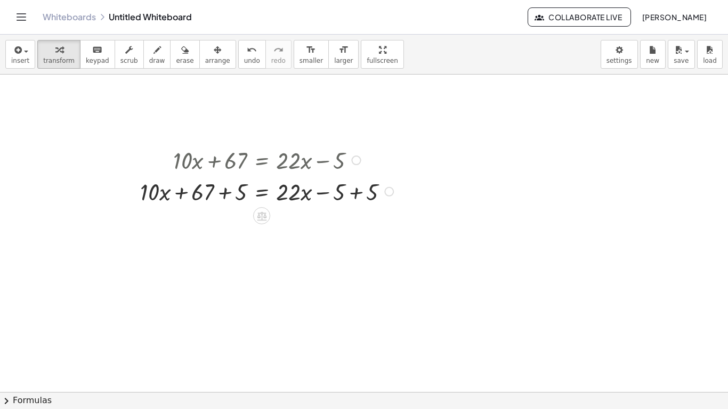
click at [226, 191] on div at bounding box center [269, 190] width 268 height 31
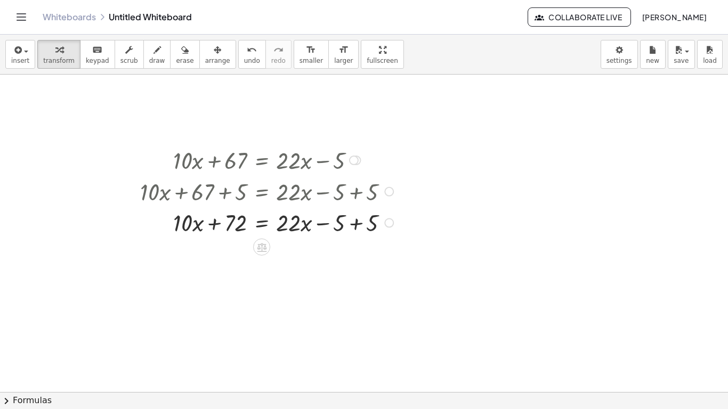
click at [352, 219] on div at bounding box center [269, 221] width 268 height 31
drag, startPoint x: 182, startPoint y: 223, endPoint x: 334, endPoint y: 224, distance: 151.4
click at [334, 224] on div at bounding box center [269, 221] width 268 height 31
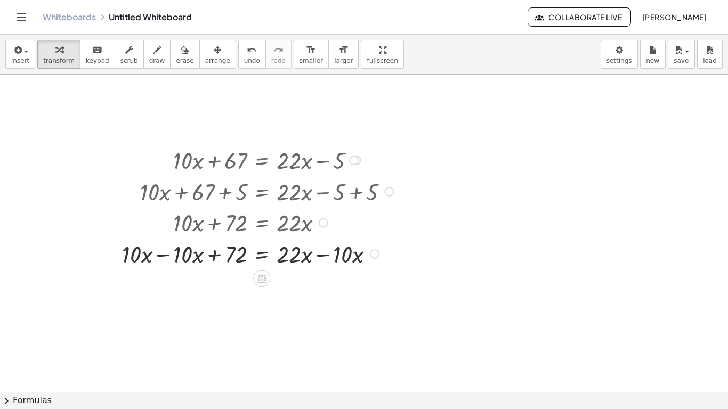
click at [166, 262] on div at bounding box center [260, 253] width 286 height 31
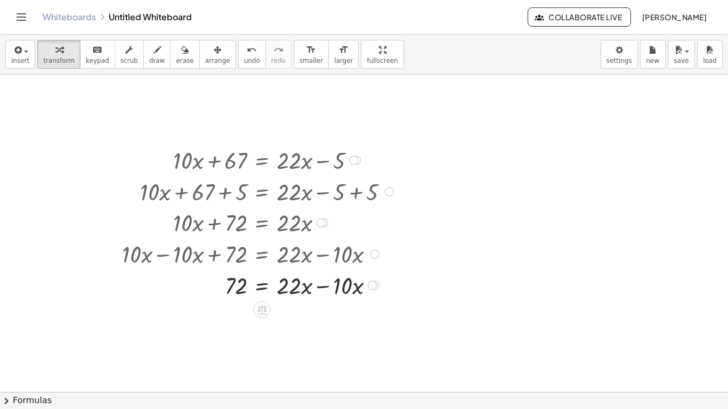
click at [328, 288] on div at bounding box center [260, 284] width 286 height 31
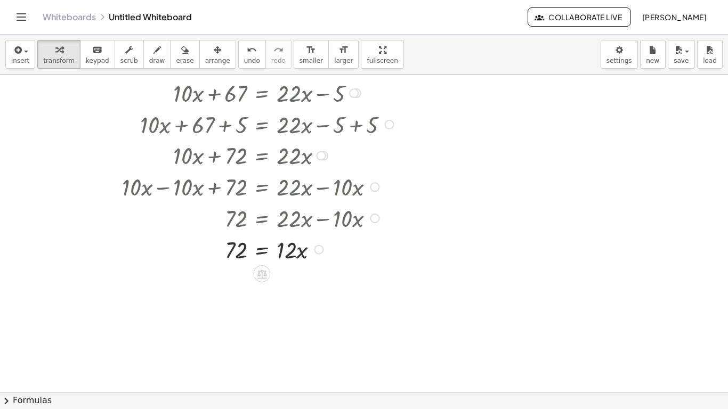
scroll to position [202, 0]
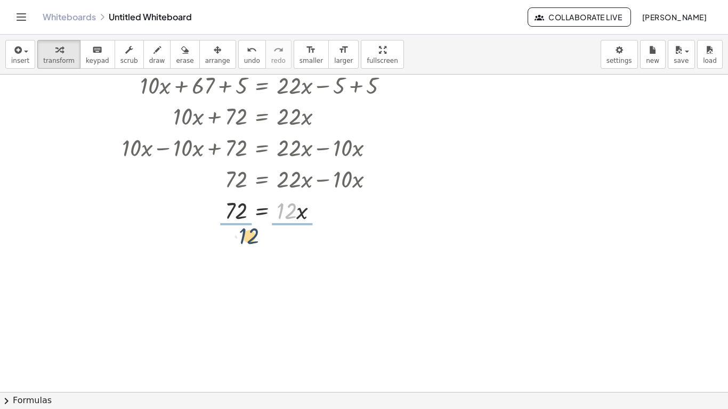
drag, startPoint x: 288, startPoint y: 212, endPoint x: 237, endPoint y: 245, distance: 60.7
click at [238, 213] on div at bounding box center [260, 209] width 285 height 31
click at [234, 254] on div at bounding box center [260, 248] width 286 height 46
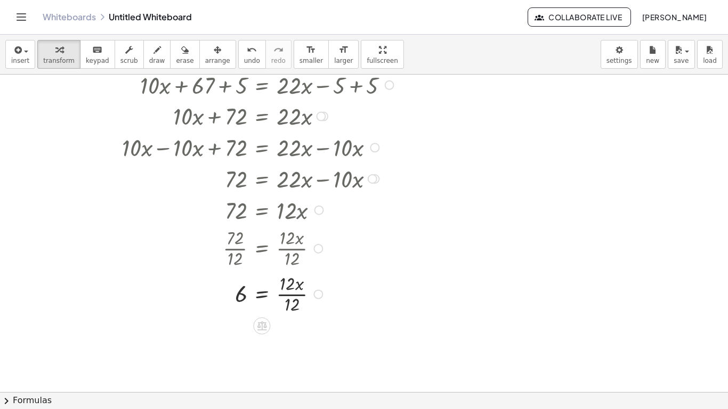
click at [291, 288] on div at bounding box center [260, 294] width 286 height 46
click at [291, 295] on div at bounding box center [260, 294] width 286 height 46
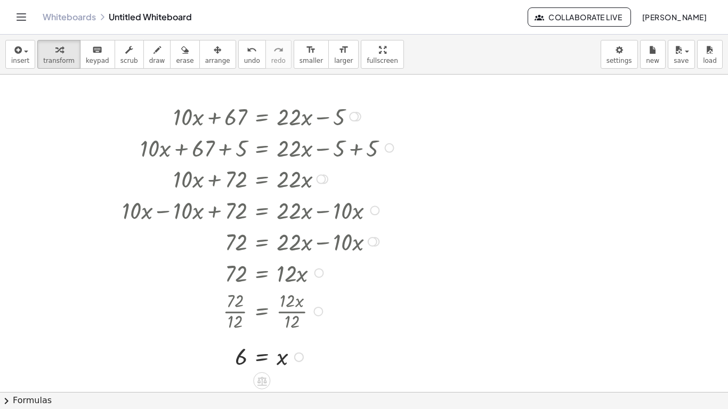
scroll to position [140, 0]
click at [244, 57] on span "undo" at bounding box center [252, 60] width 16 height 7
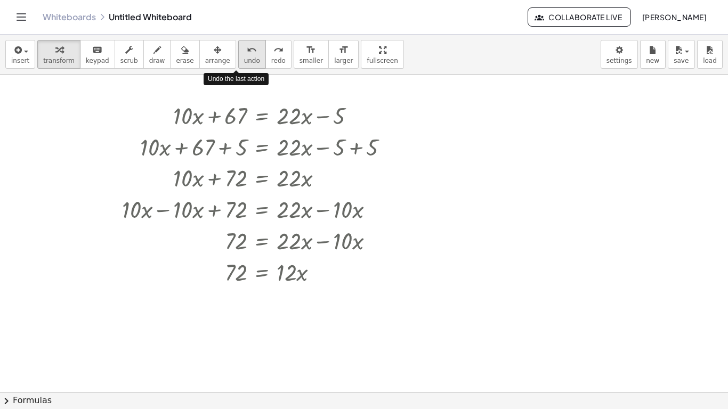
click at [244, 57] on span "undo" at bounding box center [252, 60] width 16 height 7
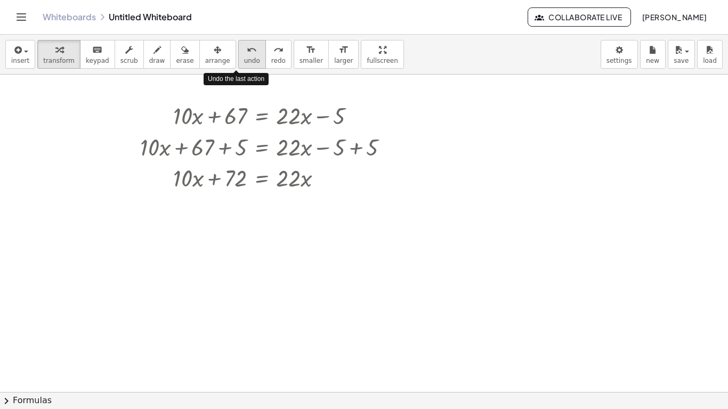
click at [244, 57] on span "undo" at bounding box center [252, 60] width 16 height 7
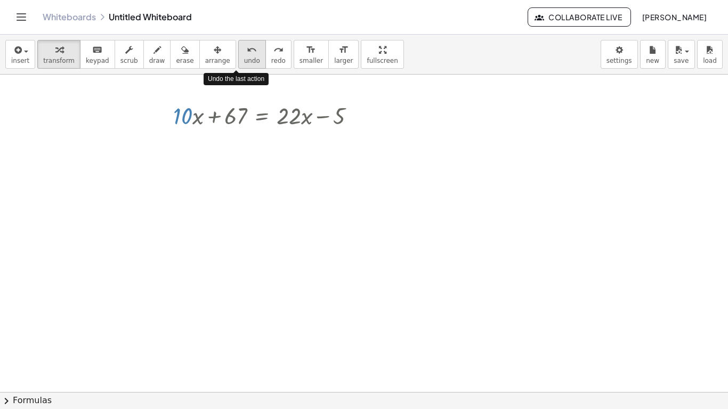
click at [244, 57] on span "undo" at bounding box center [252, 60] width 16 height 7
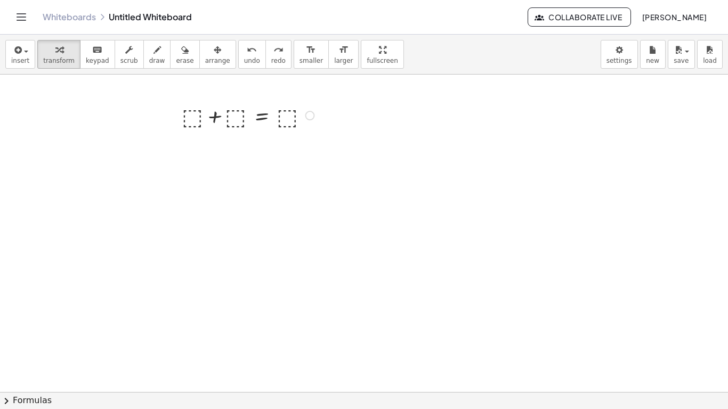
click at [201, 118] on div at bounding box center [249, 114] width 147 height 31
click at [239, 107] on div at bounding box center [235, 114] width 176 height 31
click at [282, 120] on div at bounding box center [235, 114] width 175 height 31
click at [193, 117] on div at bounding box center [235, 114] width 174 height 31
drag, startPoint x: 190, startPoint y: 119, endPoint x: 214, endPoint y: 117, distance: 24.0
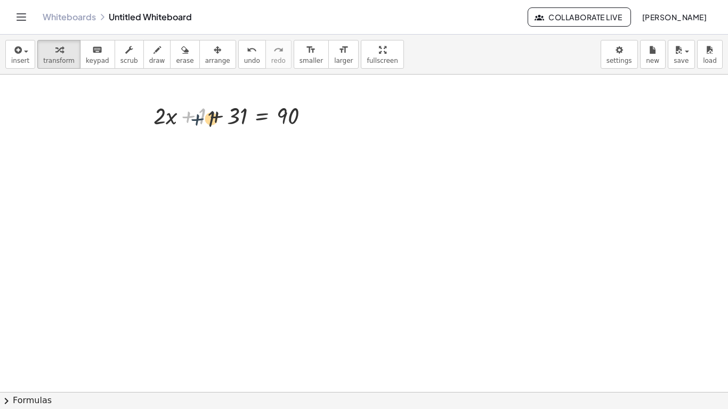
click at [214, 117] on div at bounding box center [235, 114] width 174 height 31
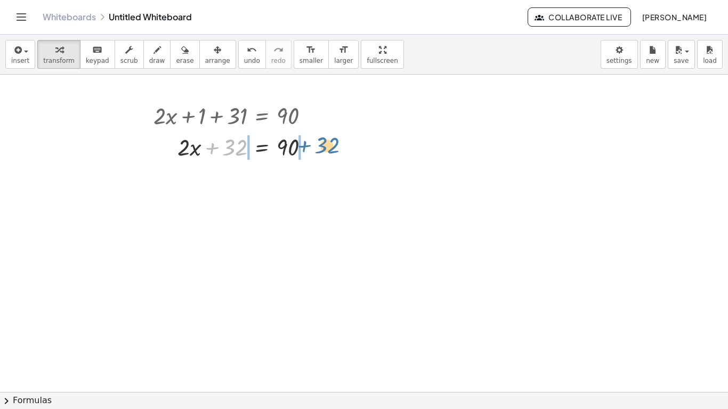
drag, startPoint x: 225, startPoint y: 151, endPoint x: 317, endPoint y: 140, distance: 91.8
click at [317, 140] on div at bounding box center [235, 146] width 174 height 31
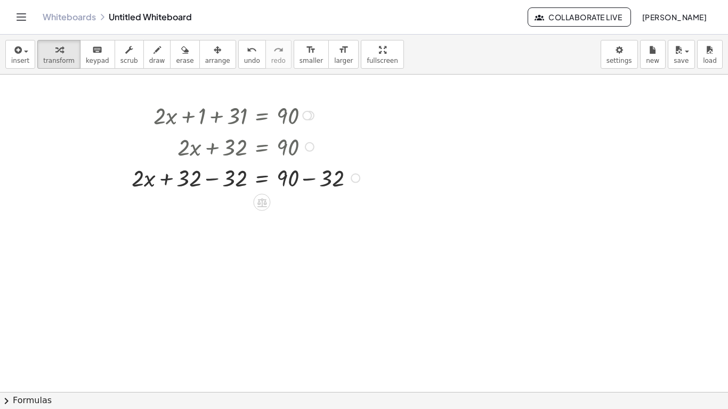
click at [217, 180] on div at bounding box center [247, 176] width 242 height 31
click at [303, 216] on div at bounding box center [247, 208] width 242 height 31
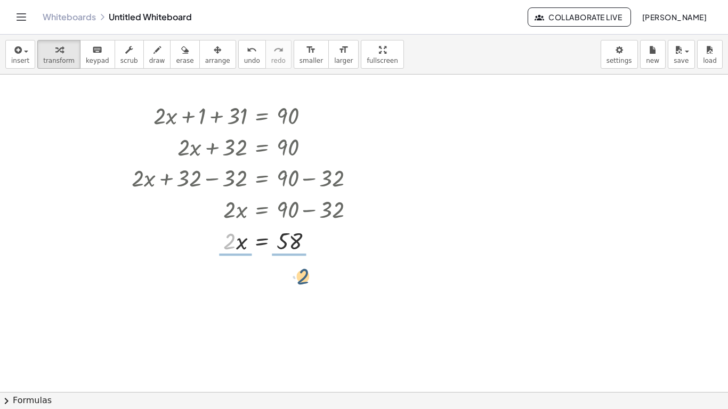
drag, startPoint x: 226, startPoint y: 240, endPoint x: 300, endPoint y: 273, distance: 80.4
click at [235, 278] on div at bounding box center [247, 279] width 242 height 46
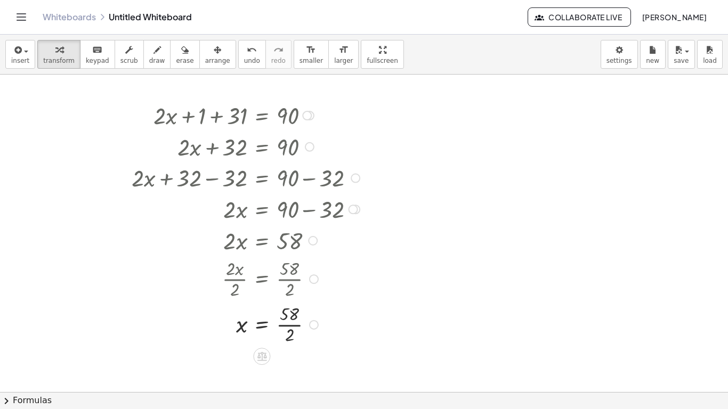
click at [286, 282] on div at bounding box center [240, 279] width 256 height 46
click at [288, 325] on div at bounding box center [247, 324] width 242 height 46
click at [238, 56] on button "undo undo" at bounding box center [252, 54] width 28 height 29
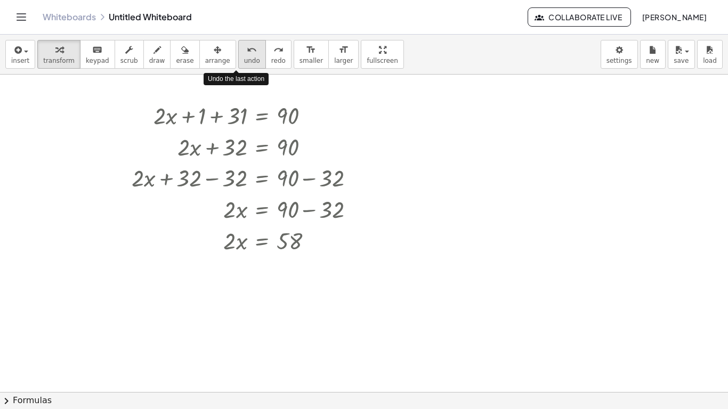
click at [238, 56] on button "undo undo" at bounding box center [252, 54] width 28 height 29
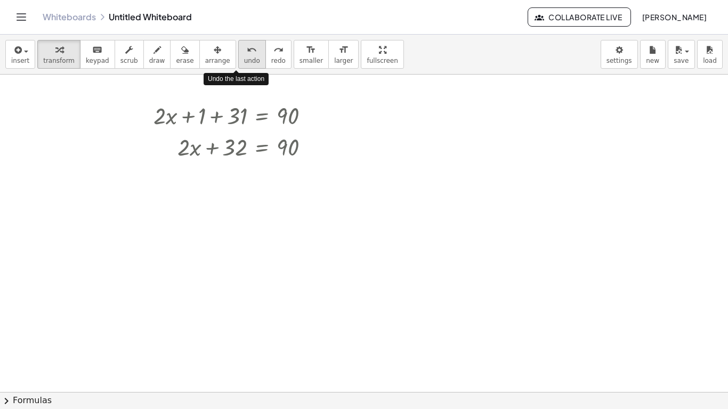
click at [238, 56] on button "undo undo" at bounding box center [252, 54] width 28 height 29
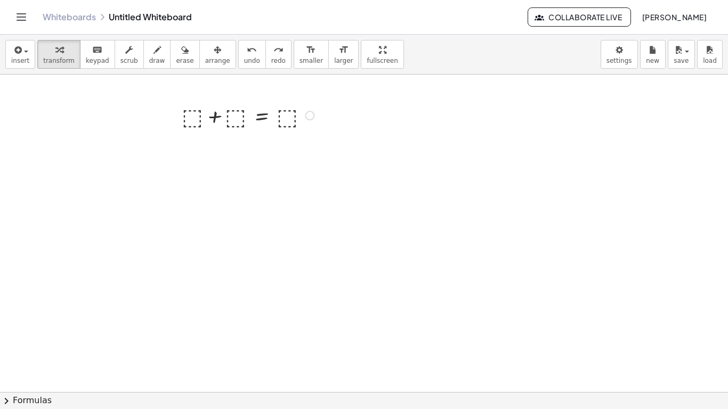
click at [196, 115] on div at bounding box center [249, 114] width 147 height 31
click at [241, 116] on div at bounding box center [249, 114] width 148 height 31
click at [289, 111] on div at bounding box center [248, 114] width 150 height 31
drag, startPoint x: 226, startPoint y: 118, endPoint x: 343, endPoint y: 114, distance: 116.8
click at [343, 114] on div "+ ⬚ + ⬚ = ⬚ + · 2 · x + ⬚ = ⬚ + · 2 · x + 46 = ⬚ + 46 + + = · 2 · x 46 180" at bounding box center [364, 251] width 728 height 635
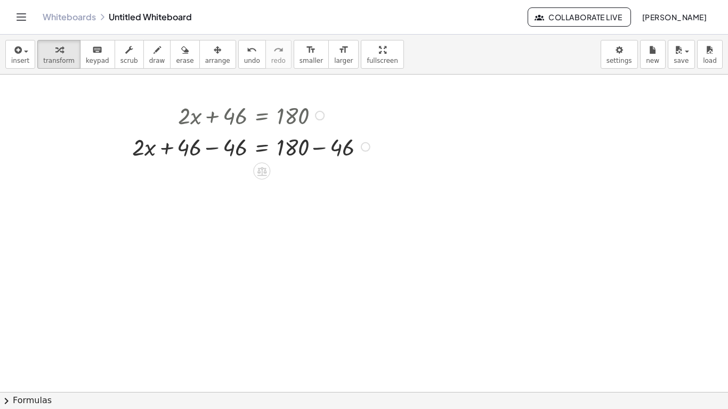
click at [211, 150] on div at bounding box center [253, 146] width 252 height 31
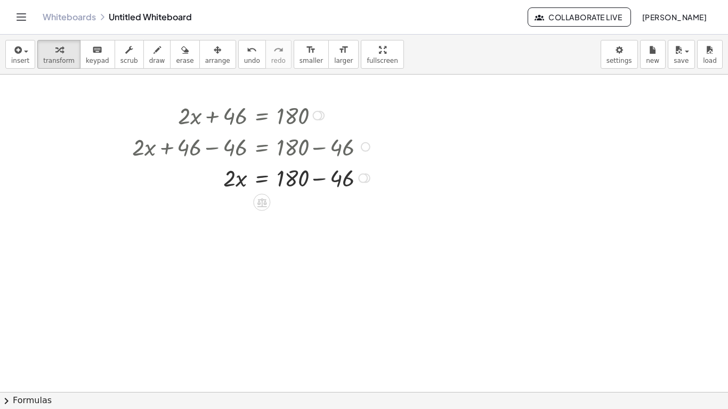
click at [319, 175] on div at bounding box center [253, 176] width 252 height 31
drag, startPoint x: 233, startPoint y: 209, endPoint x: 298, endPoint y: 250, distance: 76.9
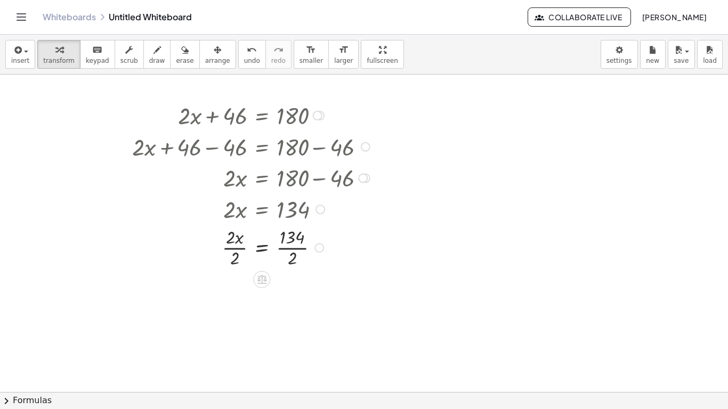
click at [233, 247] on div at bounding box center [253, 247] width 252 height 46
click at [287, 290] on div at bounding box center [253, 293] width 252 height 46
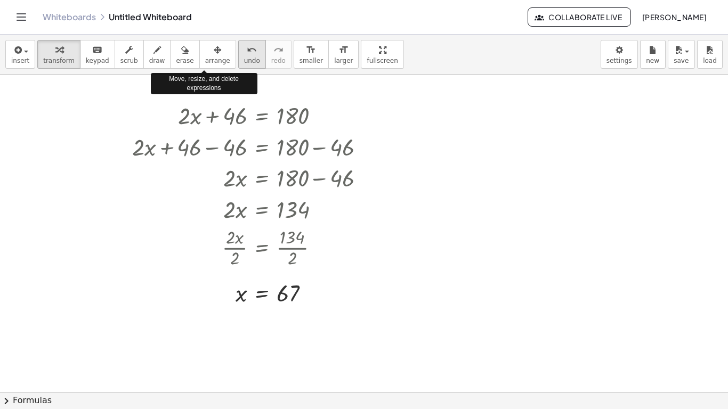
click at [244, 57] on span "undo" at bounding box center [252, 60] width 16 height 7
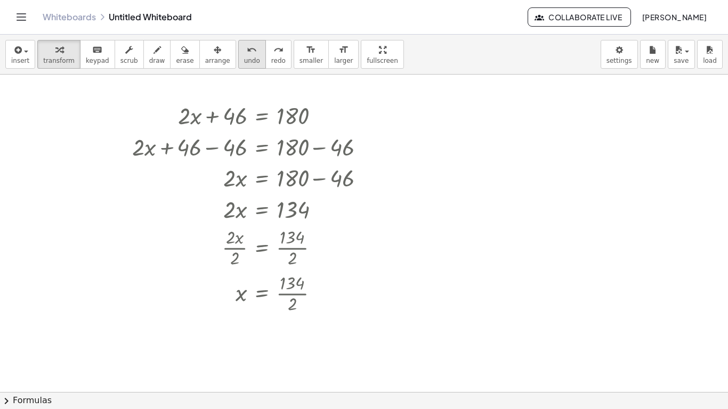
click at [244, 57] on span "undo" at bounding box center [252, 60] width 16 height 7
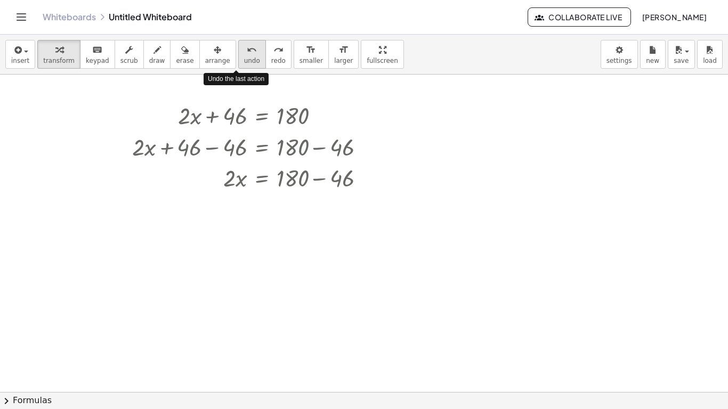
click at [244, 57] on span "undo" at bounding box center [252, 60] width 16 height 7
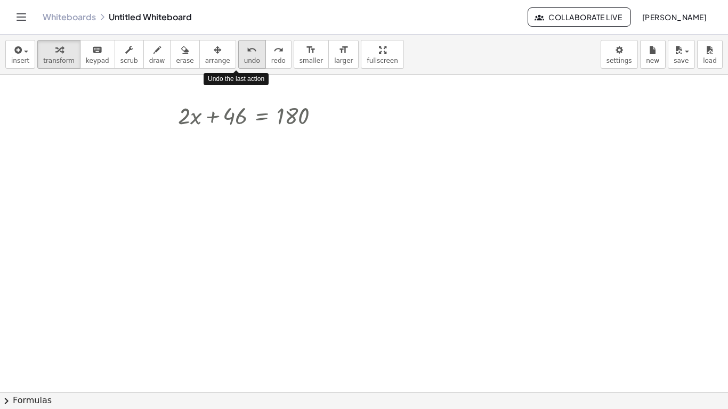
click at [244, 57] on span "undo" at bounding box center [252, 60] width 16 height 7
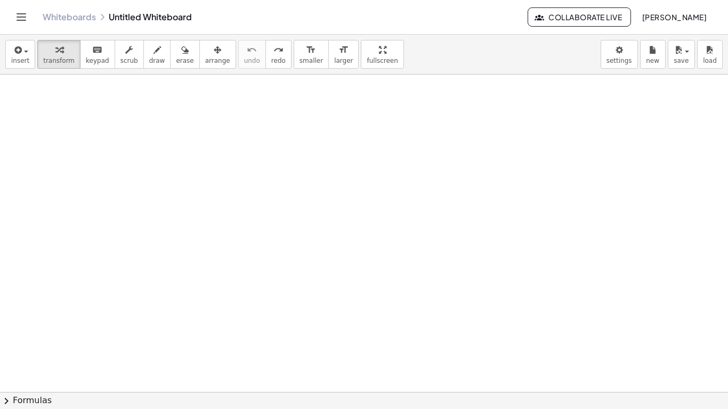
click at [139, 140] on div at bounding box center [364, 251] width 728 height 635
drag, startPoint x: 204, startPoint y: 165, endPoint x: 303, endPoint y: 169, distance: 99.2
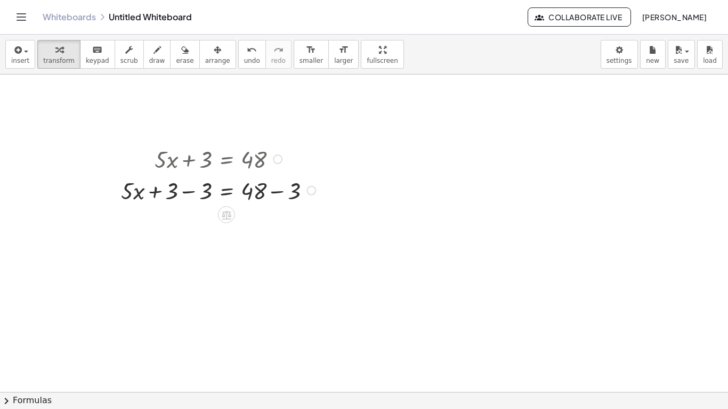
click at [194, 193] on div at bounding box center [220, 189] width 209 height 31
click at [275, 231] on div at bounding box center [220, 220] width 209 height 31
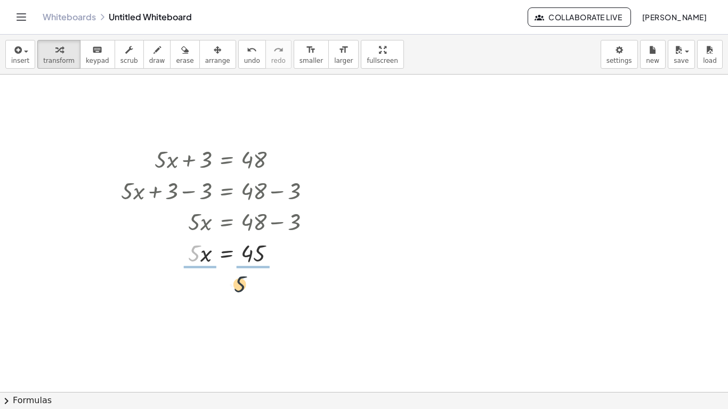
drag, startPoint x: 193, startPoint y: 252, endPoint x: 251, endPoint y: 286, distance: 66.9
click at [201, 294] on div at bounding box center [220, 291] width 209 height 46
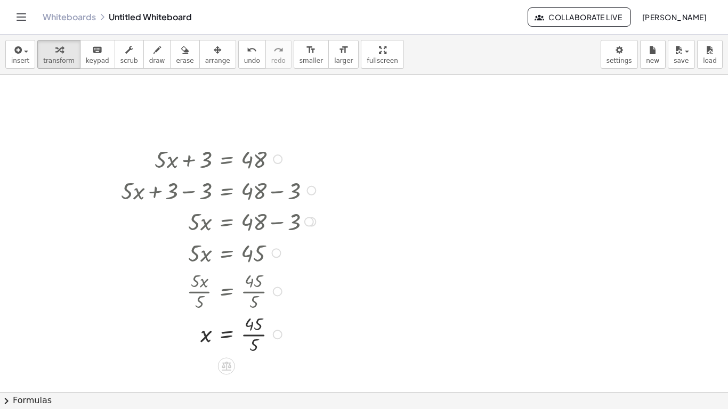
click at [240, 294] on div at bounding box center [213, 291] width 222 height 46
click at [252, 338] on div at bounding box center [220, 337] width 209 height 46
